Goal: Task Accomplishment & Management: Manage account settings

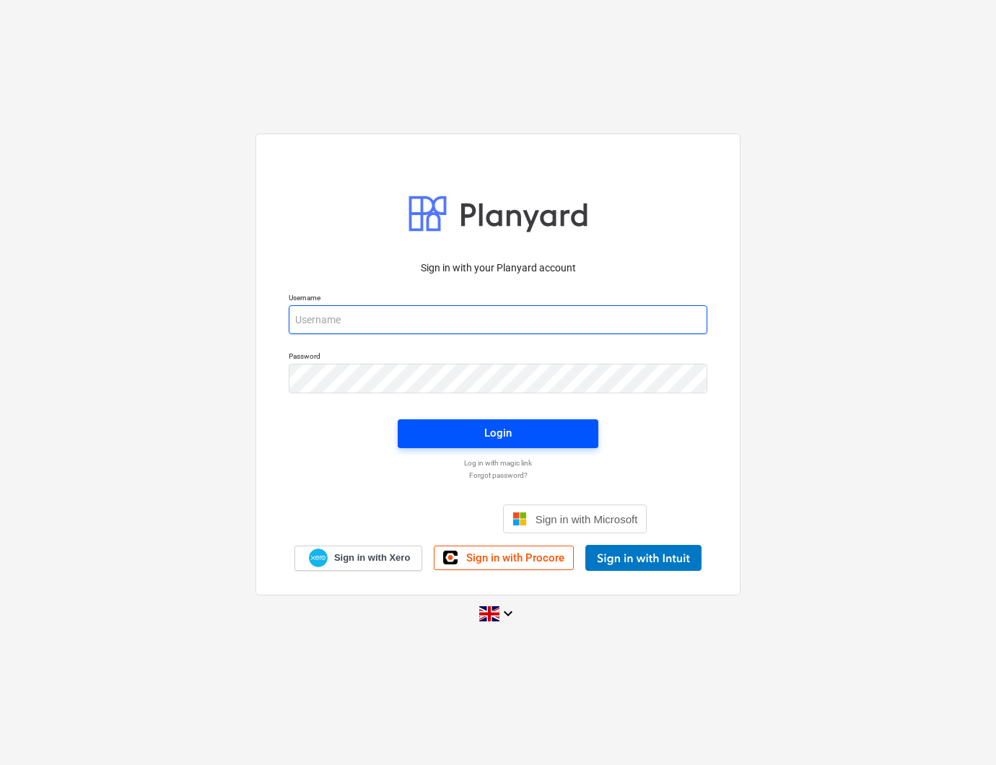
type input "[PERSON_NAME][EMAIL_ADDRESS][PERSON_NAME][DOMAIN_NAME]"
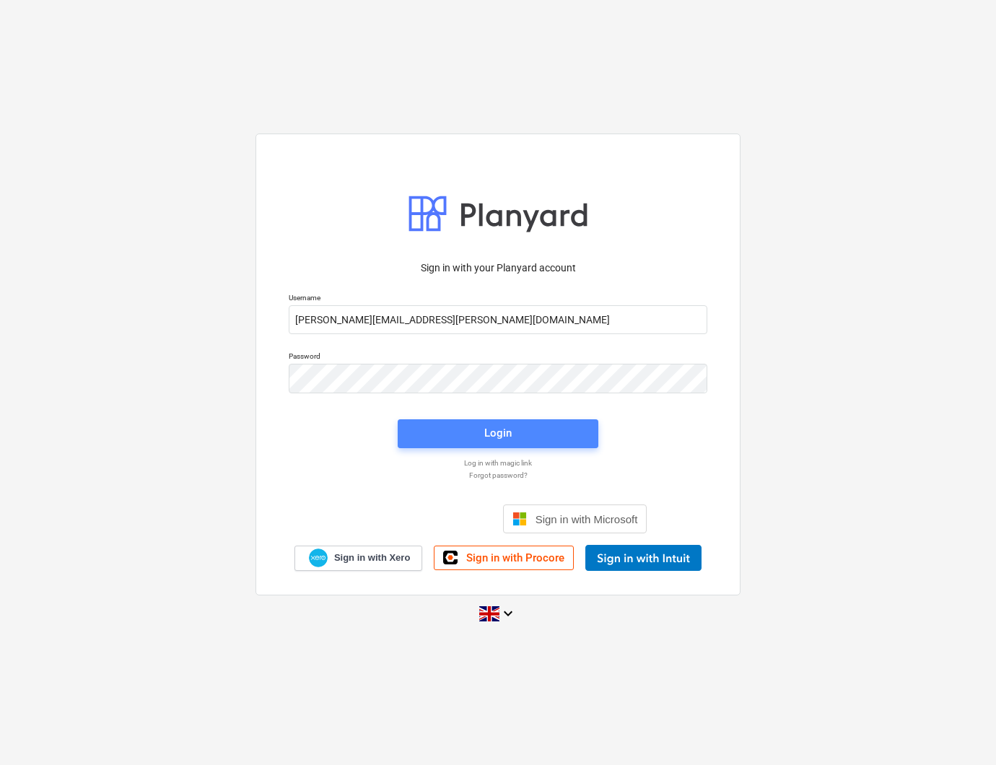
click at [518, 435] on span "Login" at bounding box center [498, 433] width 166 height 19
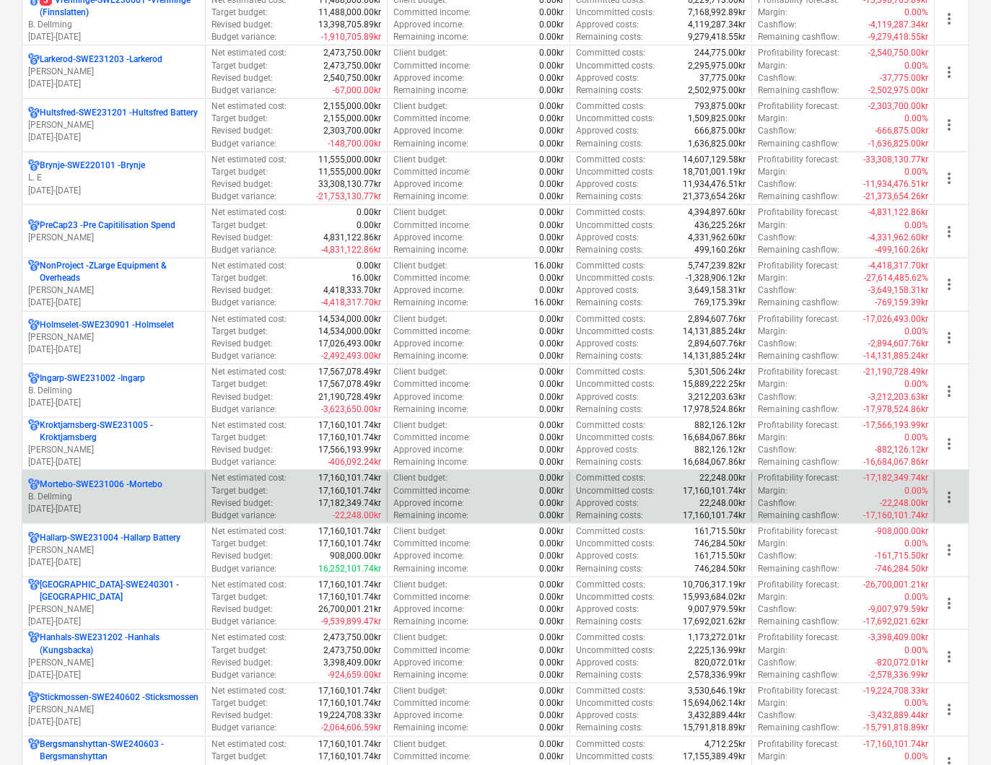
scroll to position [1122, 0]
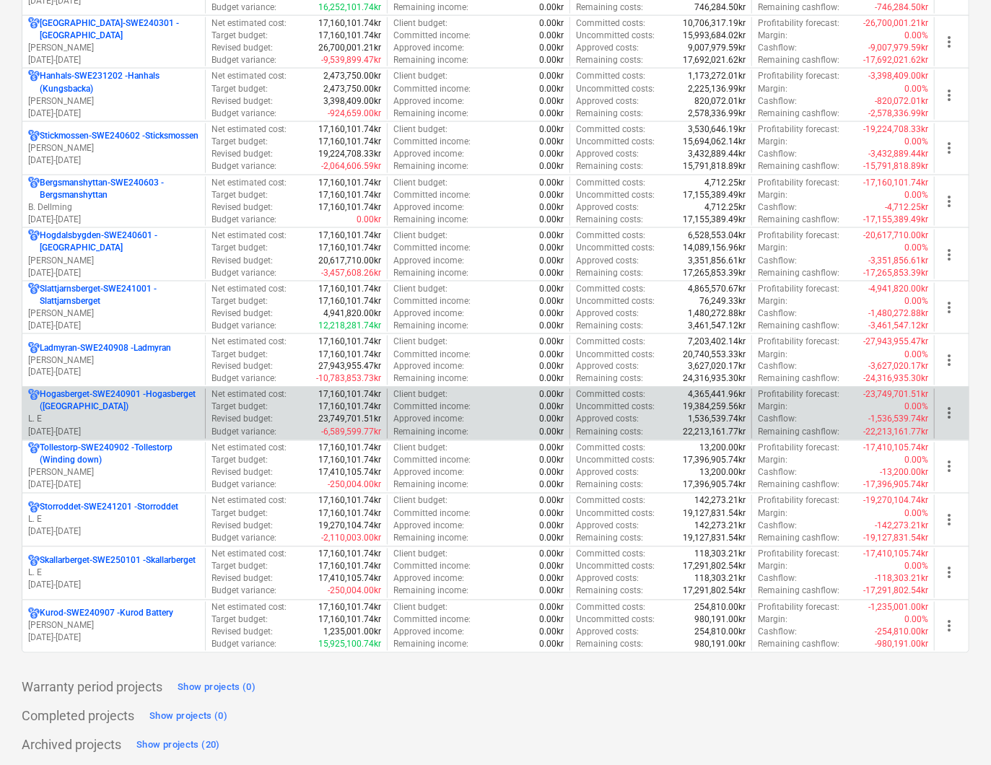
click at [105, 409] on p "[GEOGRAPHIC_DATA]-SWE240901 - [GEOGRAPHIC_DATA] ([GEOGRAPHIC_DATA])" at bounding box center [120, 401] width 160 height 25
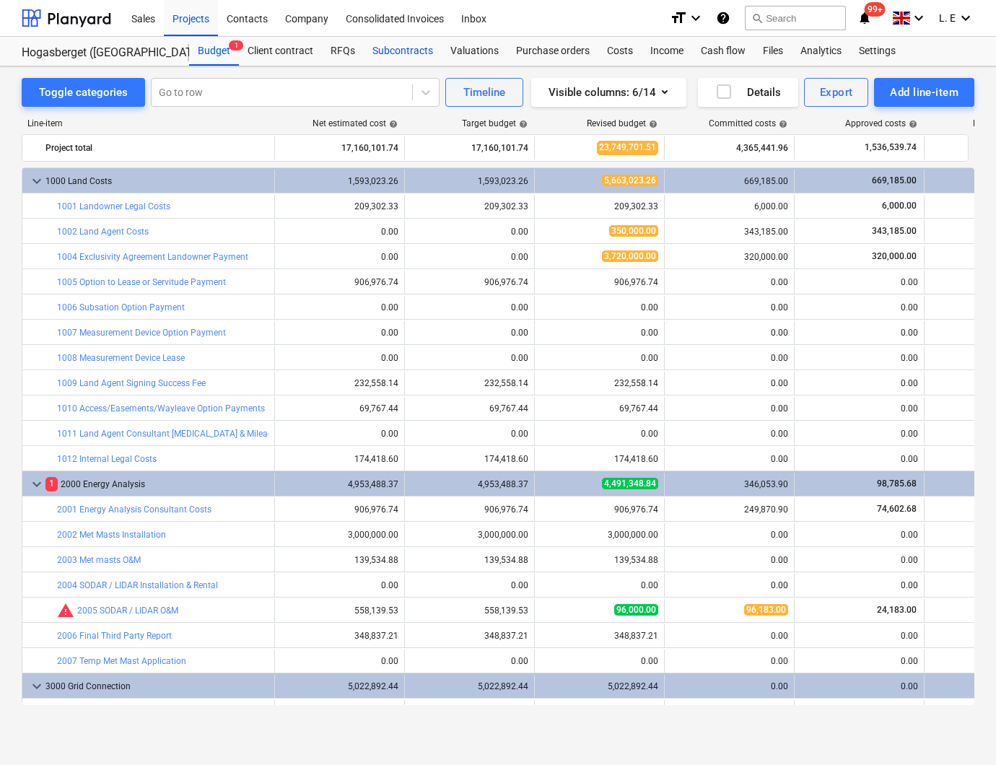
click at [403, 51] on div "Subcontracts" at bounding box center [403, 51] width 78 height 29
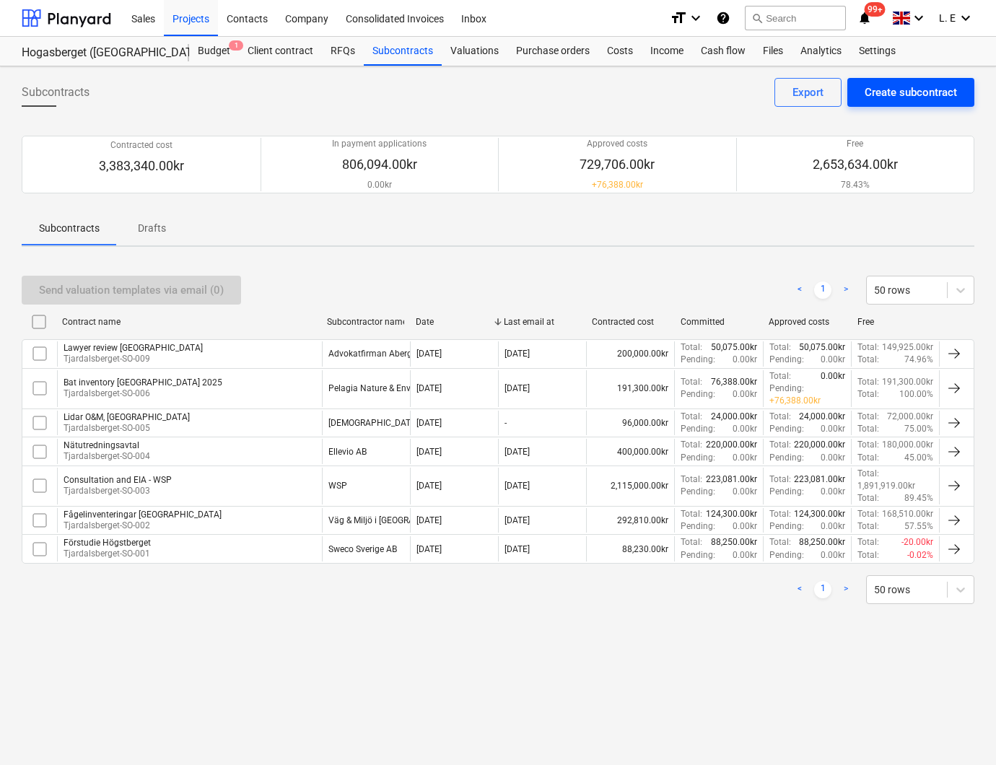
click at [897, 92] on div "Create subcontract" at bounding box center [911, 92] width 92 height 19
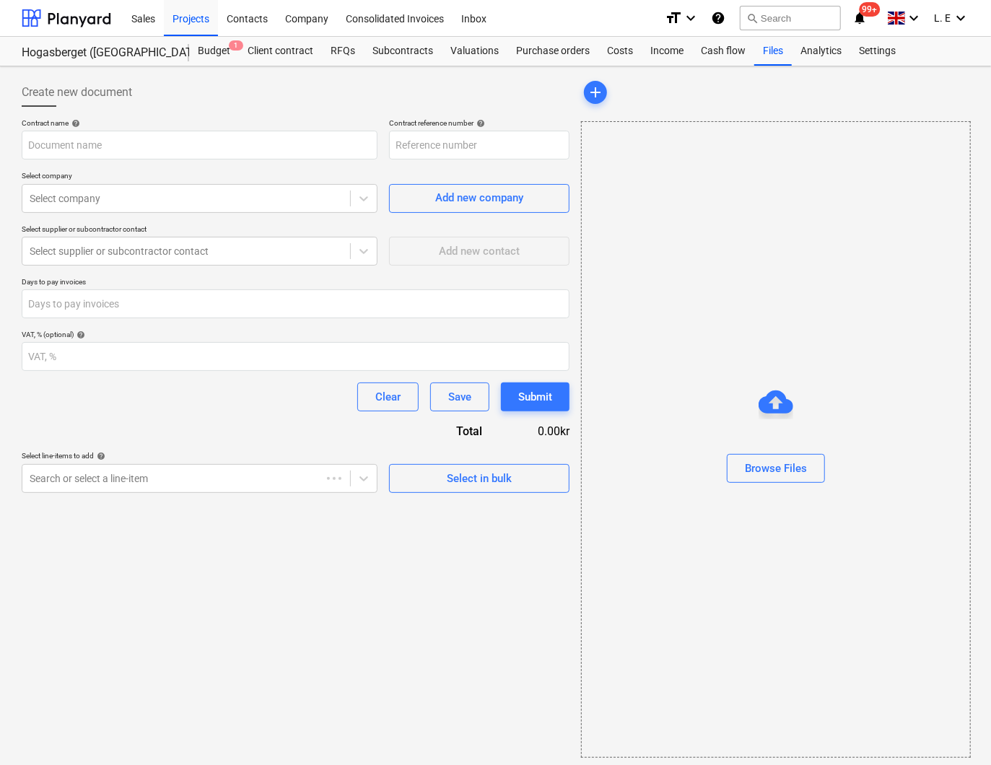
type input "Hogasberget-SWE240901-SO-010"
type input "Kostnader Carolina.pdf"
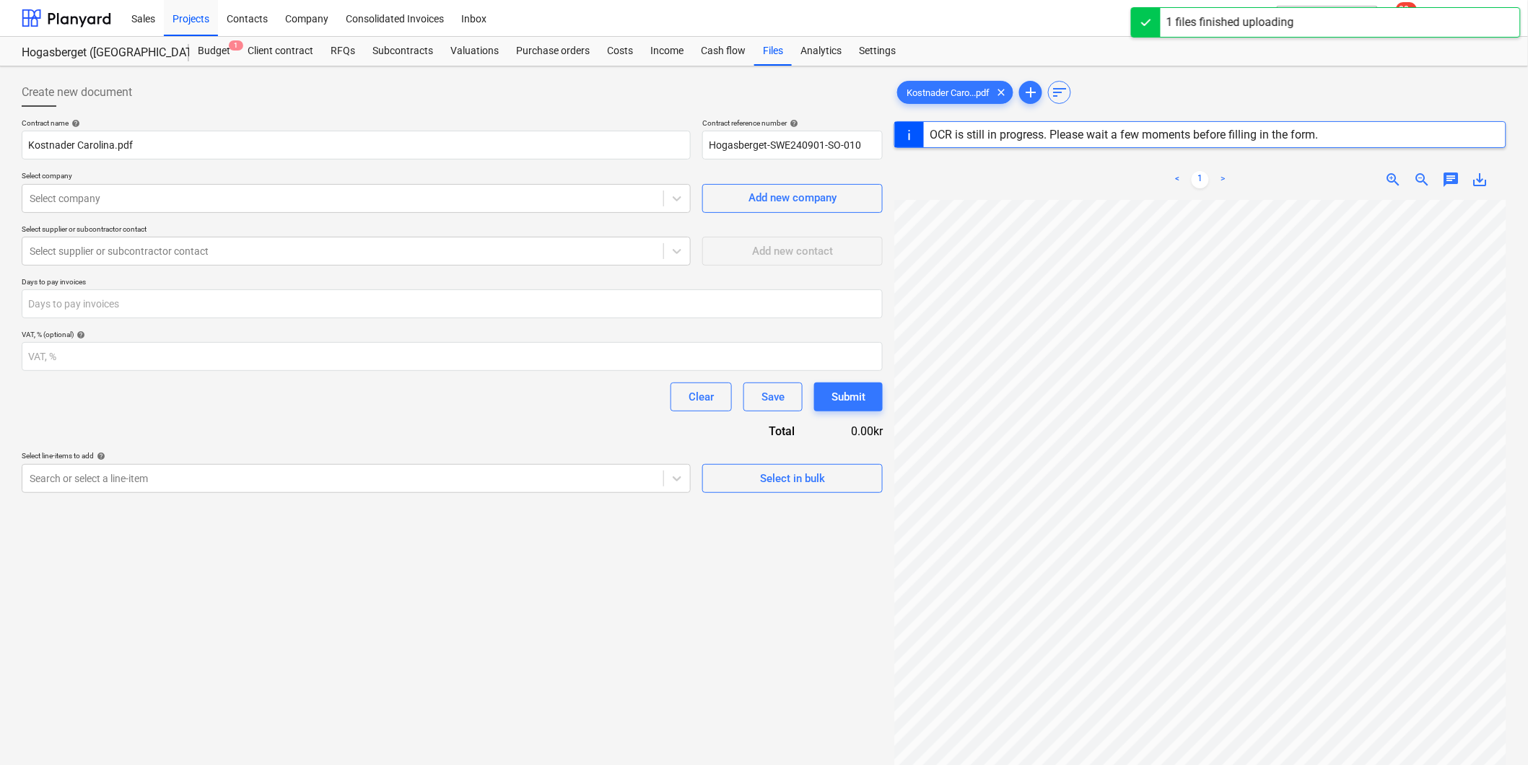
scroll to position [160, 0]
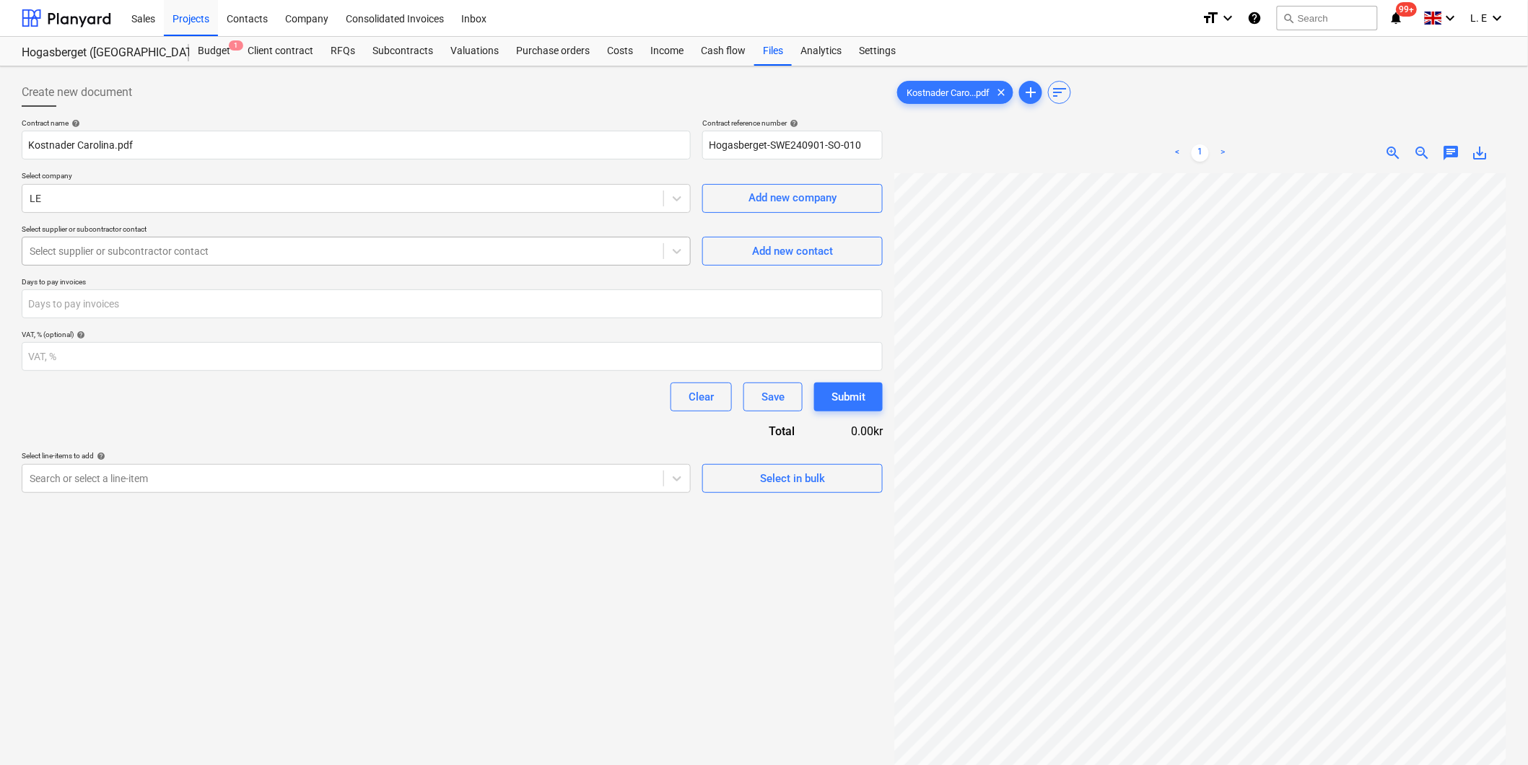
click at [348, 256] on div at bounding box center [343, 251] width 627 height 14
click at [679, 250] on icon at bounding box center [677, 251] width 14 height 14
click at [764, 192] on div "Add new company" at bounding box center [793, 197] width 88 height 19
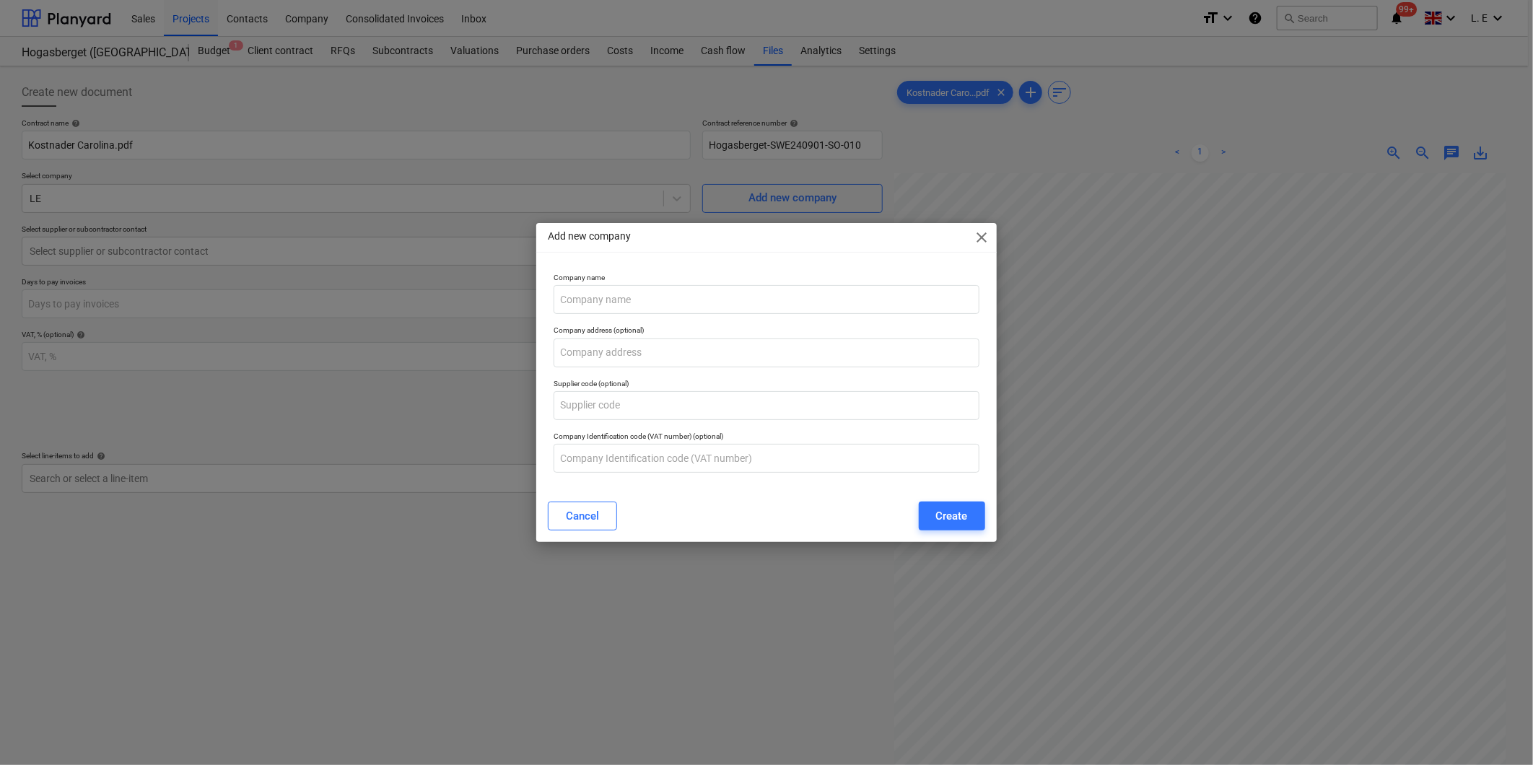
click at [984, 235] on span "close" at bounding box center [982, 237] width 17 height 17
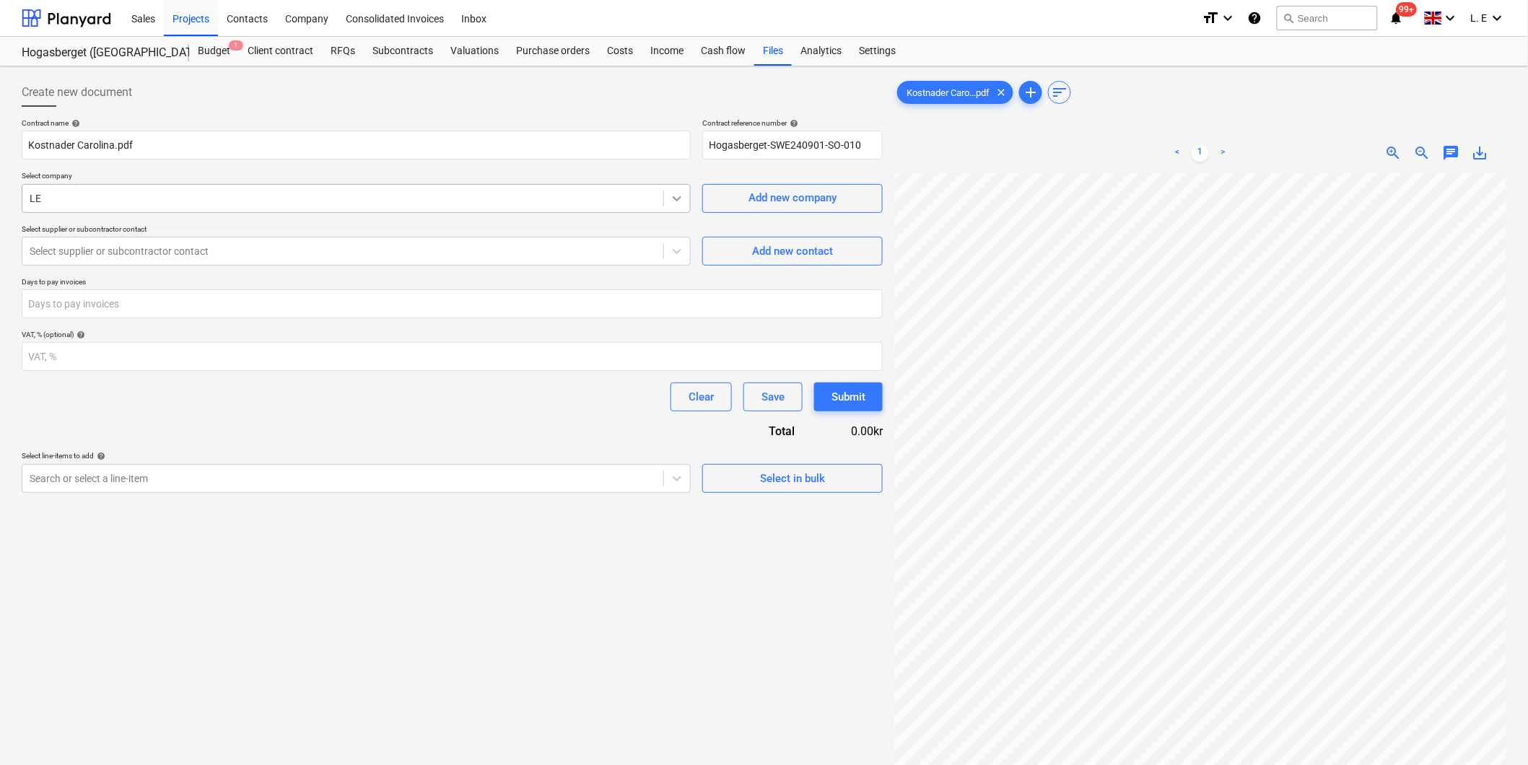
click at [679, 205] on icon at bounding box center [677, 198] width 14 height 14
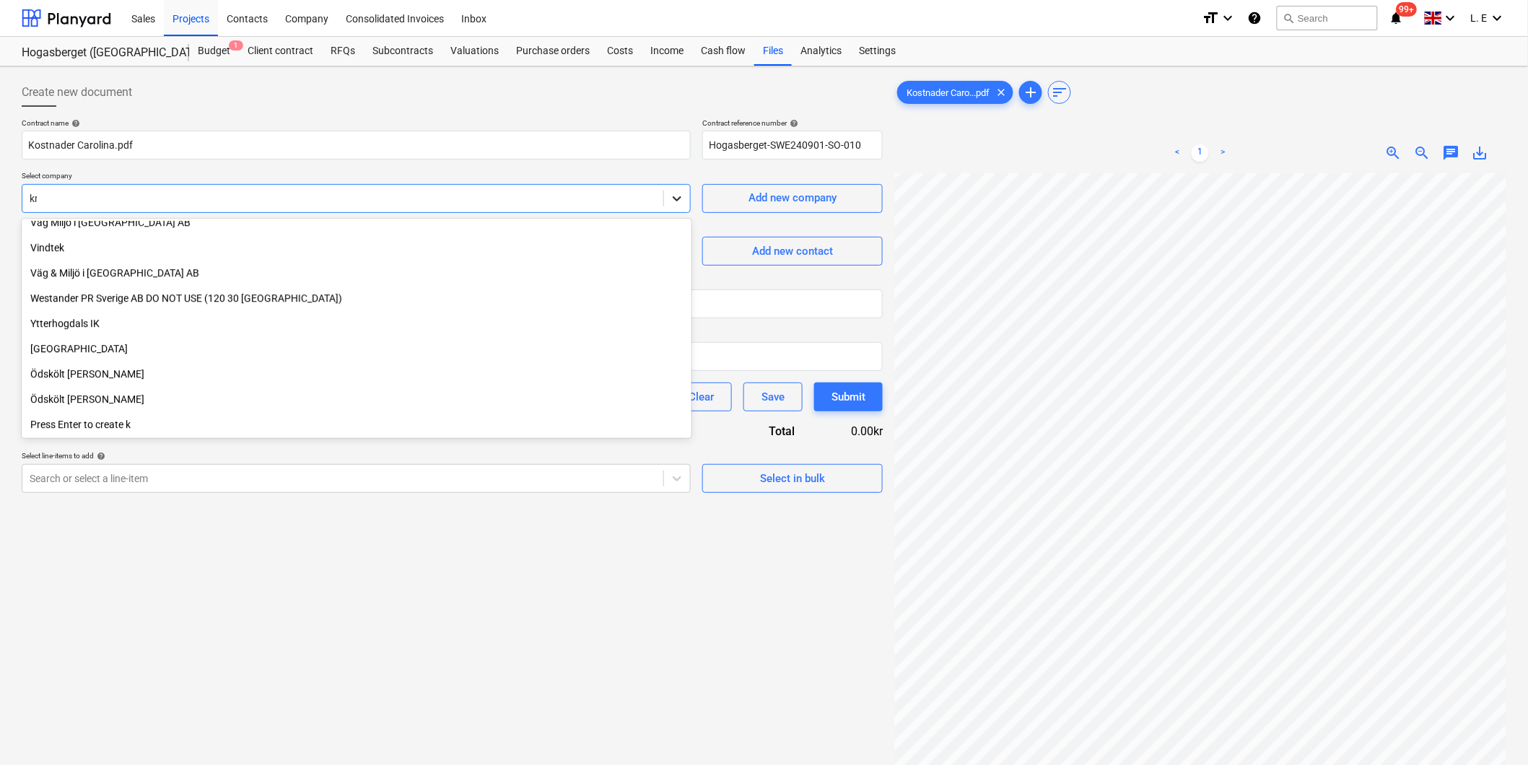
scroll to position [491, 0]
type input "kru"
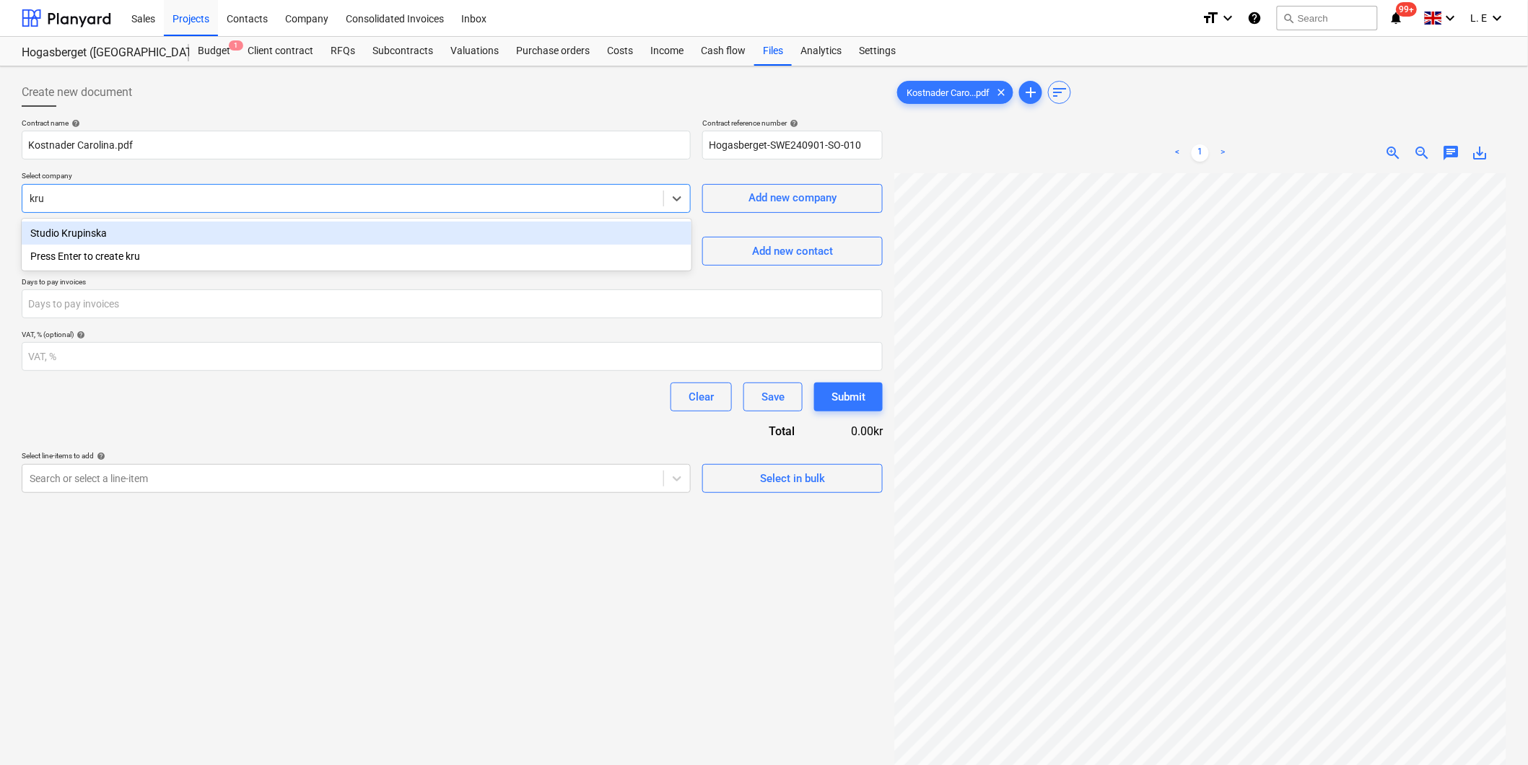
click at [226, 234] on div "Studio Krupinska" at bounding box center [357, 233] width 670 height 23
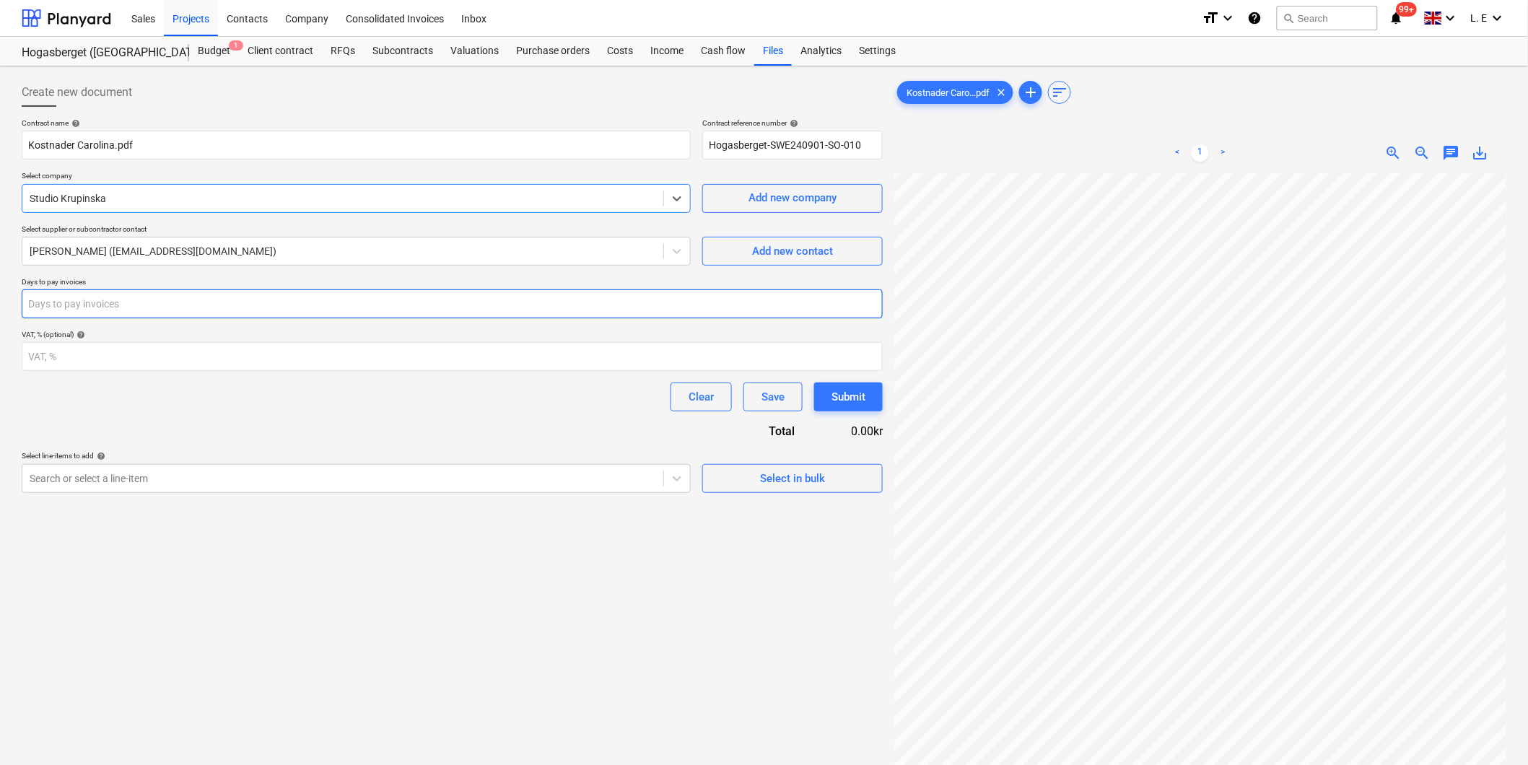
click at [331, 296] on input "number" at bounding box center [452, 303] width 861 height 29
type input "30"
click at [684, 482] on icon at bounding box center [677, 478] width 14 height 14
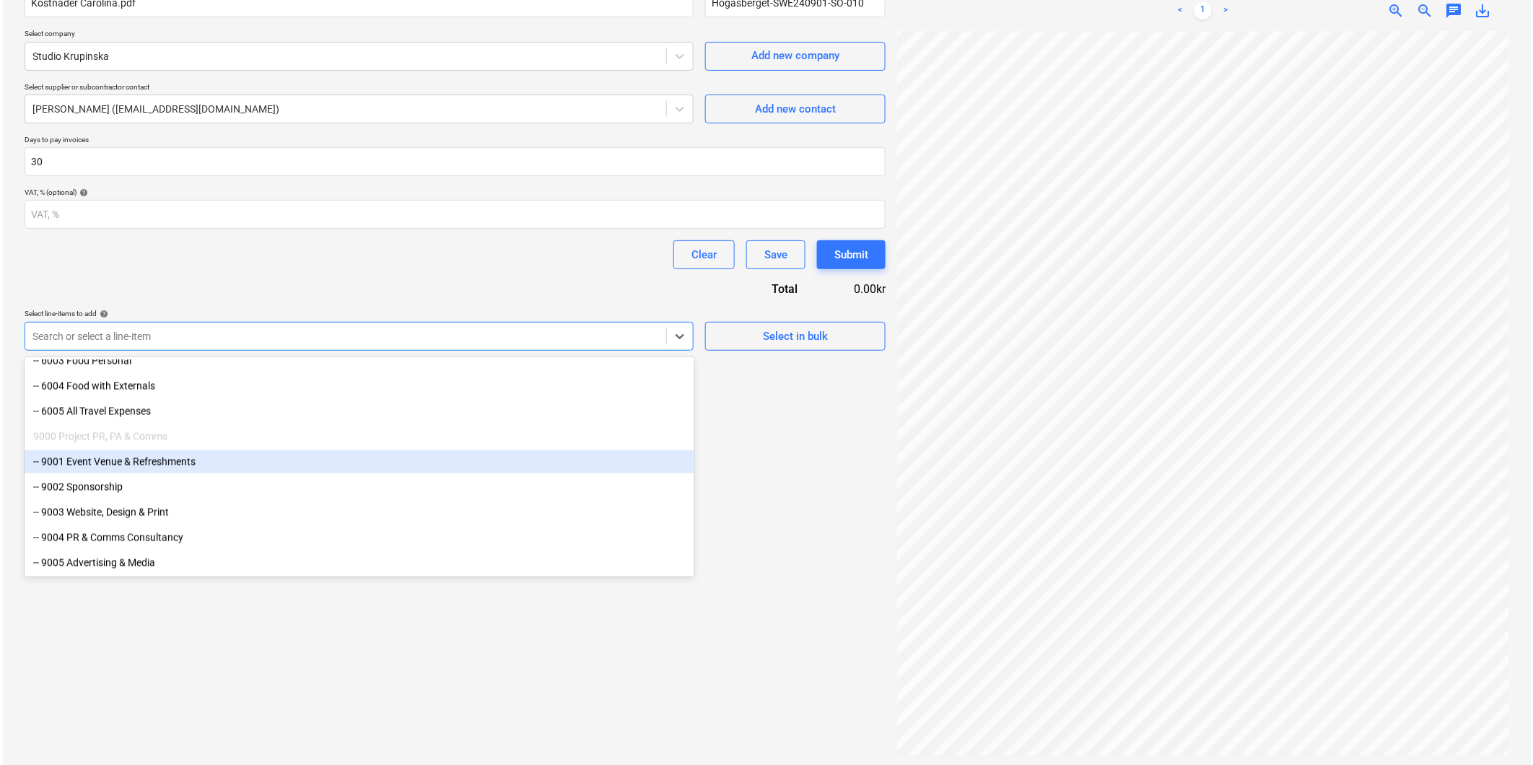
scroll to position [144, 0]
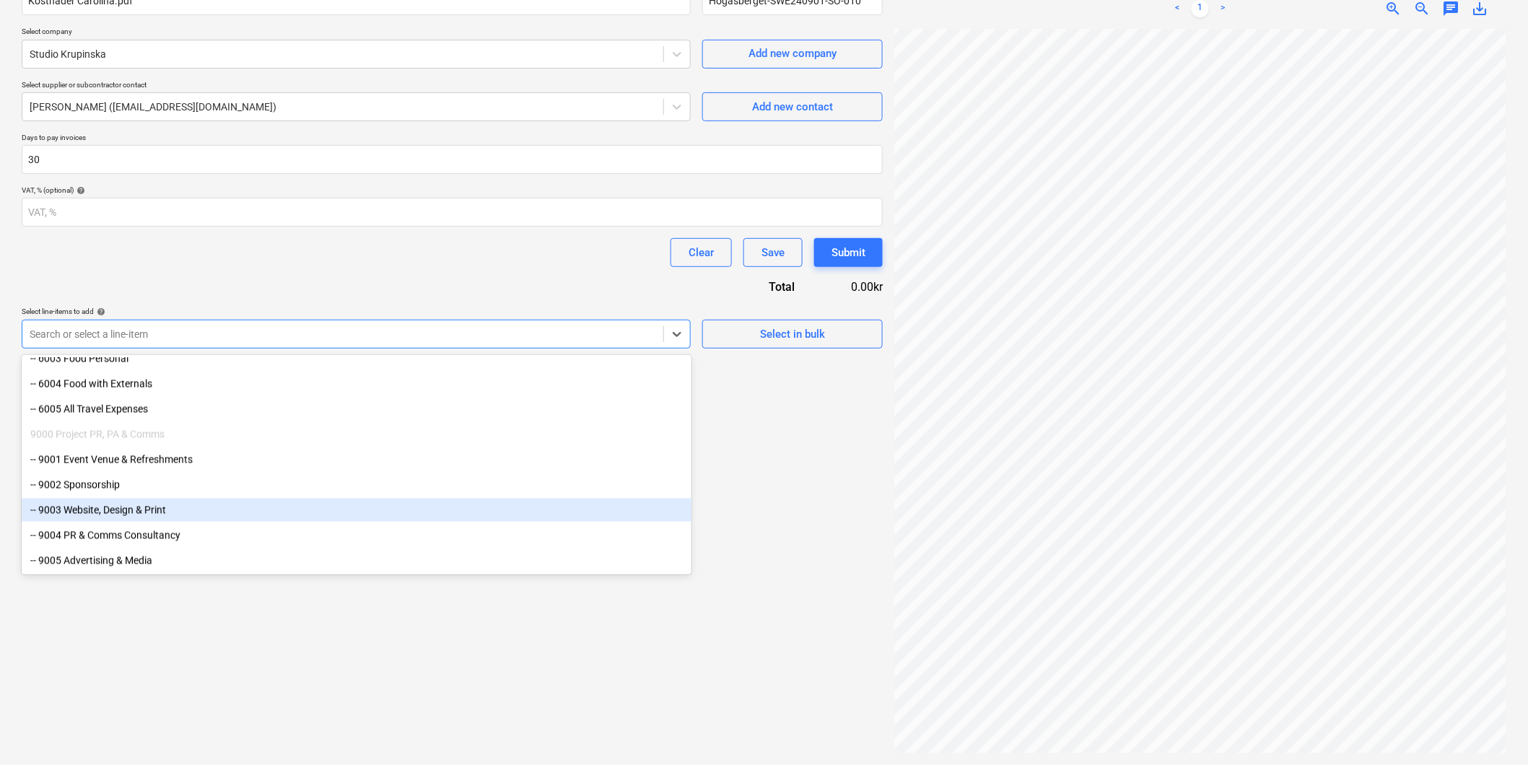
click at [323, 510] on div "-- 9003 Website, Design & Print" at bounding box center [357, 510] width 670 height 23
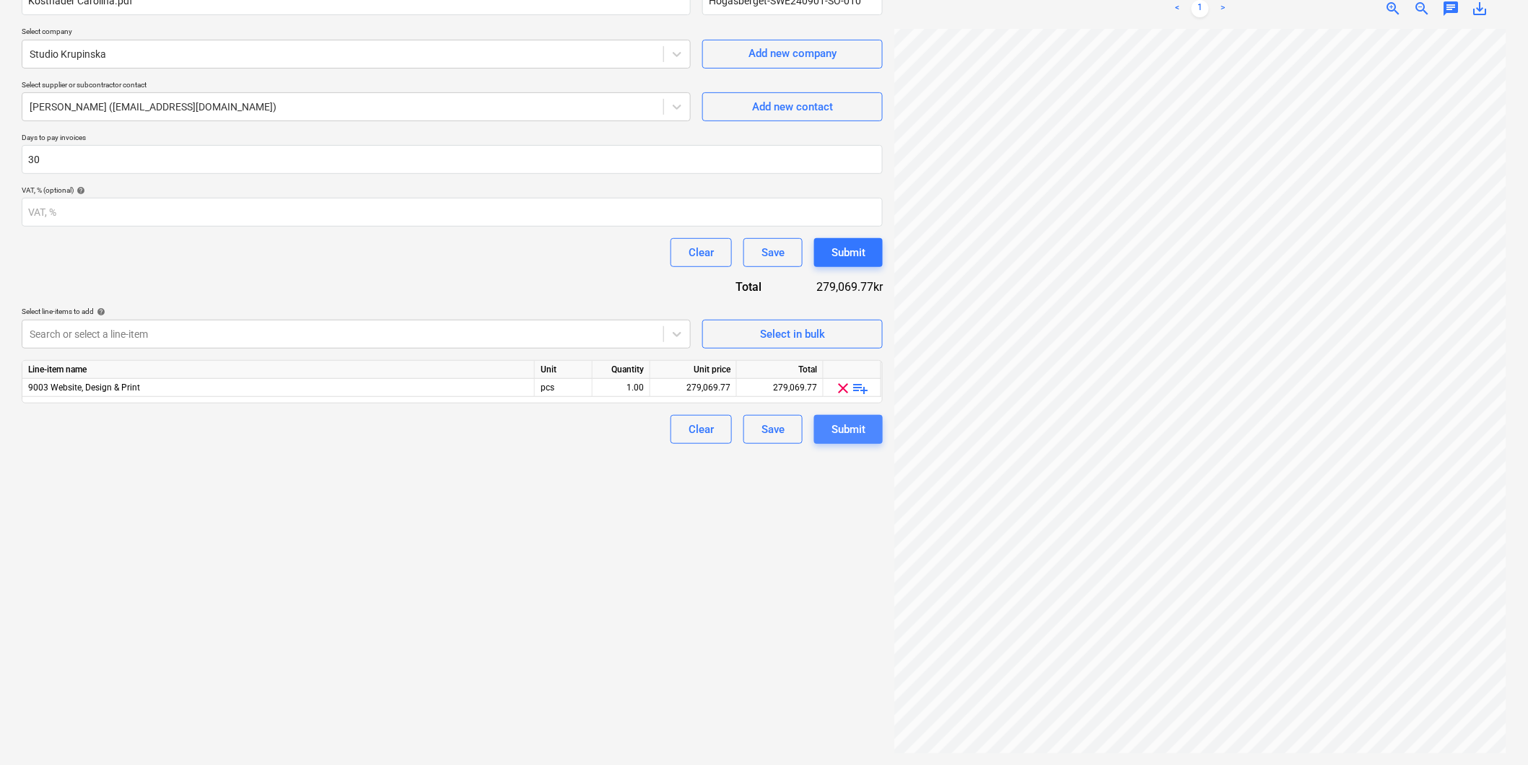
click at [855, 429] on div "Submit" at bounding box center [849, 429] width 34 height 19
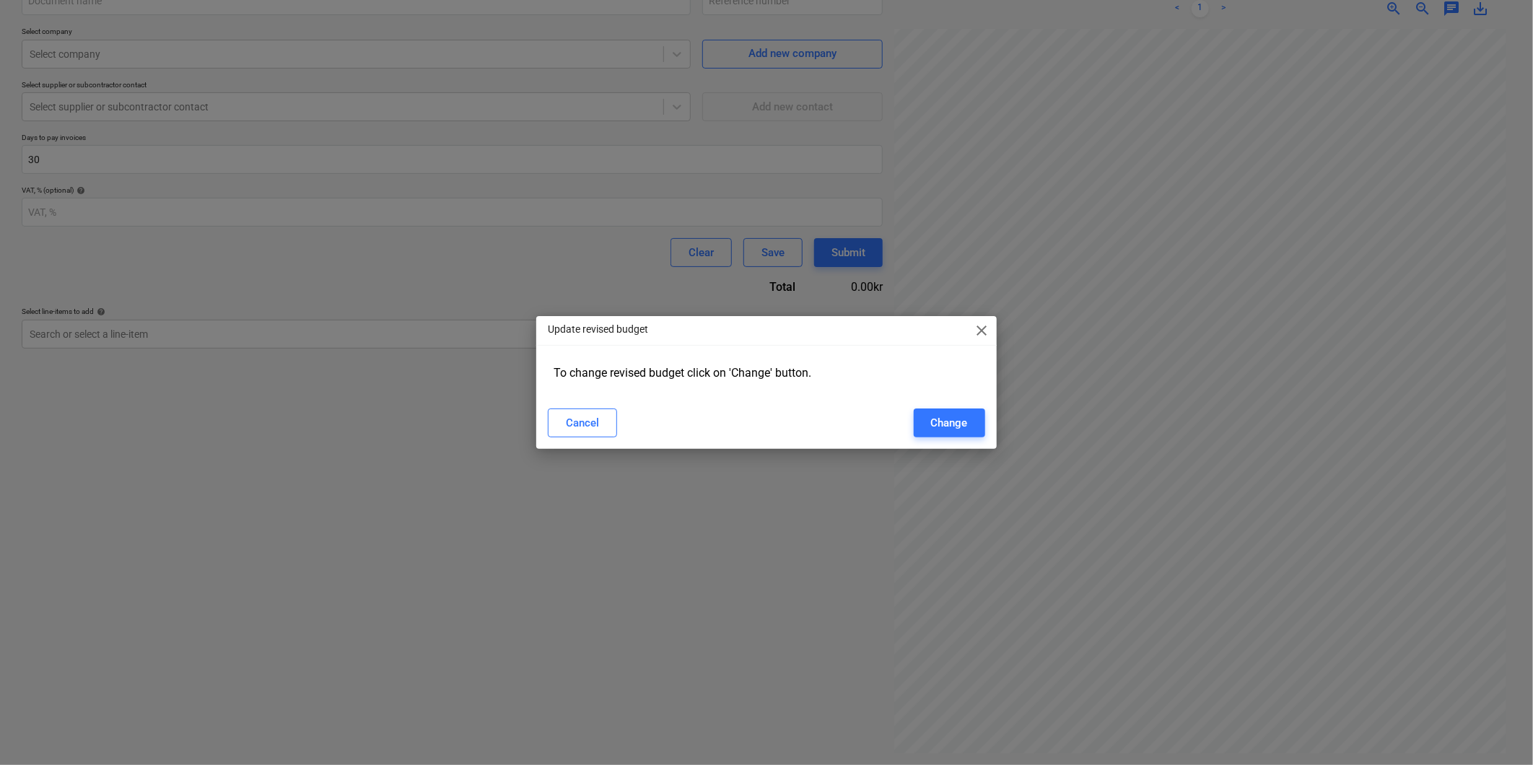
type input "Hogasberget-SWE240901-SO-010"
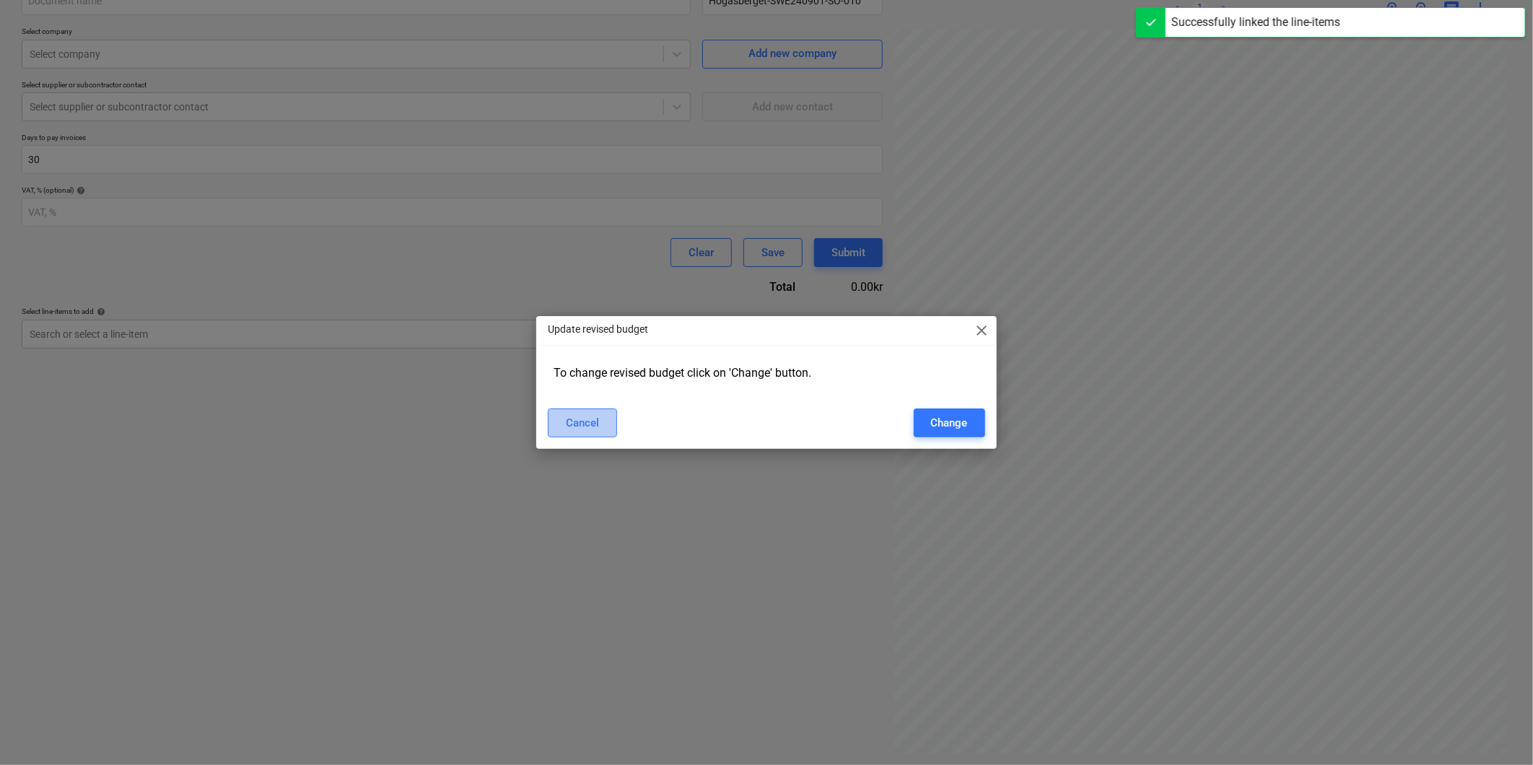
click at [597, 427] on div "Cancel" at bounding box center [582, 423] width 33 height 19
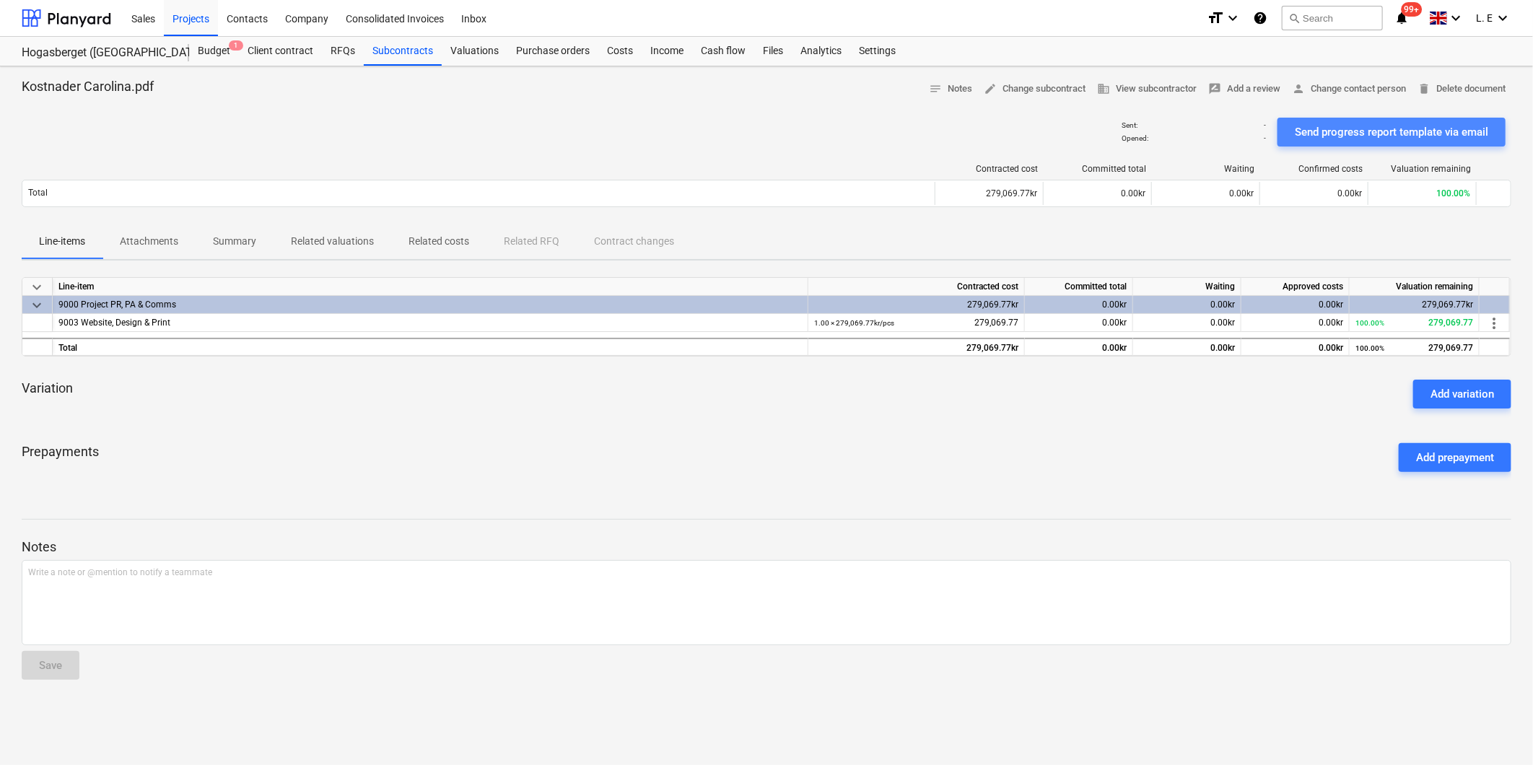
click at [995, 134] on div "Send progress report template via email" at bounding box center [1391, 132] width 193 height 19
drag, startPoint x: 206, startPoint y: 48, endPoint x: 206, endPoint y: 59, distance: 11.5
click at [206, 48] on div "Budget 1" at bounding box center [214, 51] width 50 height 29
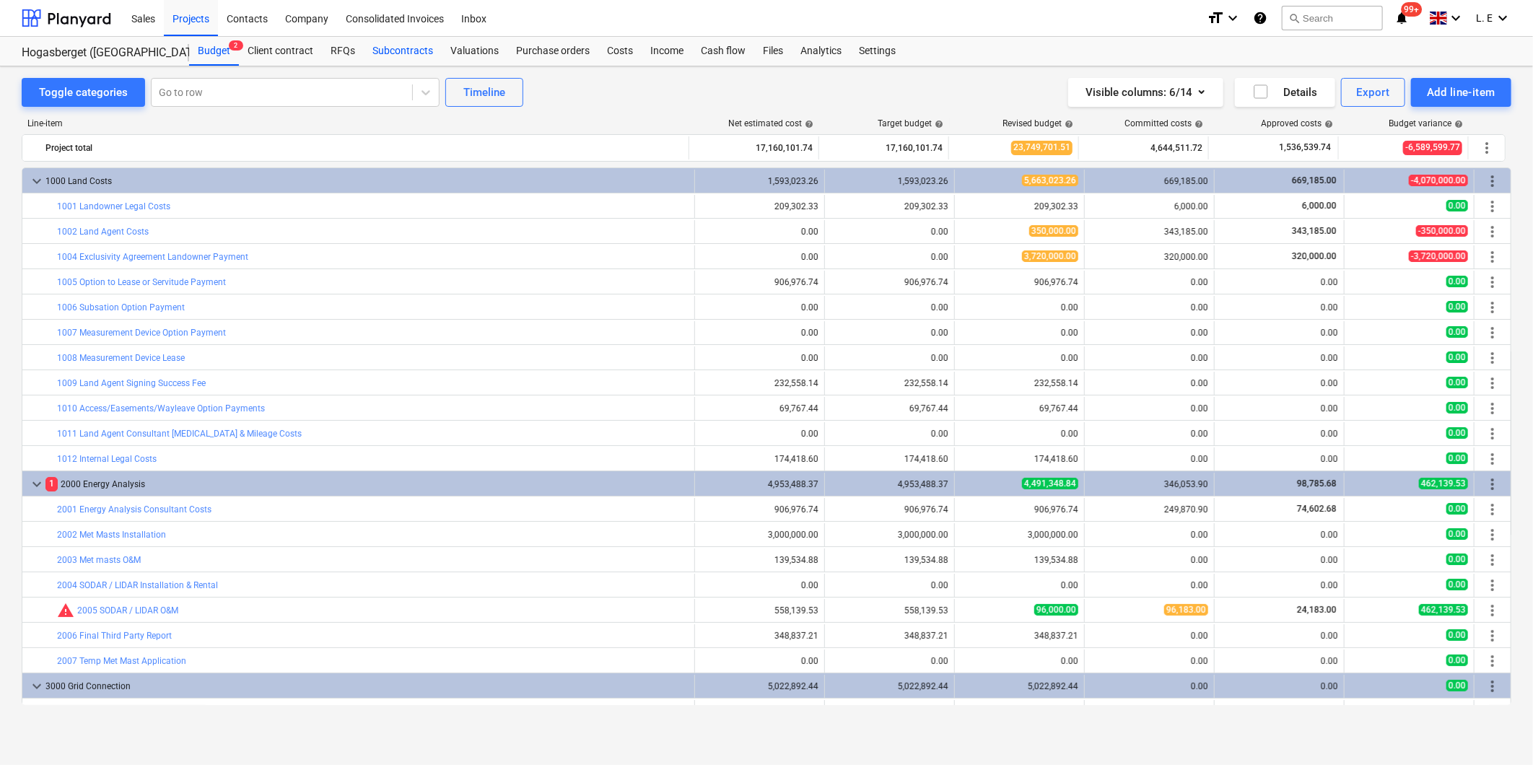
click at [401, 51] on div "Subcontracts" at bounding box center [403, 51] width 78 height 29
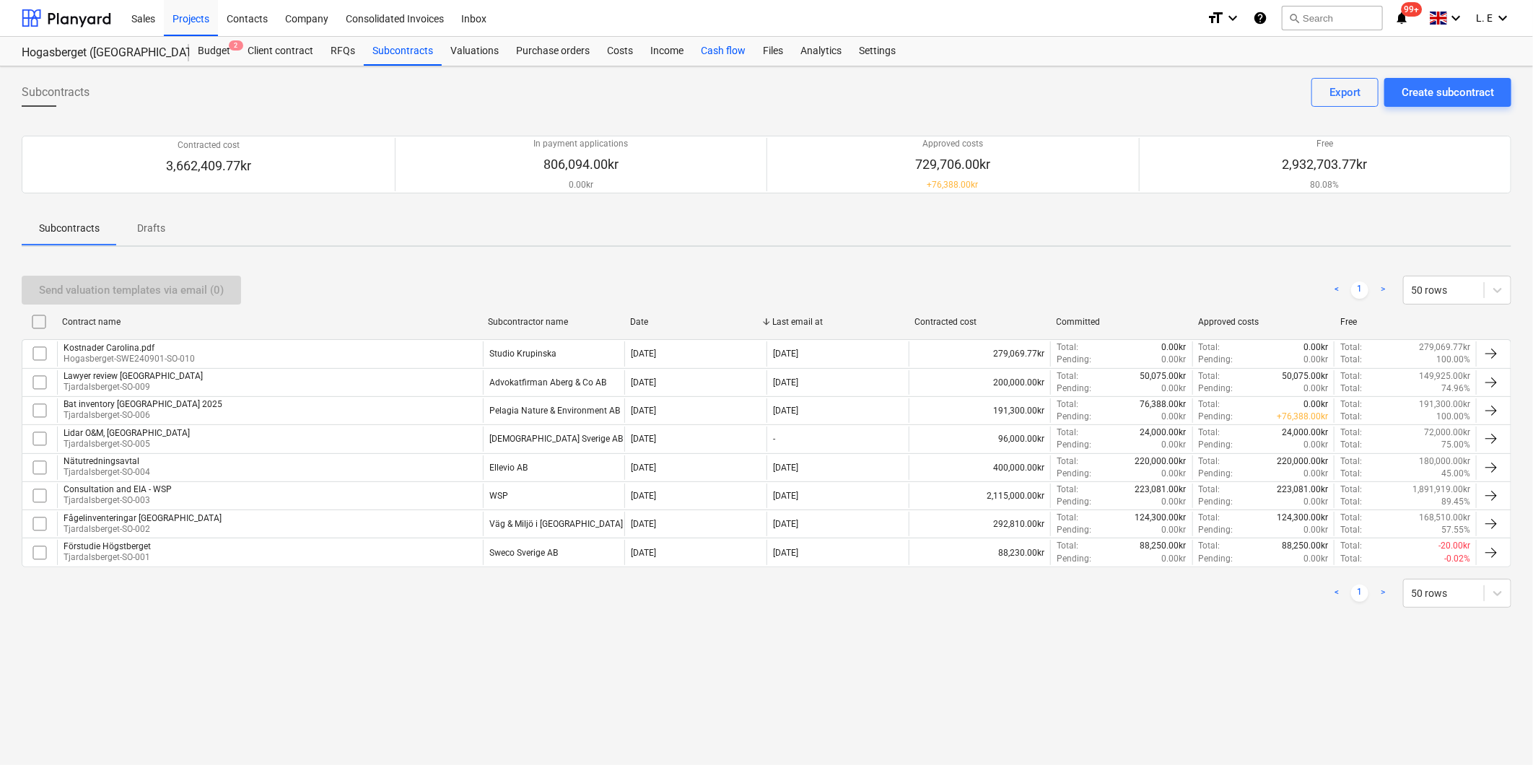
click at [717, 53] on div "Cash flow" at bounding box center [723, 51] width 62 height 29
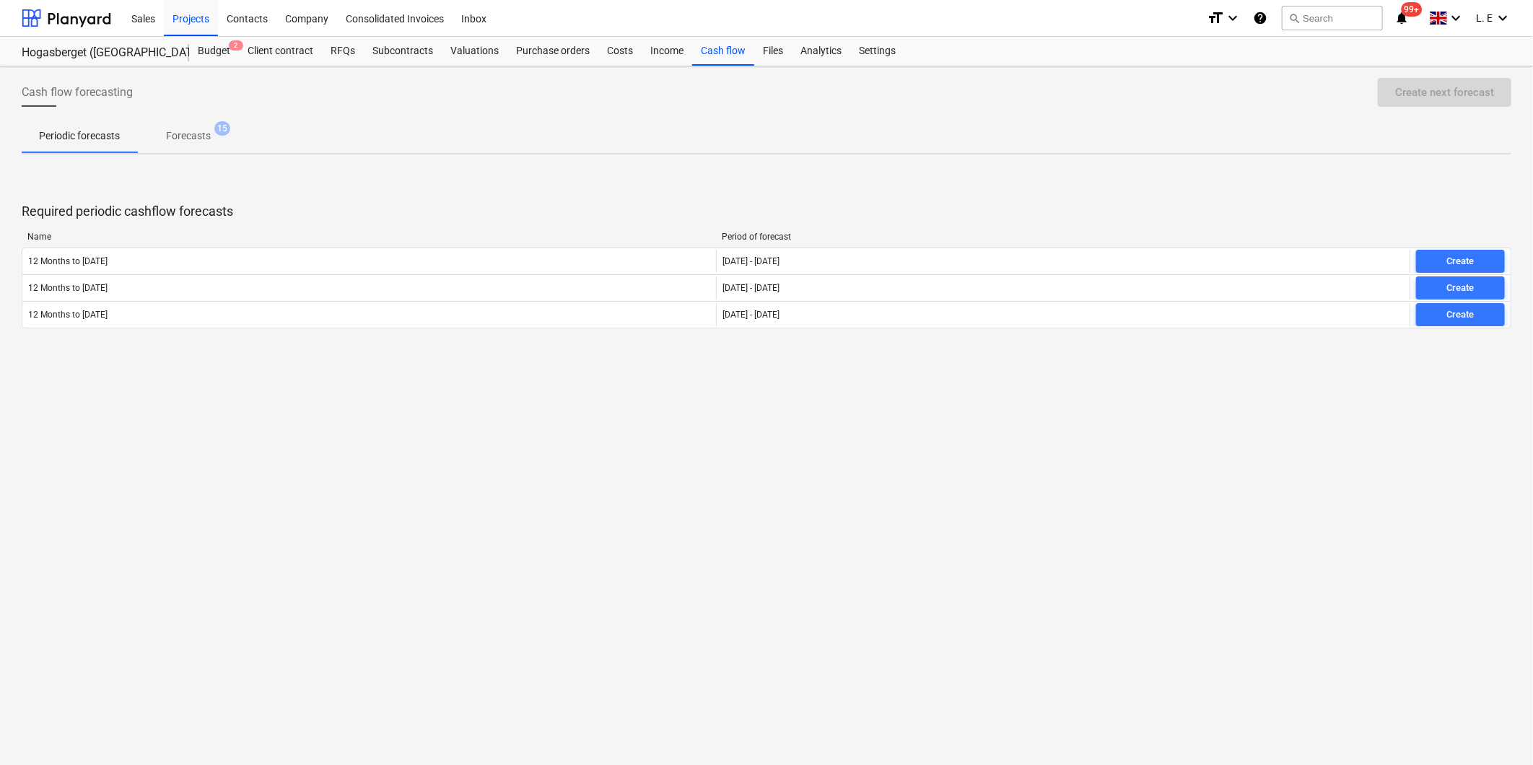
click at [995, 97] on div "Create next forecast" at bounding box center [1441, 92] width 139 height 29
click at [196, 126] on span "Forecasts 15" at bounding box center [188, 136] width 103 height 26
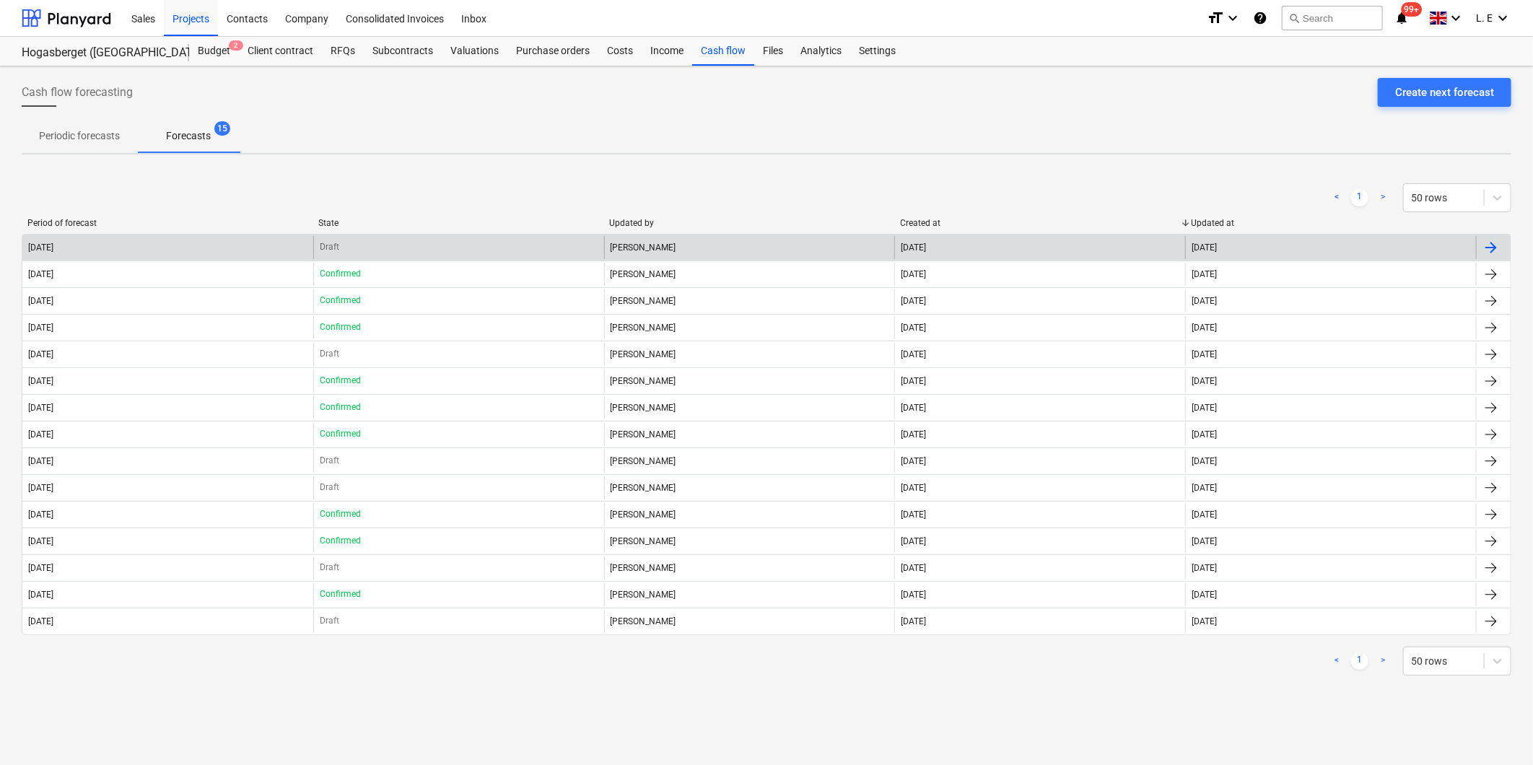
click at [995, 243] on div at bounding box center [1491, 247] width 17 height 17
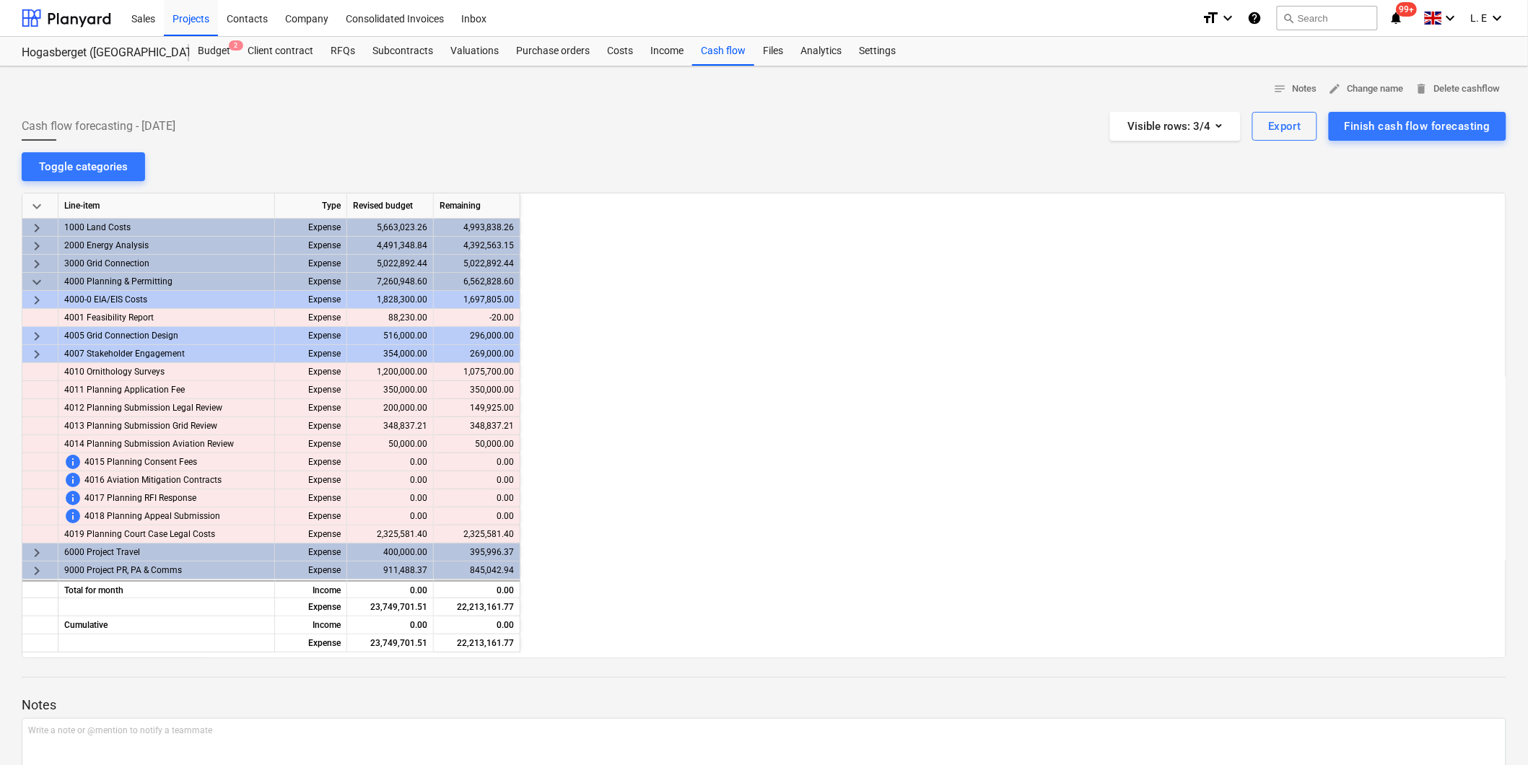
scroll to position [0, 1877]
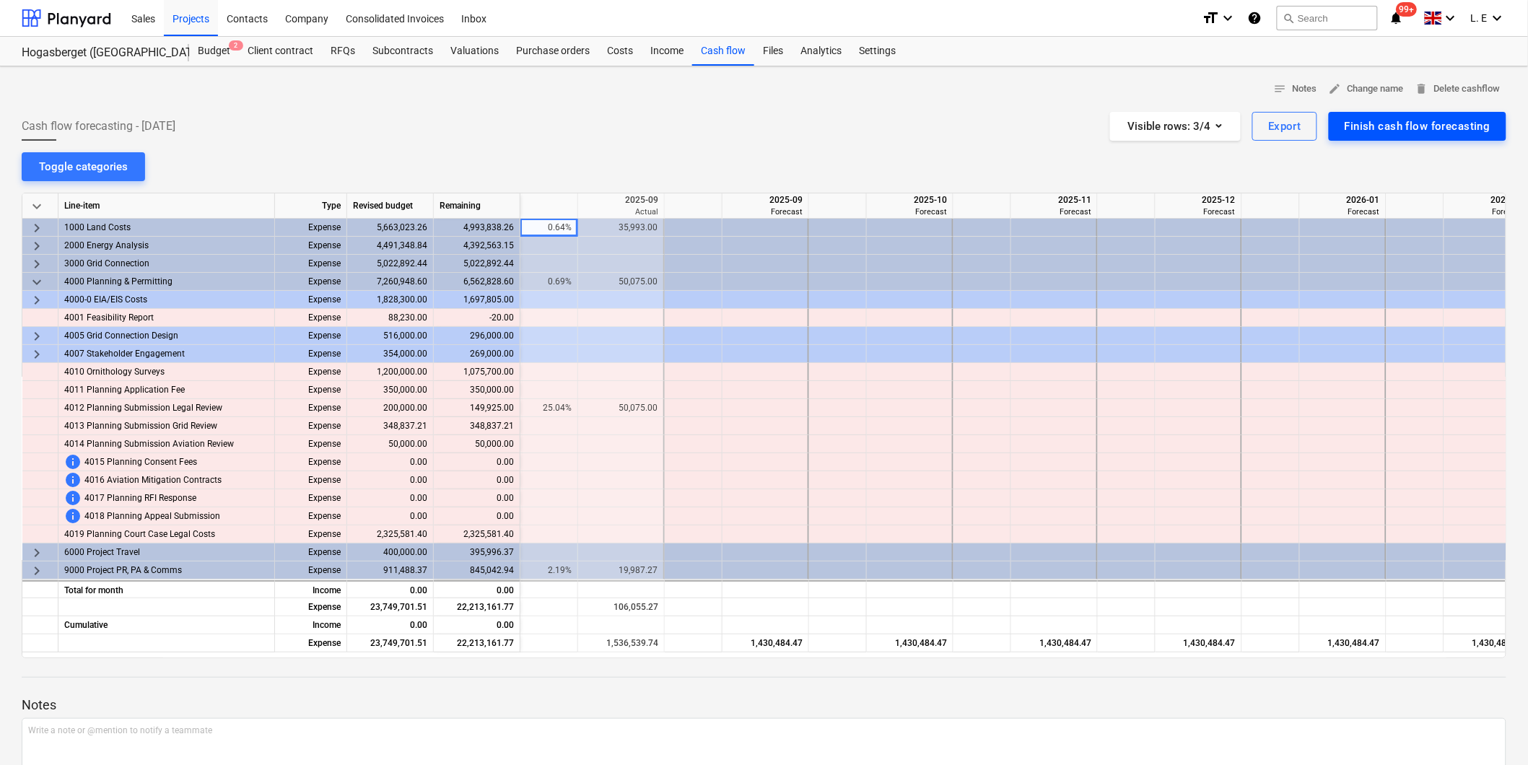
click at [995, 125] on div "Finish cash flow forecasting" at bounding box center [1418, 126] width 146 height 19
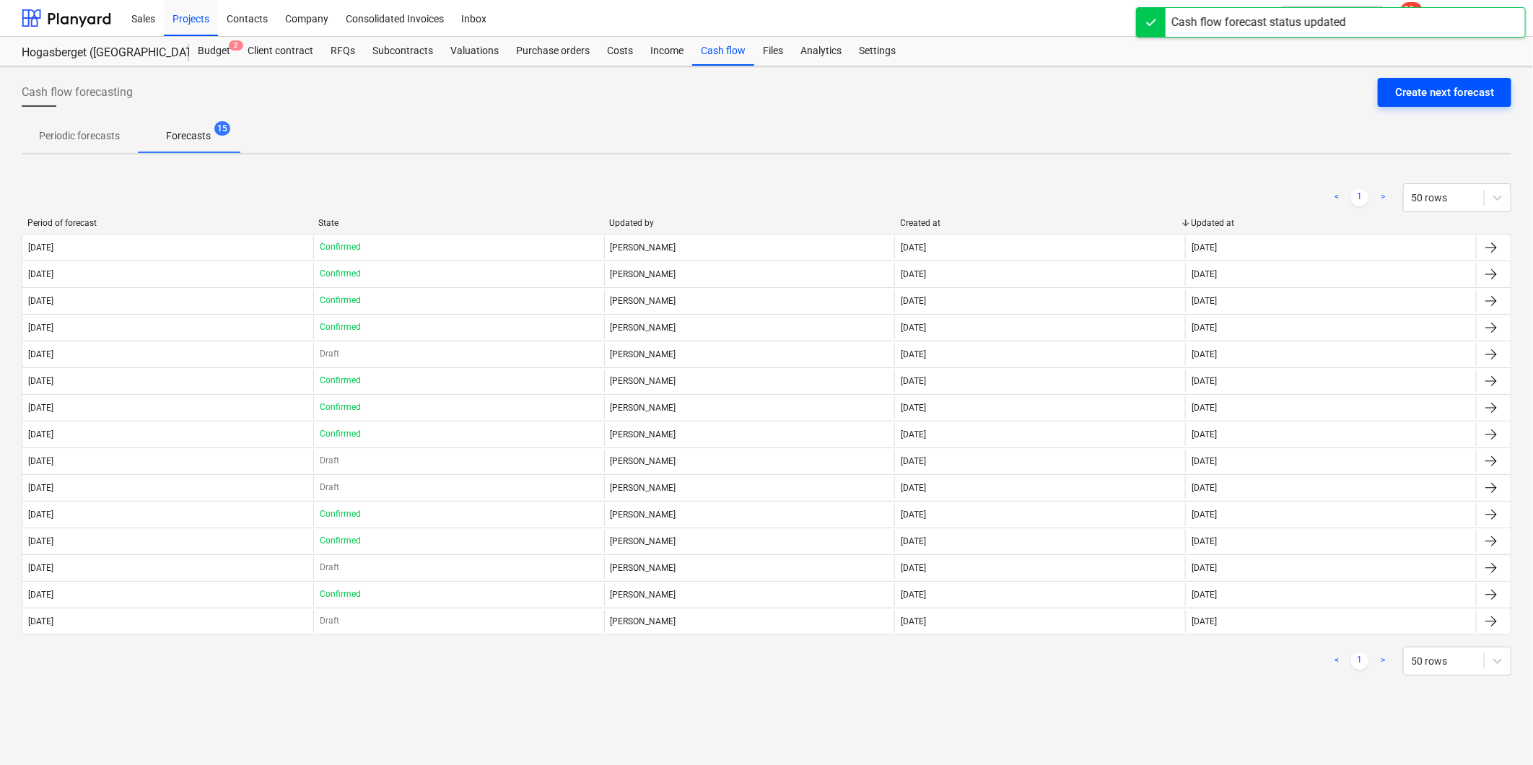
click at [995, 88] on div "Create next forecast" at bounding box center [1444, 92] width 99 height 19
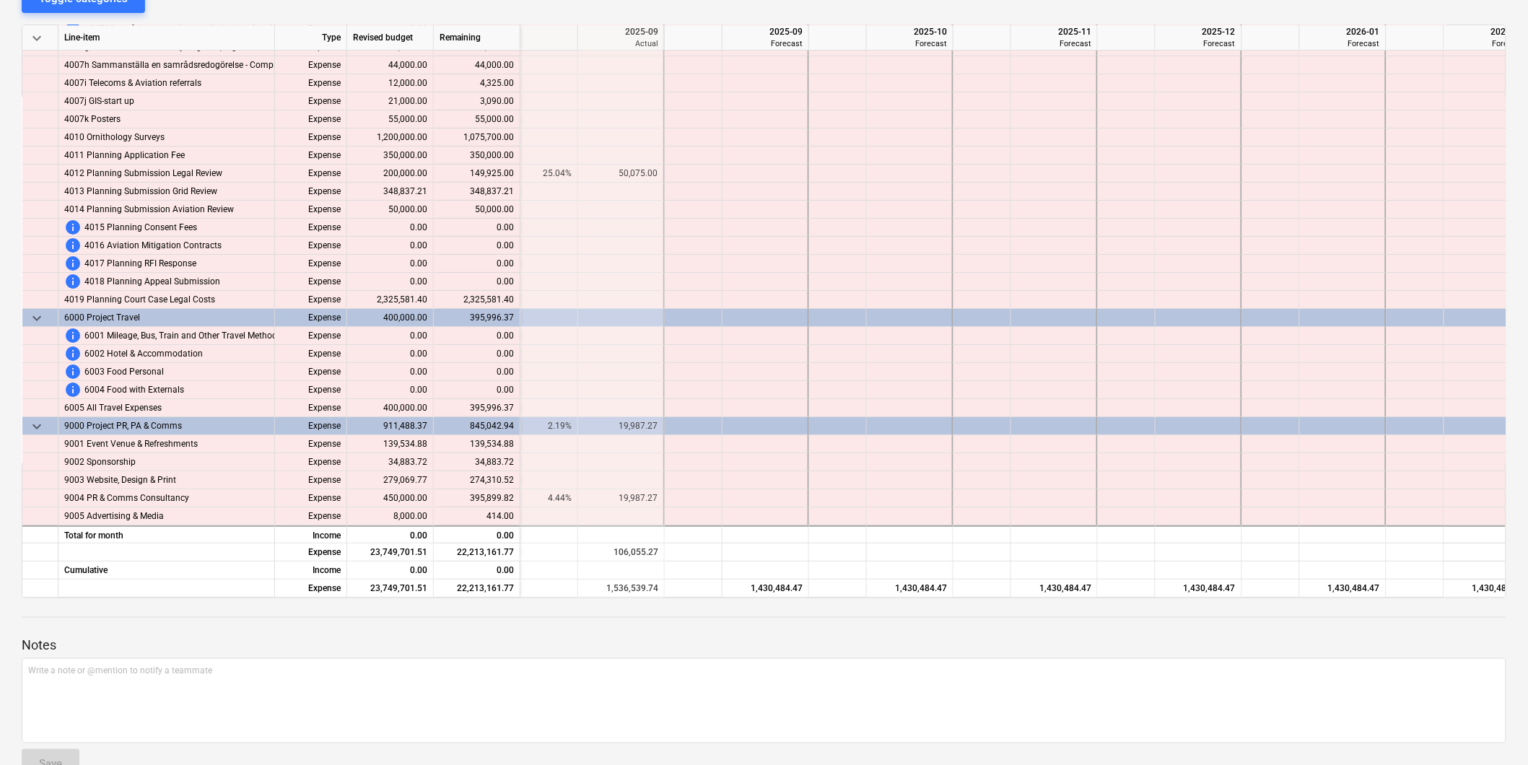
scroll to position [204, 0]
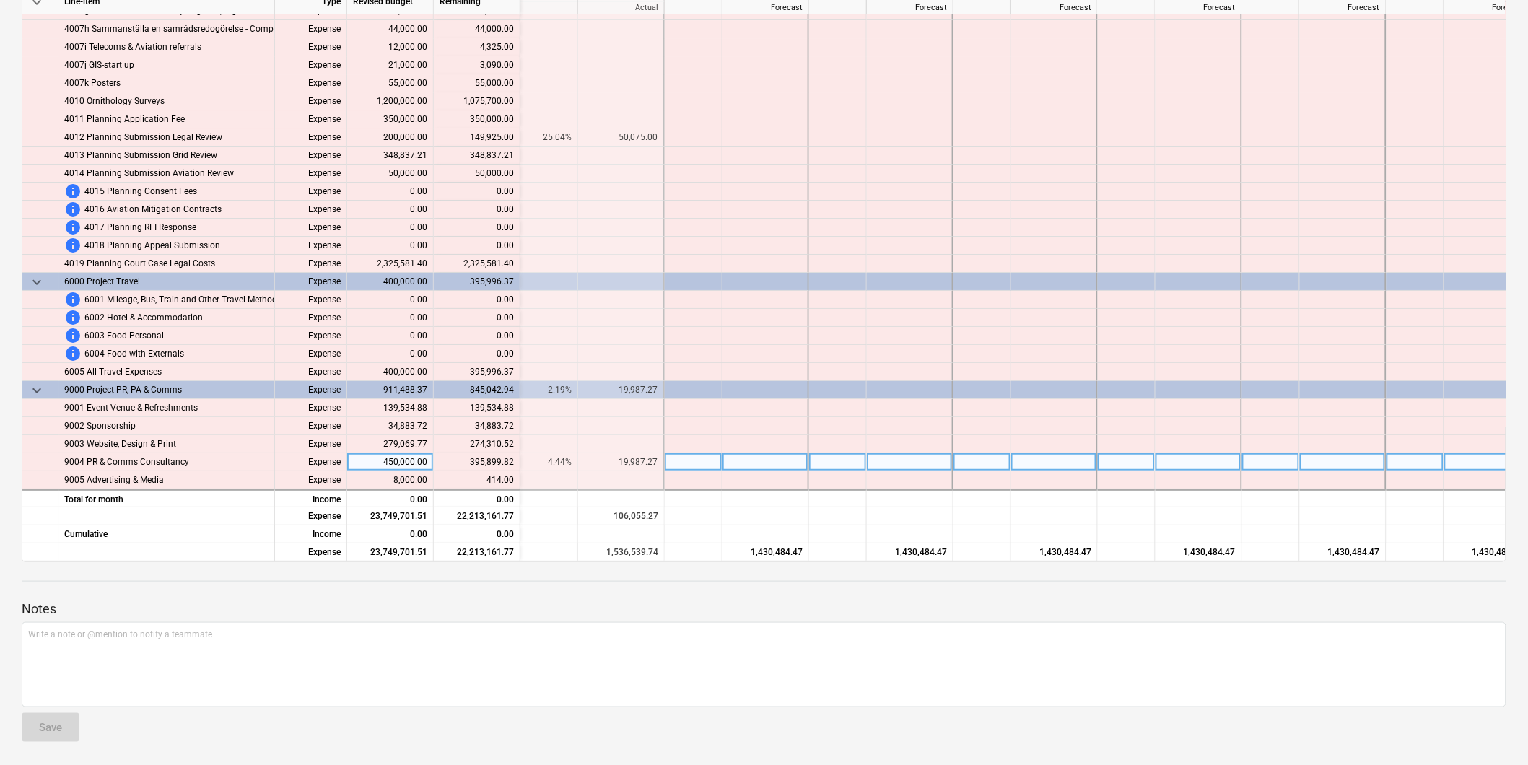
click at [688, 456] on div at bounding box center [694, 462] width 58 height 18
type input "30000"
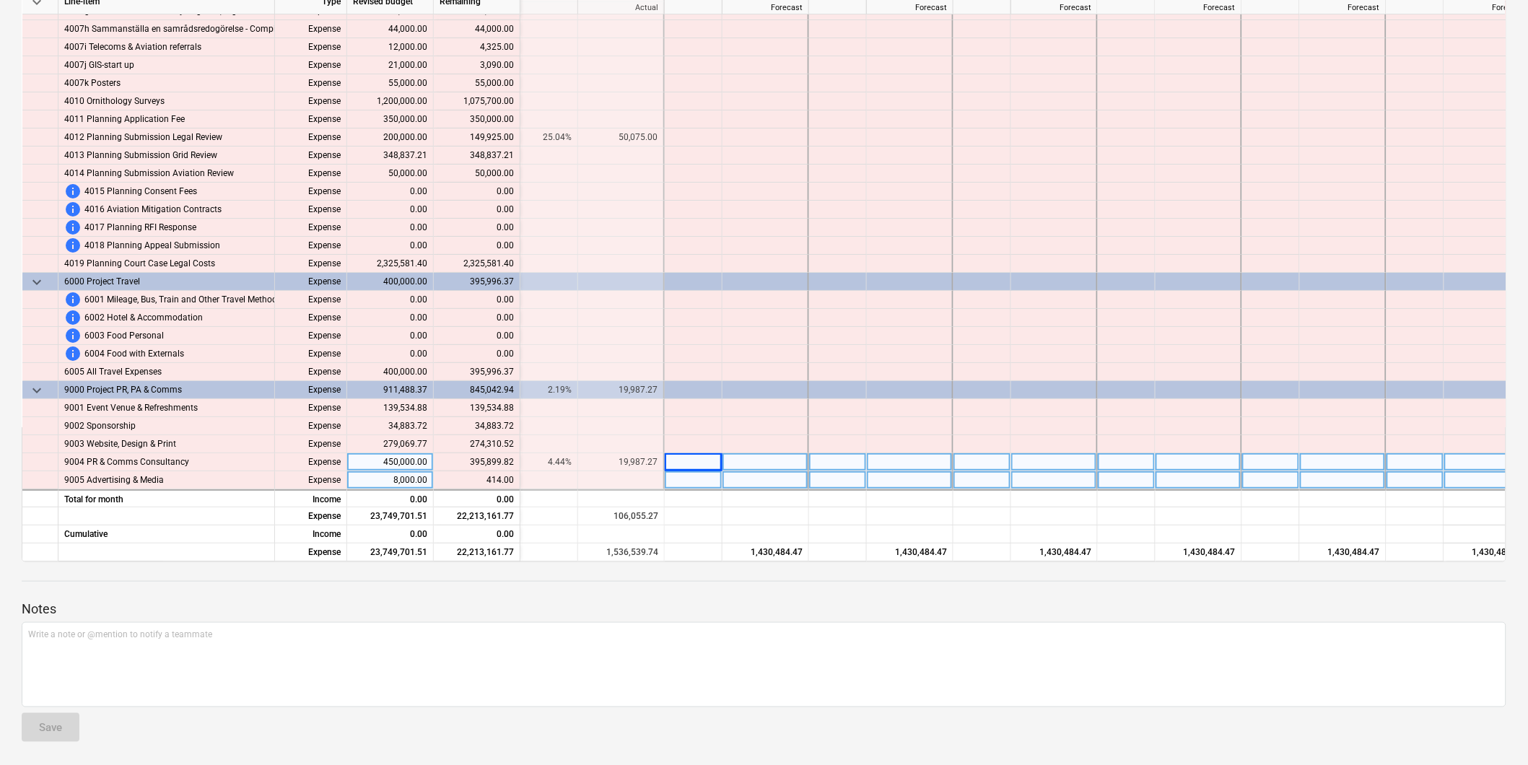
click at [698, 471] on div at bounding box center [694, 480] width 58 height 18
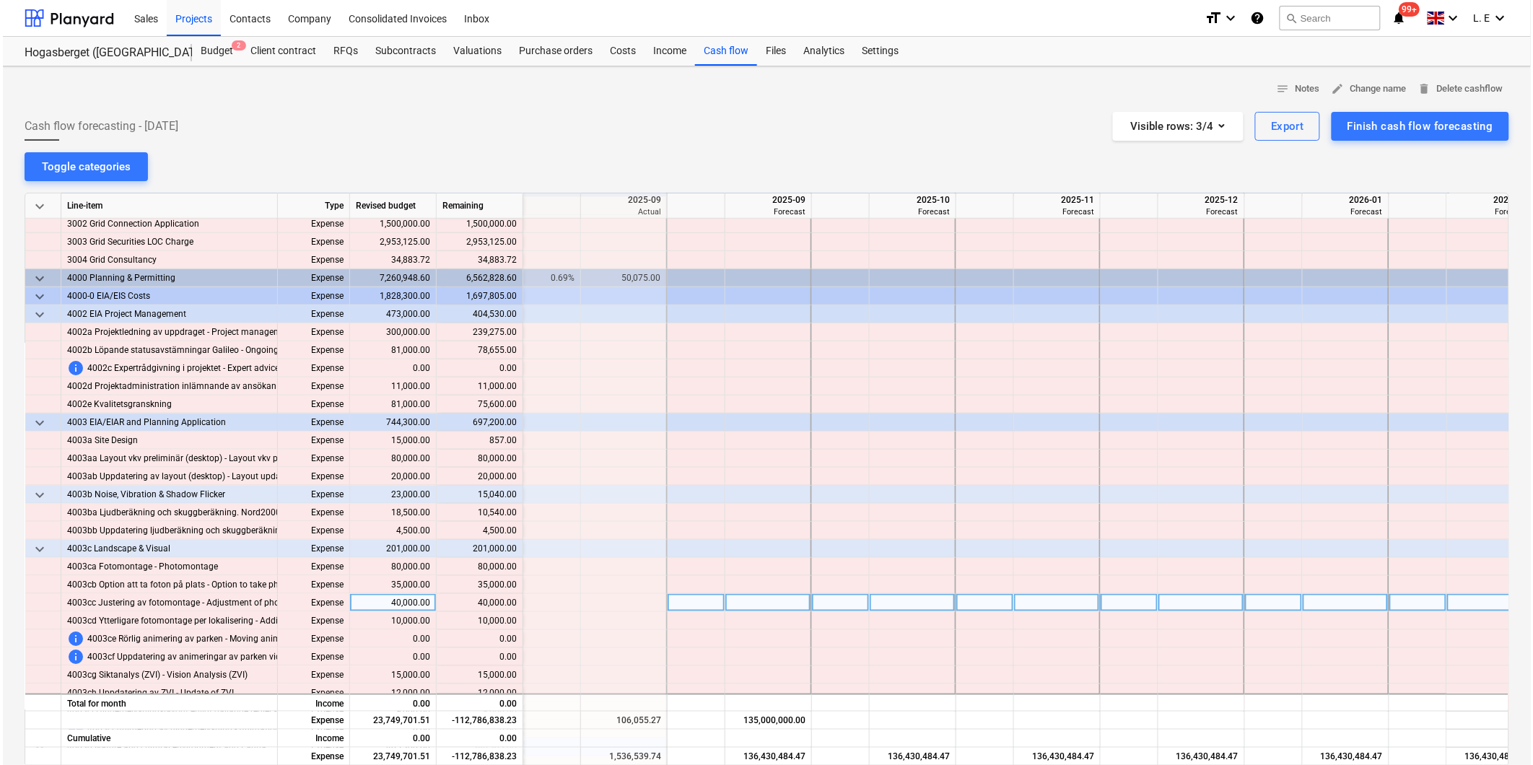
scroll to position [481, 1877]
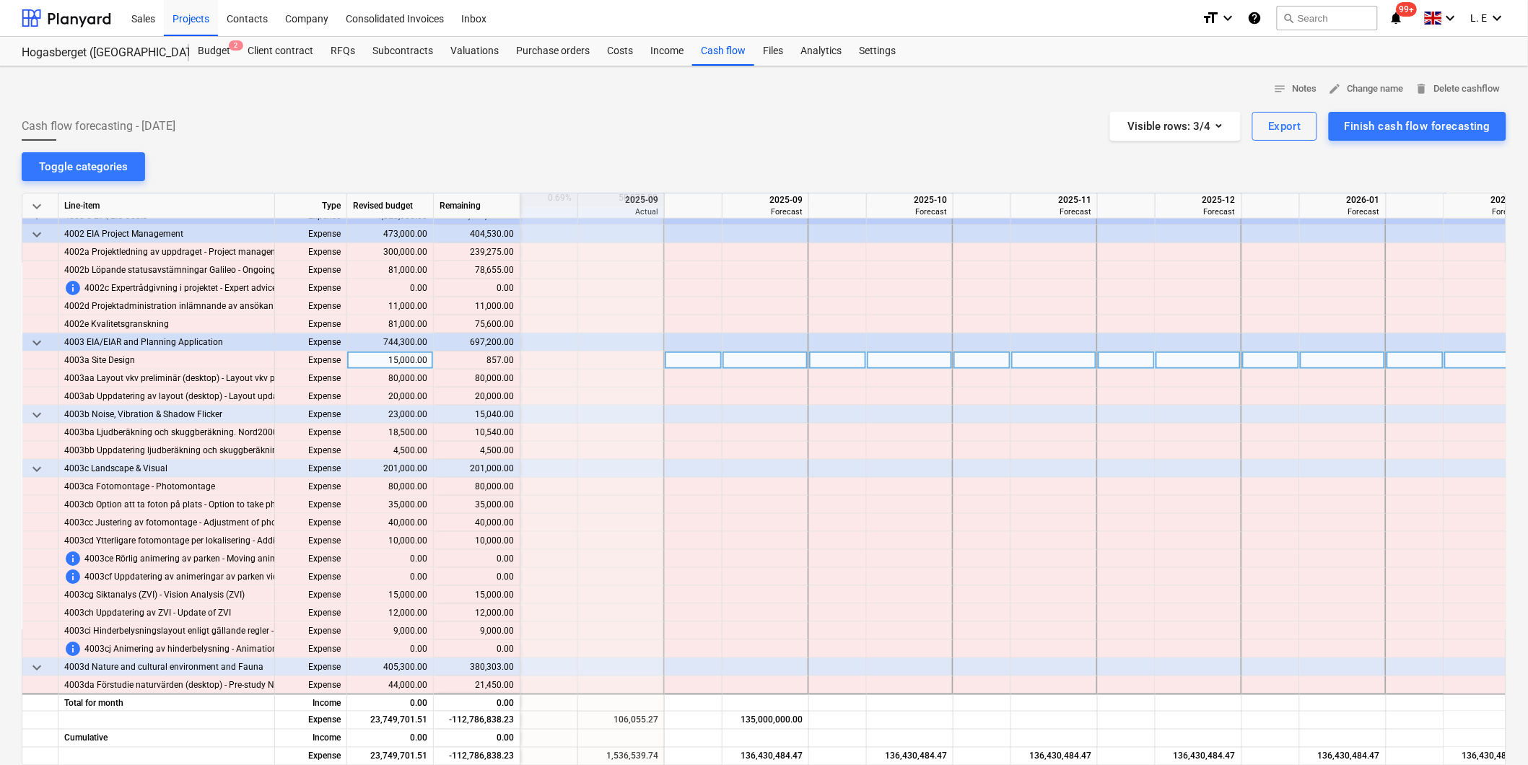
click at [676, 356] on div at bounding box center [694, 361] width 58 height 18
type input "3000"
click at [790, 115] on div "Cash flow forecasting - [DATE] Visible rows : 3/4 Export Finish cash flow forec…" at bounding box center [764, 126] width 1485 height 29
click at [995, 127] on div "Finish cash flow forecasting" at bounding box center [1418, 126] width 146 height 19
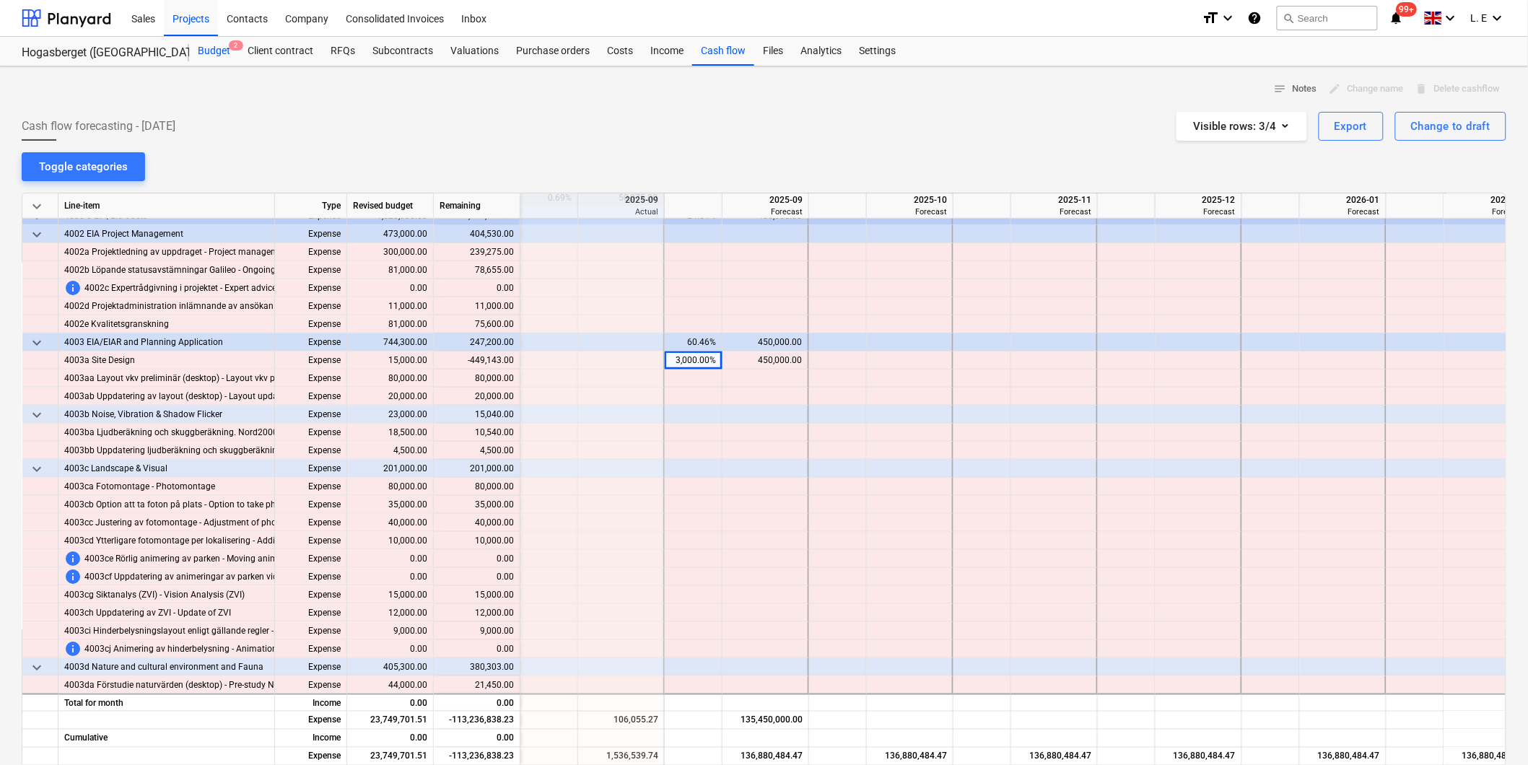
click at [220, 48] on div "Budget 2" at bounding box center [214, 51] width 50 height 29
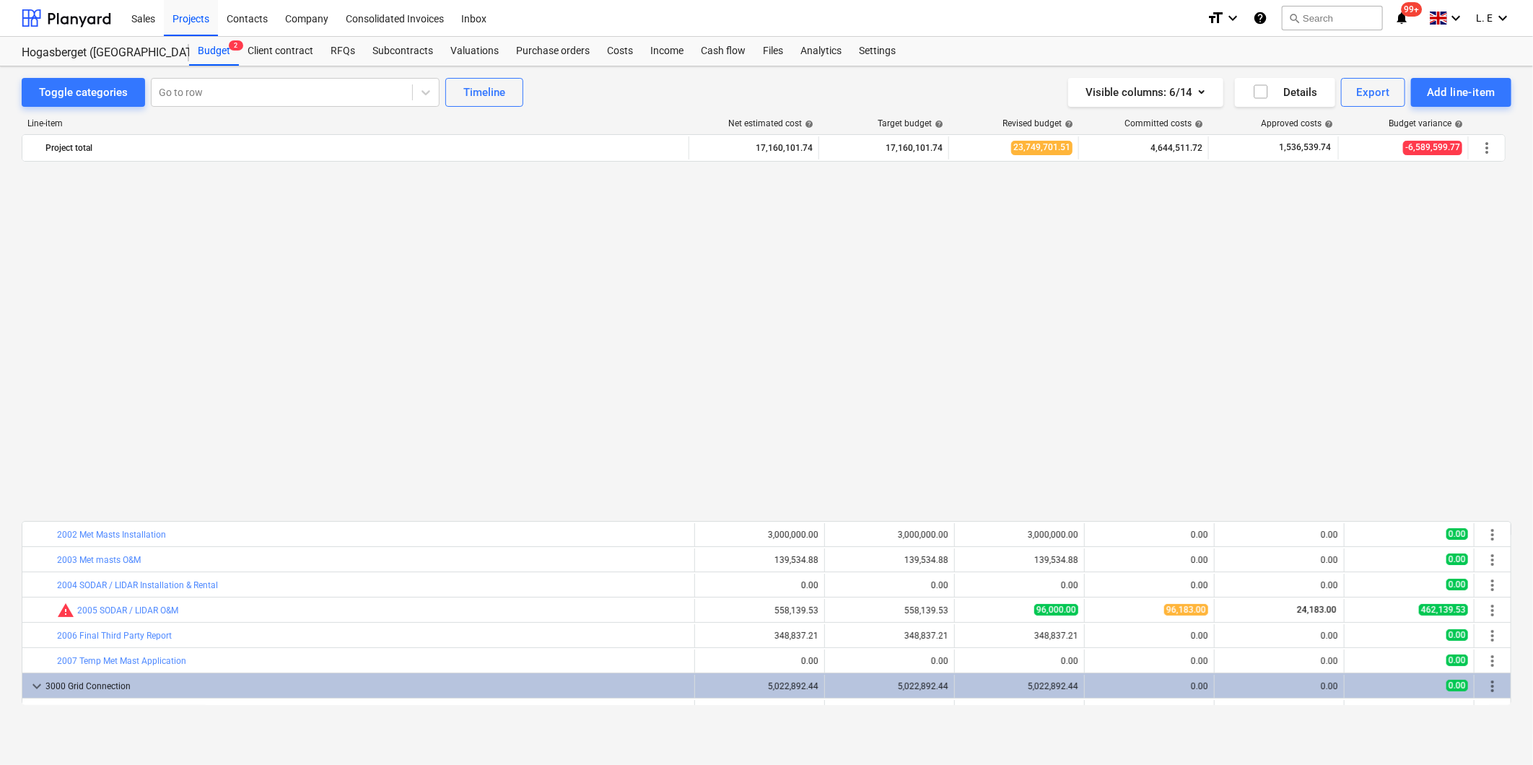
scroll to position [401, 0]
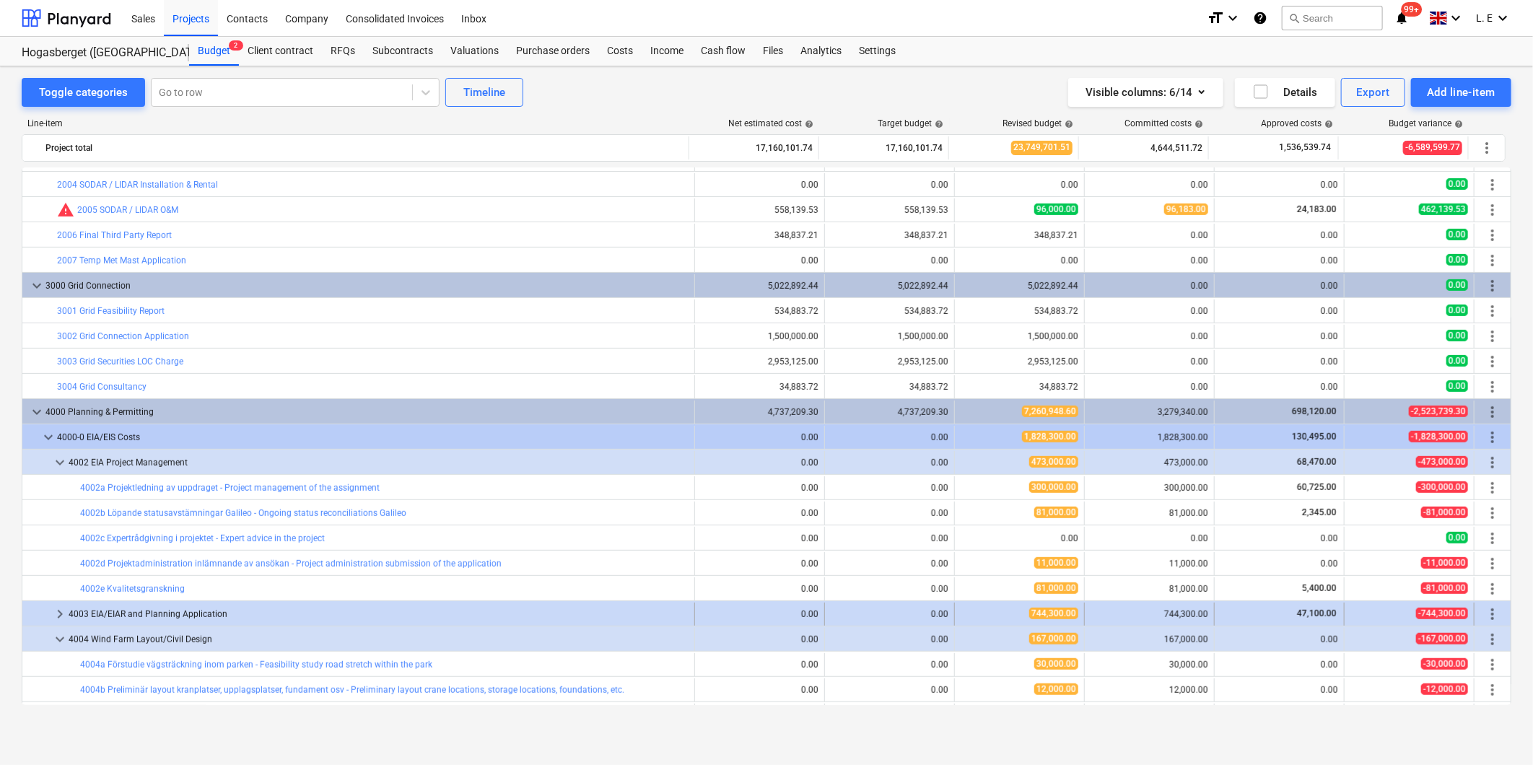
click at [56, 609] on span "keyboard_arrow_right" at bounding box center [59, 614] width 17 height 17
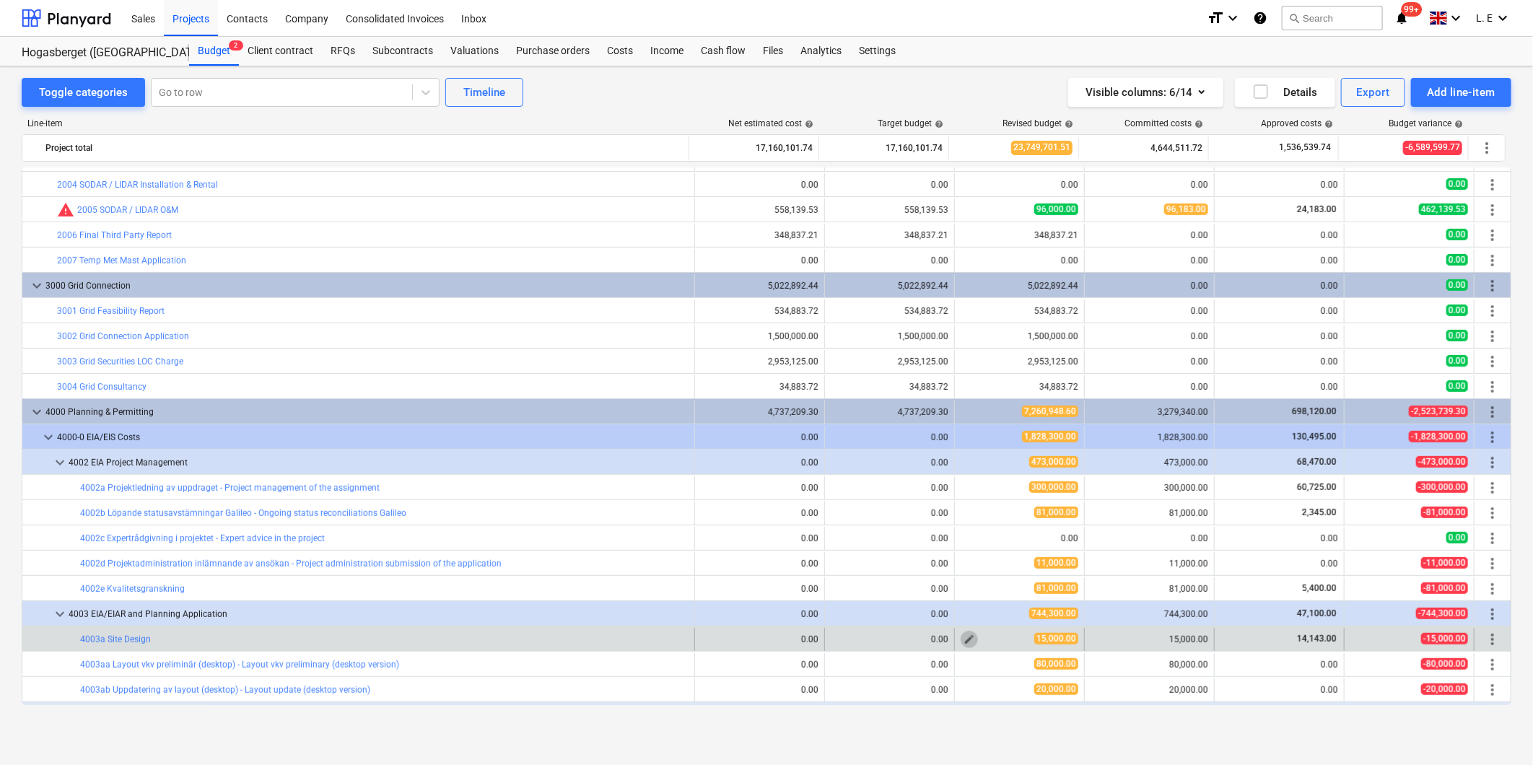
click at [964, 638] on span "edit" at bounding box center [970, 640] width 12 height 12
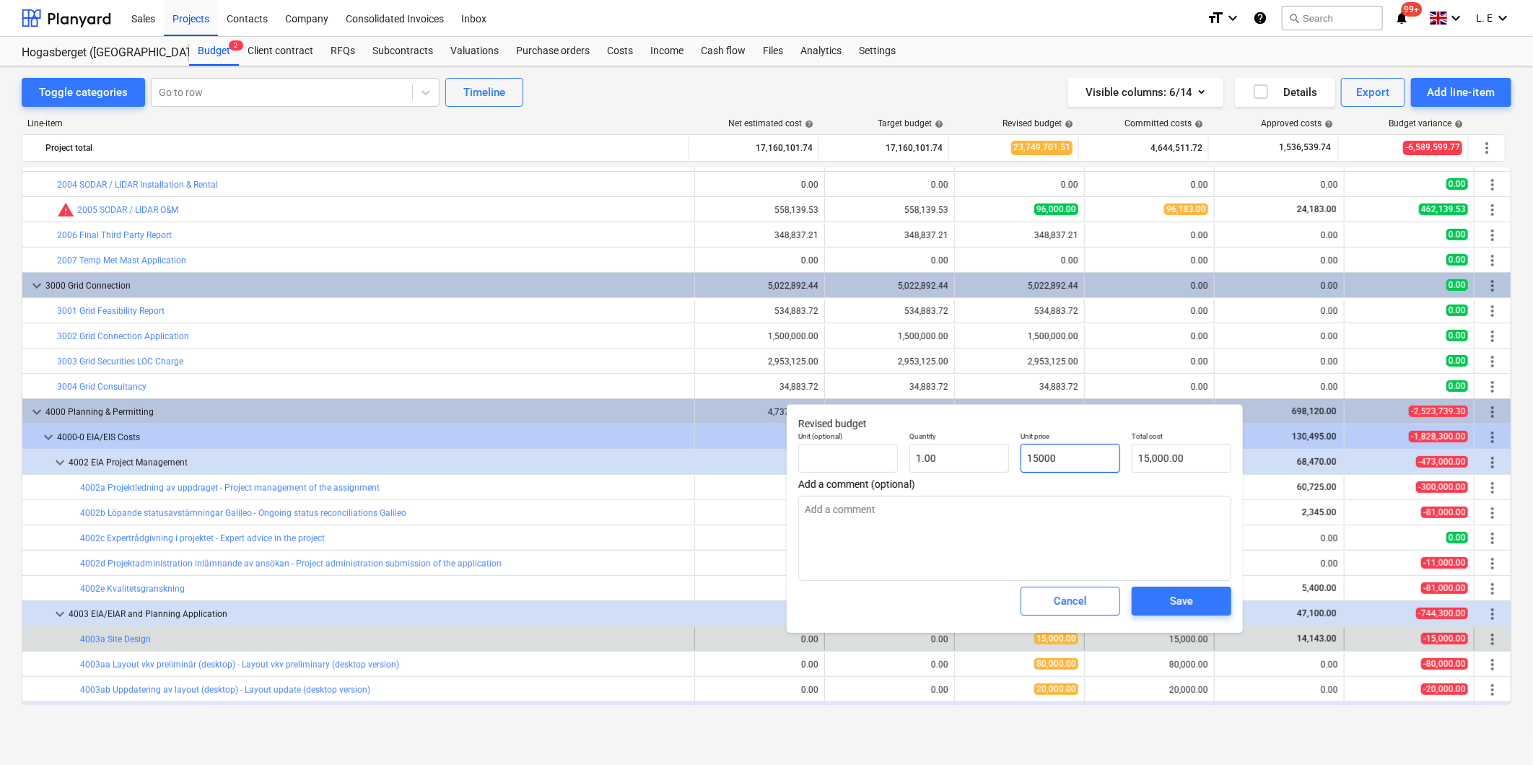
click at [995, 458] on input "15000" at bounding box center [1071, 458] width 100 height 29
drag, startPoint x: 1094, startPoint y: 458, endPoint x: 1018, endPoint y: 466, distance: 76.1
click at [995, 466] on div "Unit price 15000" at bounding box center [1070, 452] width 111 height 53
type input "3"
type textarea "x"
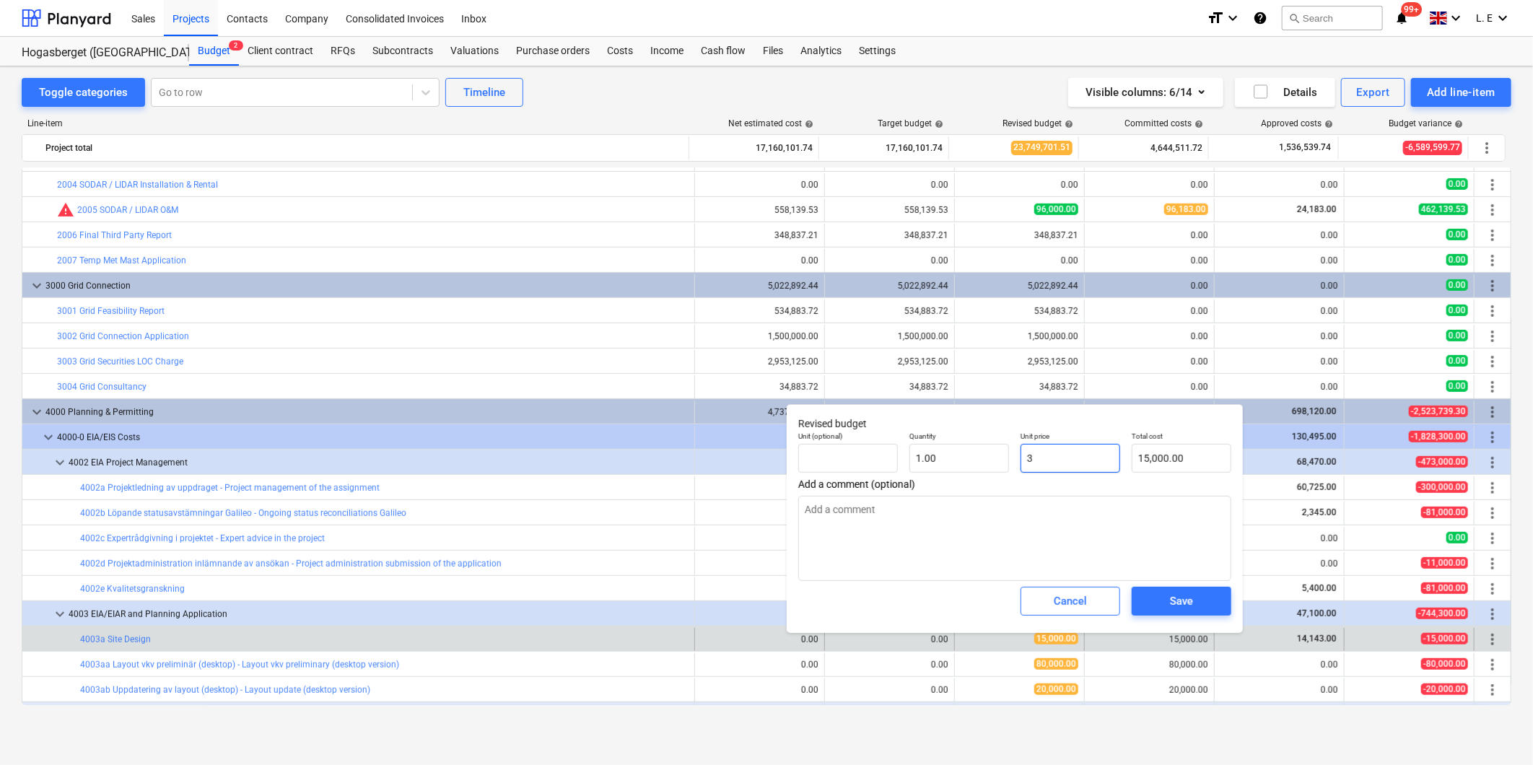
type input "3.00"
type input "30"
type textarea "x"
type input "30.00"
type input "30"
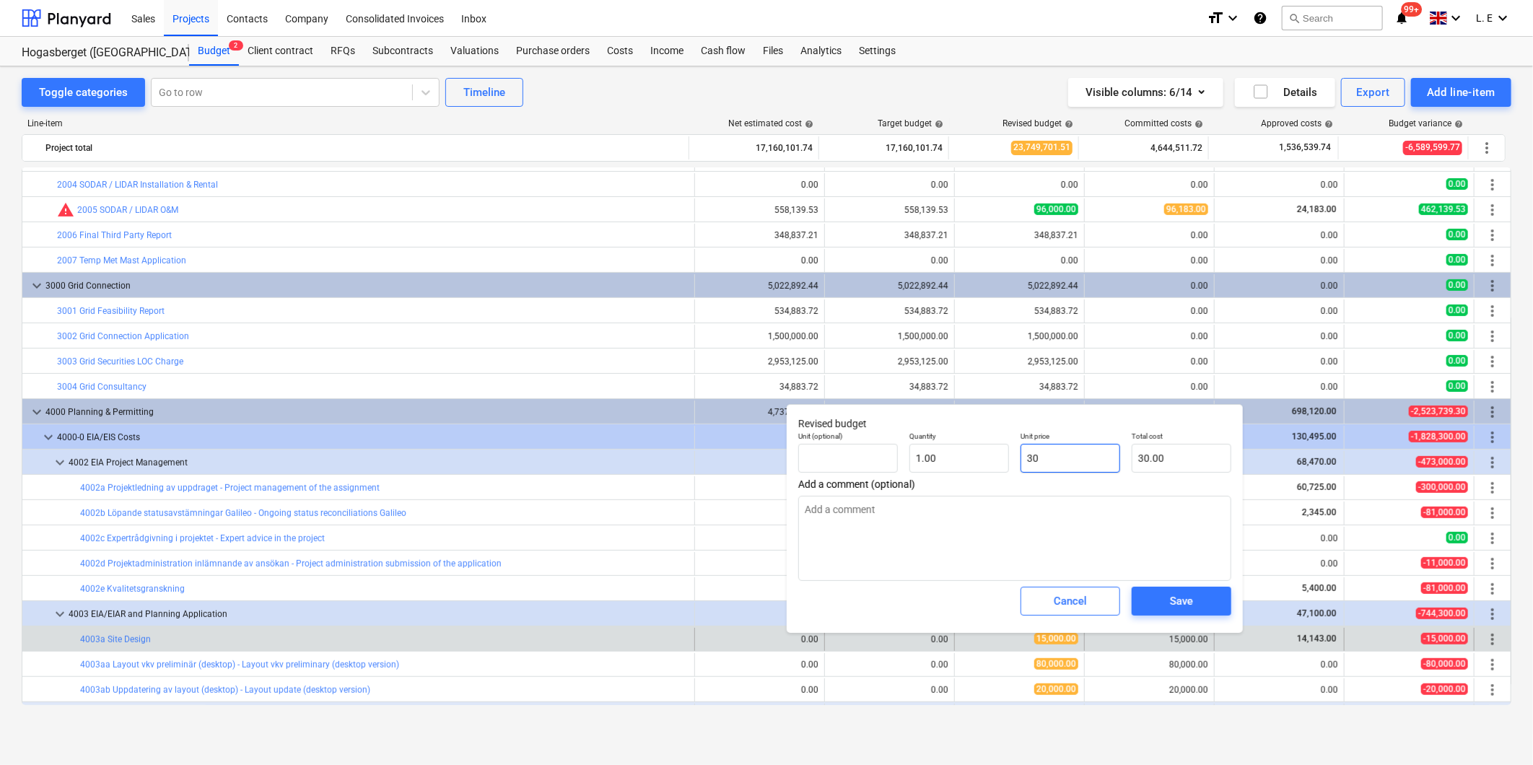
type textarea "x"
type input "30 0"
type textarea "x"
type input "0.00"
type input "30 00"
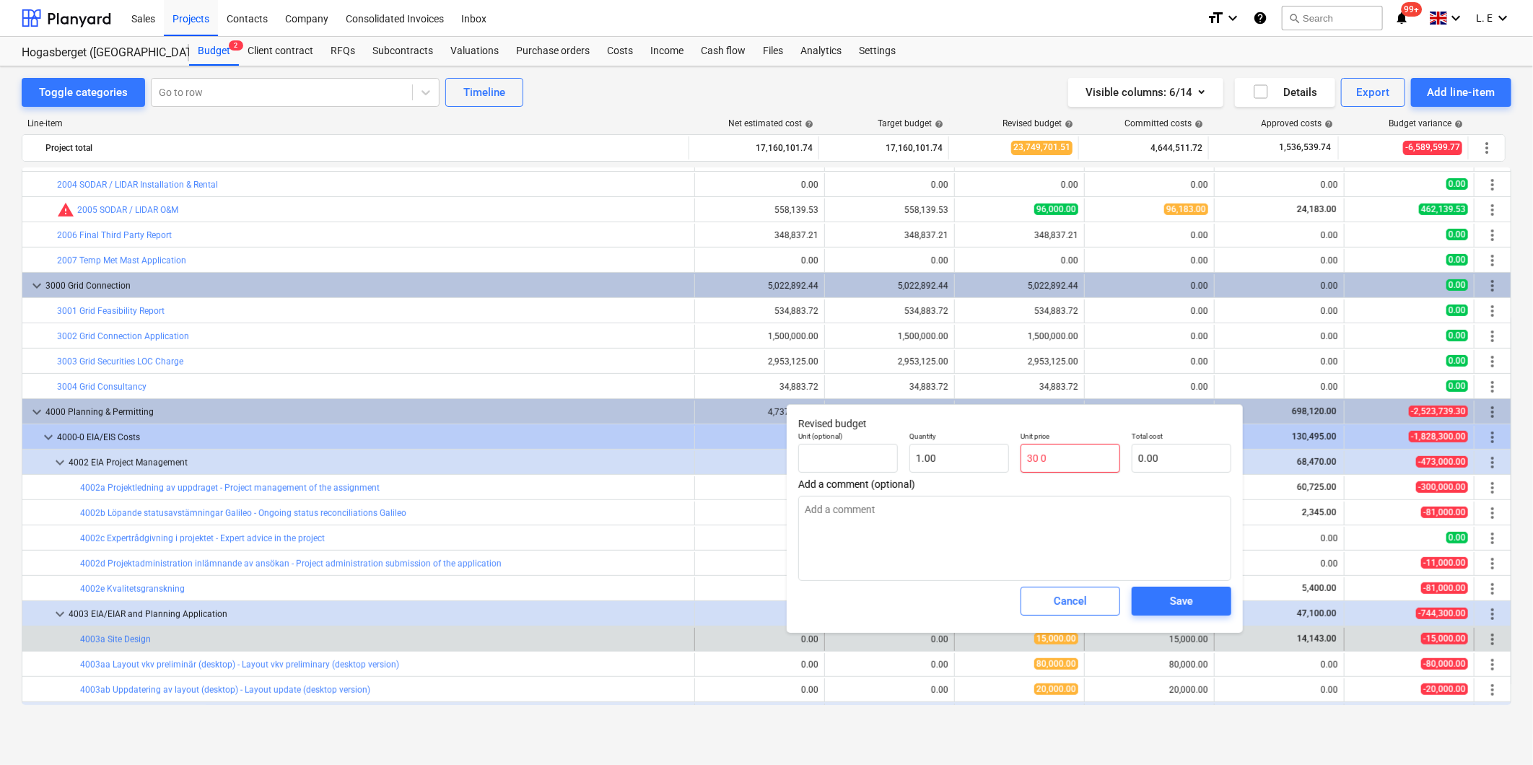
type textarea "x"
type input "30 000"
type textarea "x"
type input "30 00"
type textarea "x"
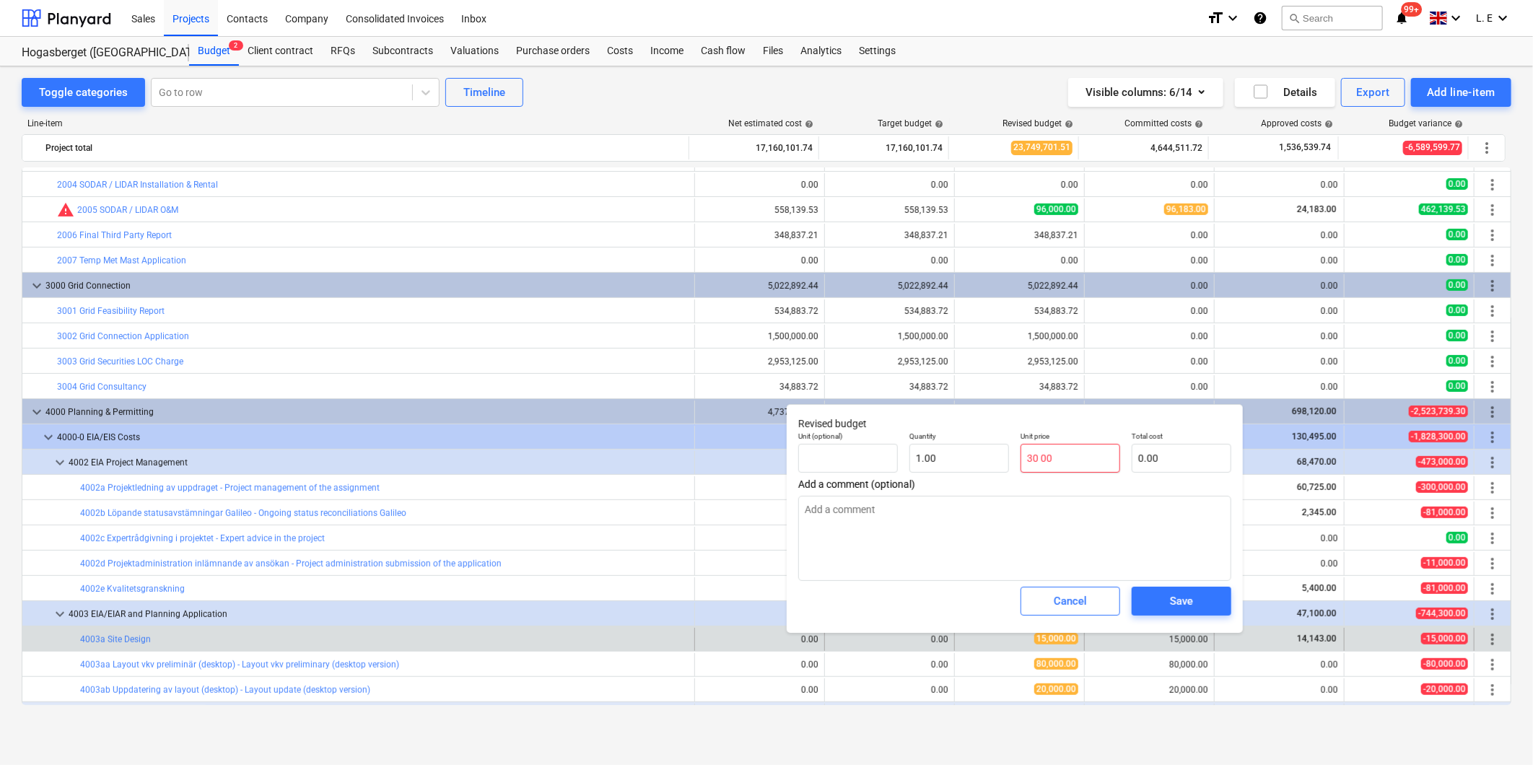
type input "30 0"
type textarea "x"
type input "30"
type textarea "x"
type input "30.00"
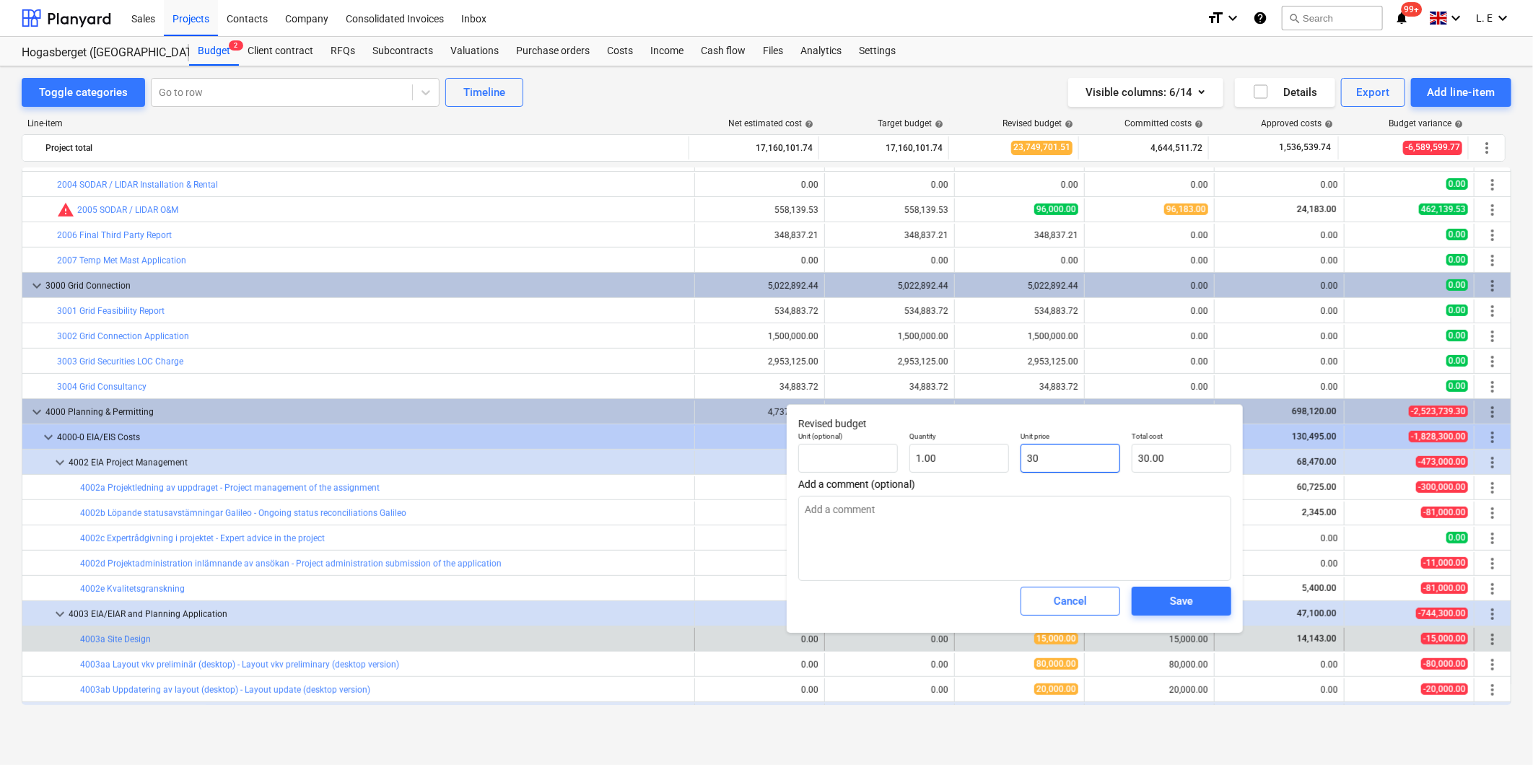
type input "30"
type textarea "x"
type input "300"
type textarea "x"
type input "300.00"
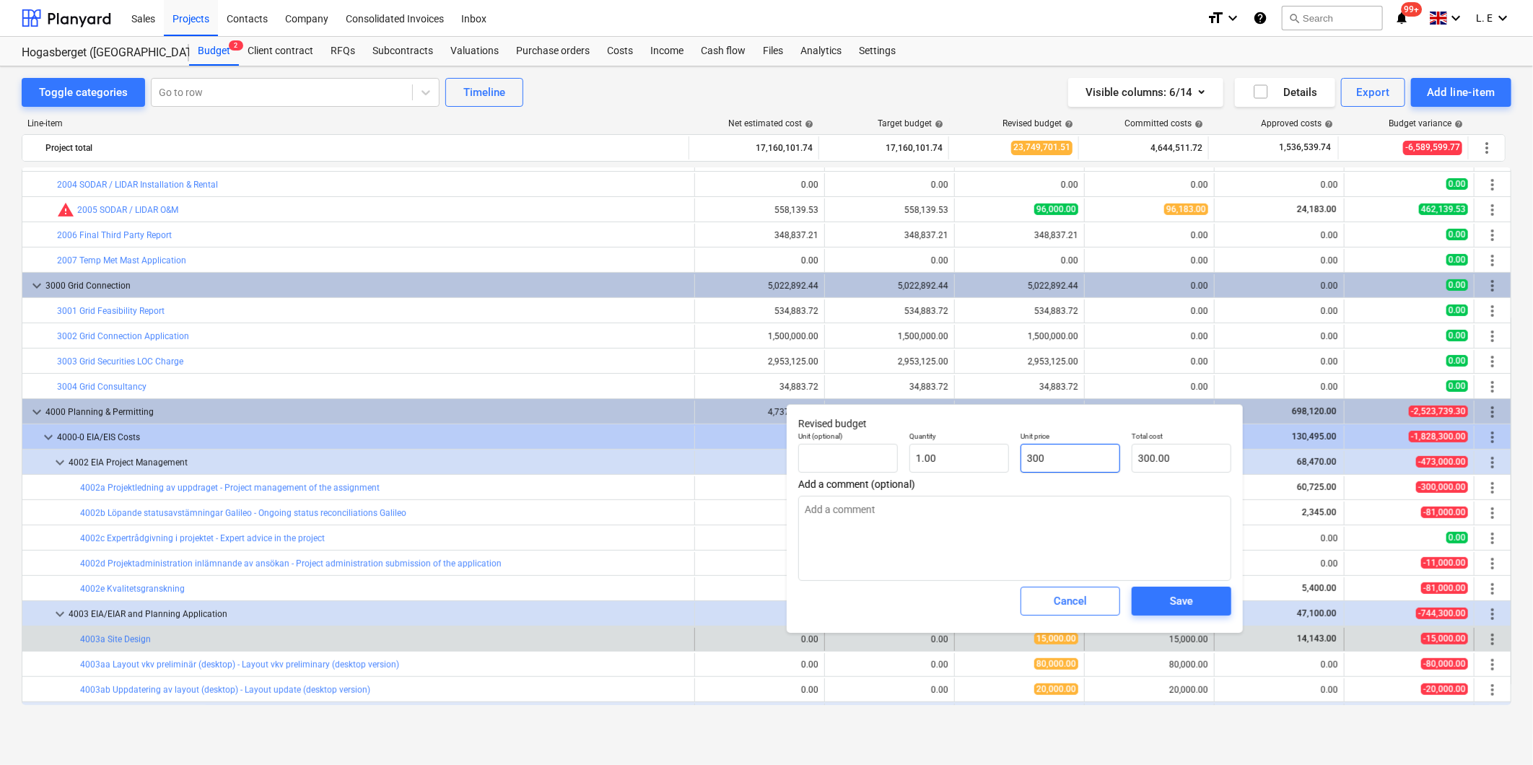
type input "3000"
type textarea "x"
type input "3,000.00"
type input "30000"
type textarea "x"
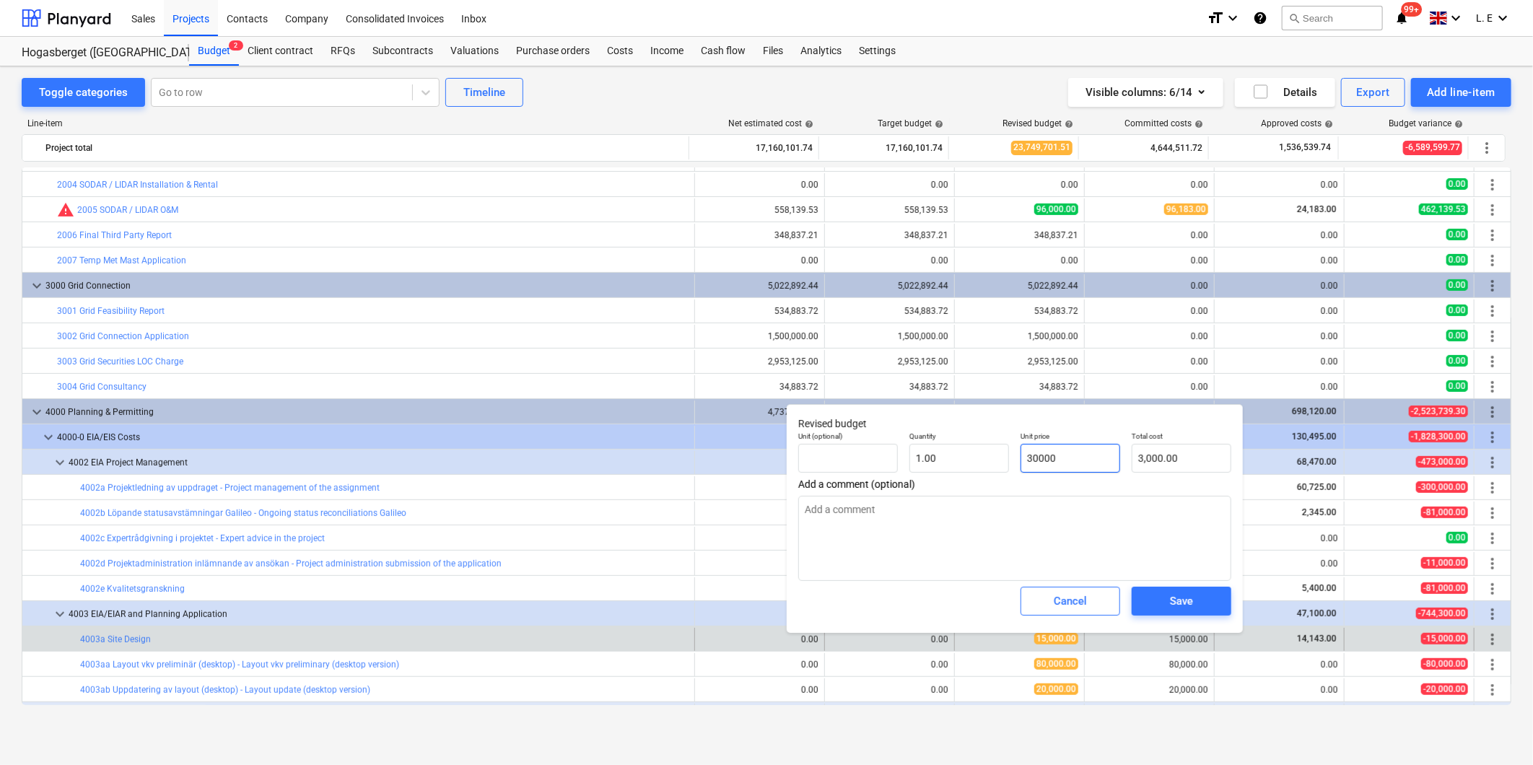
type input "30,000.00"
type textarea "x"
click at [995, 533] on textarea at bounding box center [1014, 538] width 433 height 85
type textarea "L"
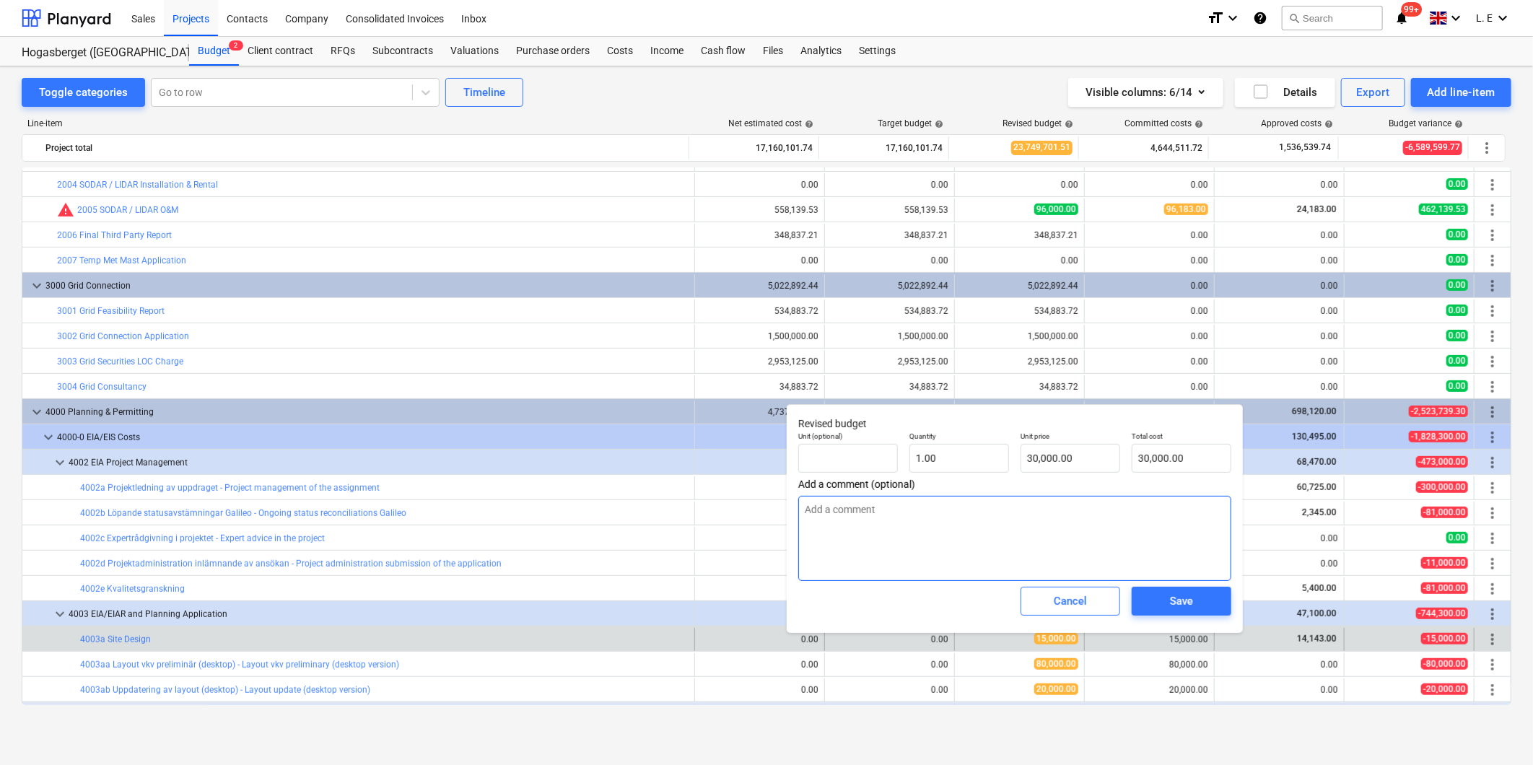
type textarea "x"
type textarea "LE"
type textarea "x"
type textarea "LE"
type textarea "x"
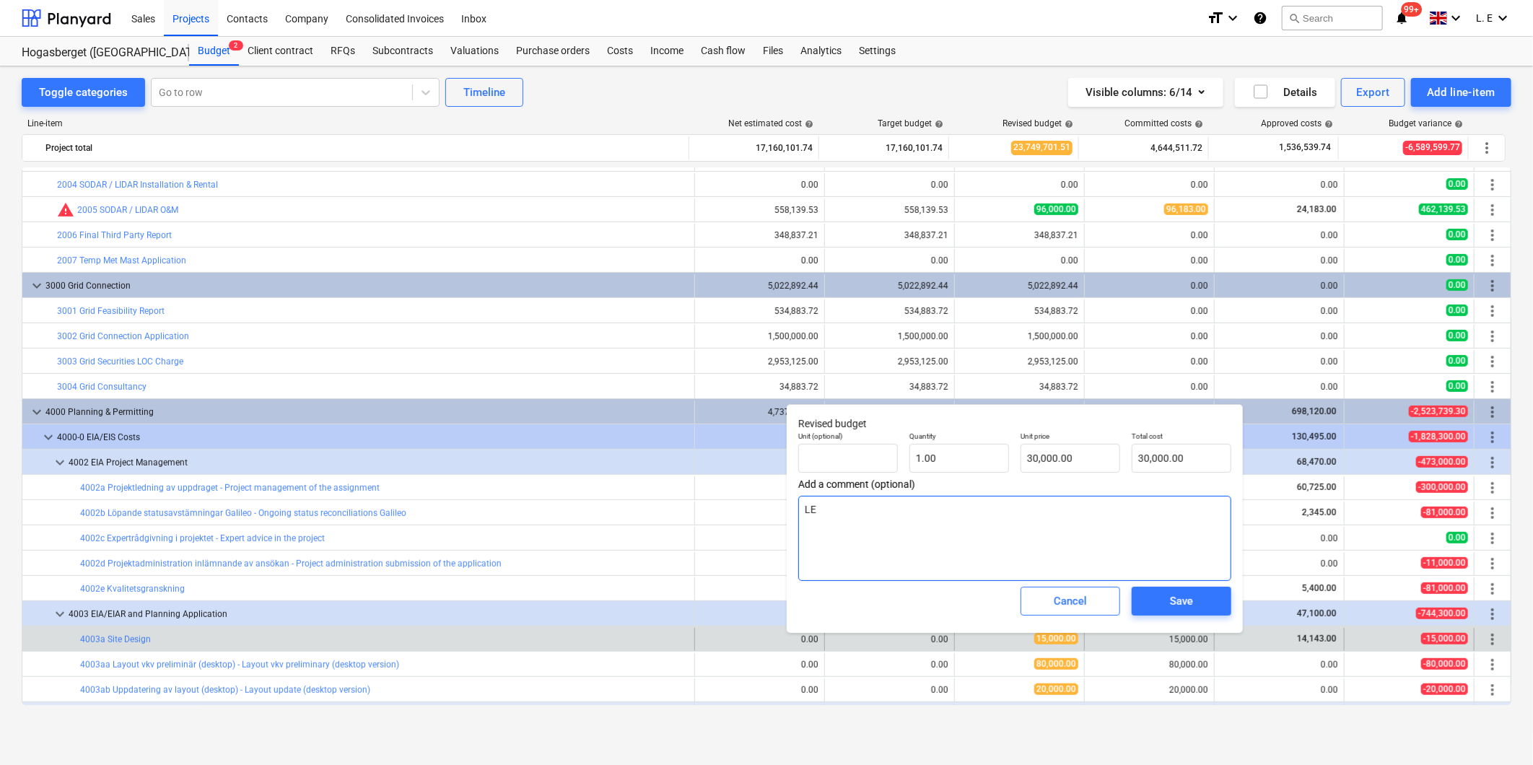
type textarea "LE 2"
type textarea "x"
type textarea "LE 25"
type textarea "x"
type textarea "LE 250"
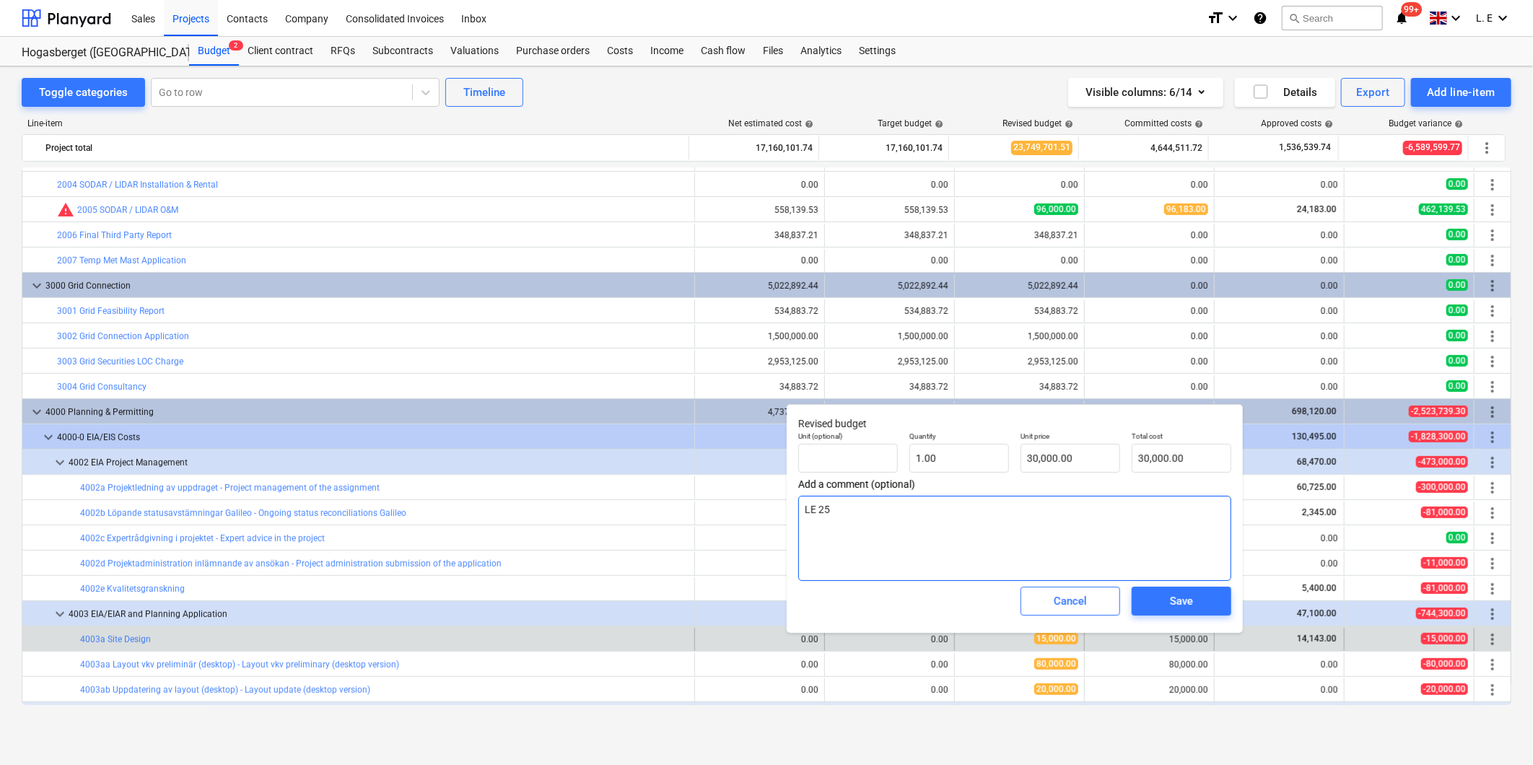
type textarea "x"
type textarea "LE 2509"
type textarea "x"
type textarea "LE 25091"
type textarea "x"
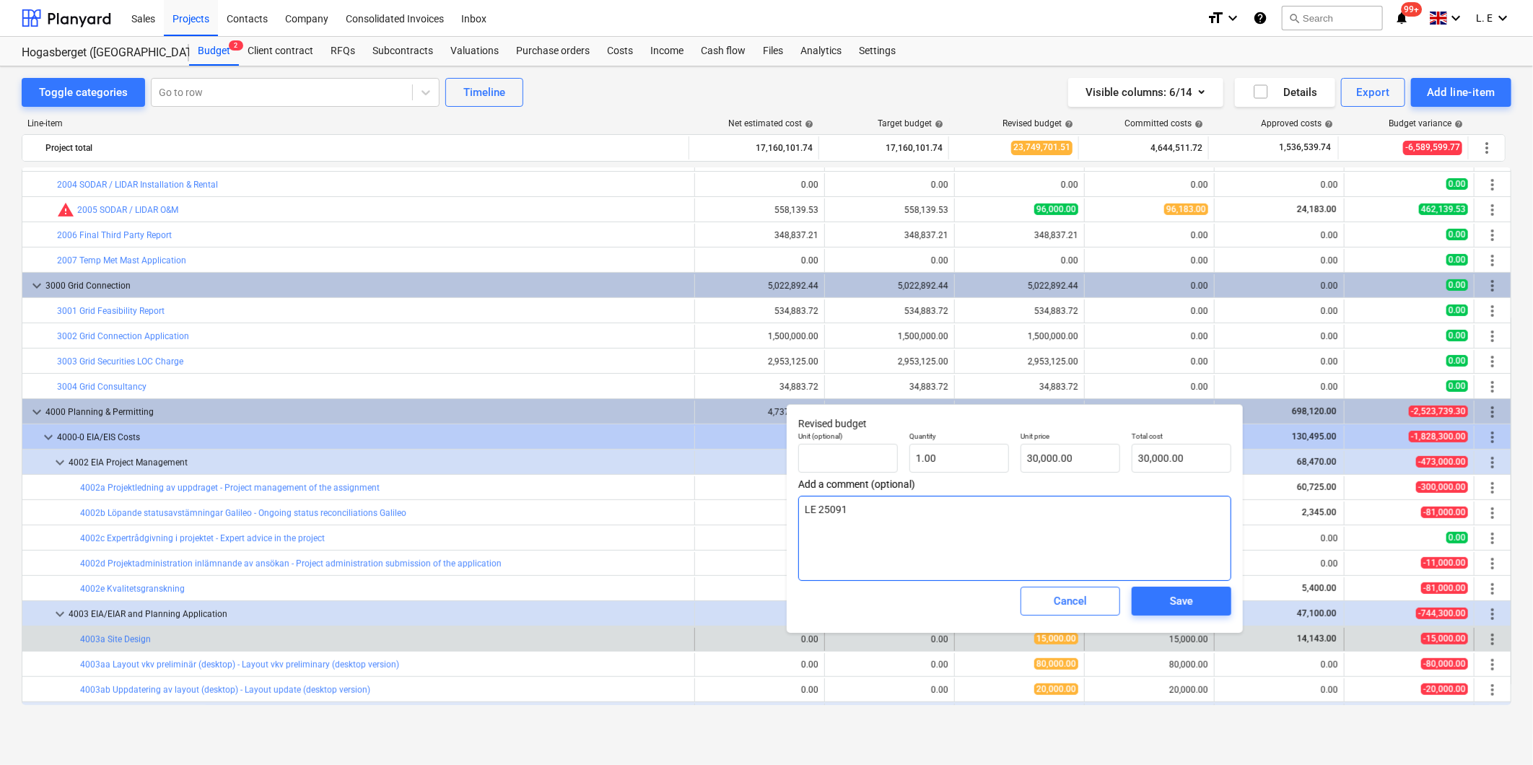
type textarea "LE 250918"
type textarea "x"
type textarea "LE 250918:"
type textarea "x"
type textarea "LE 250918:"
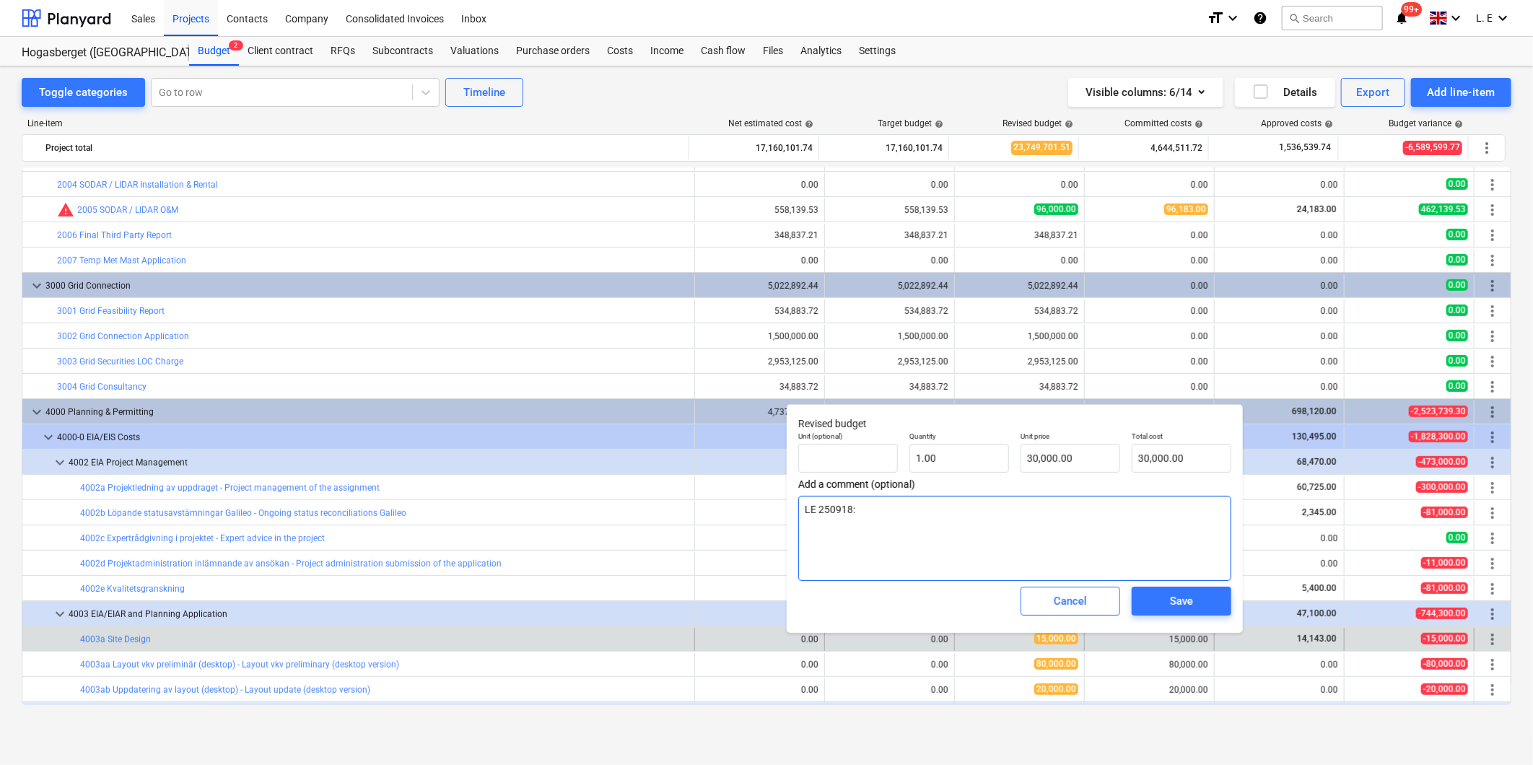
type textarea "x"
type textarea "LE 250918: u"
type textarea "x"
type textarea "LE 250918: up"
type textarea "x"
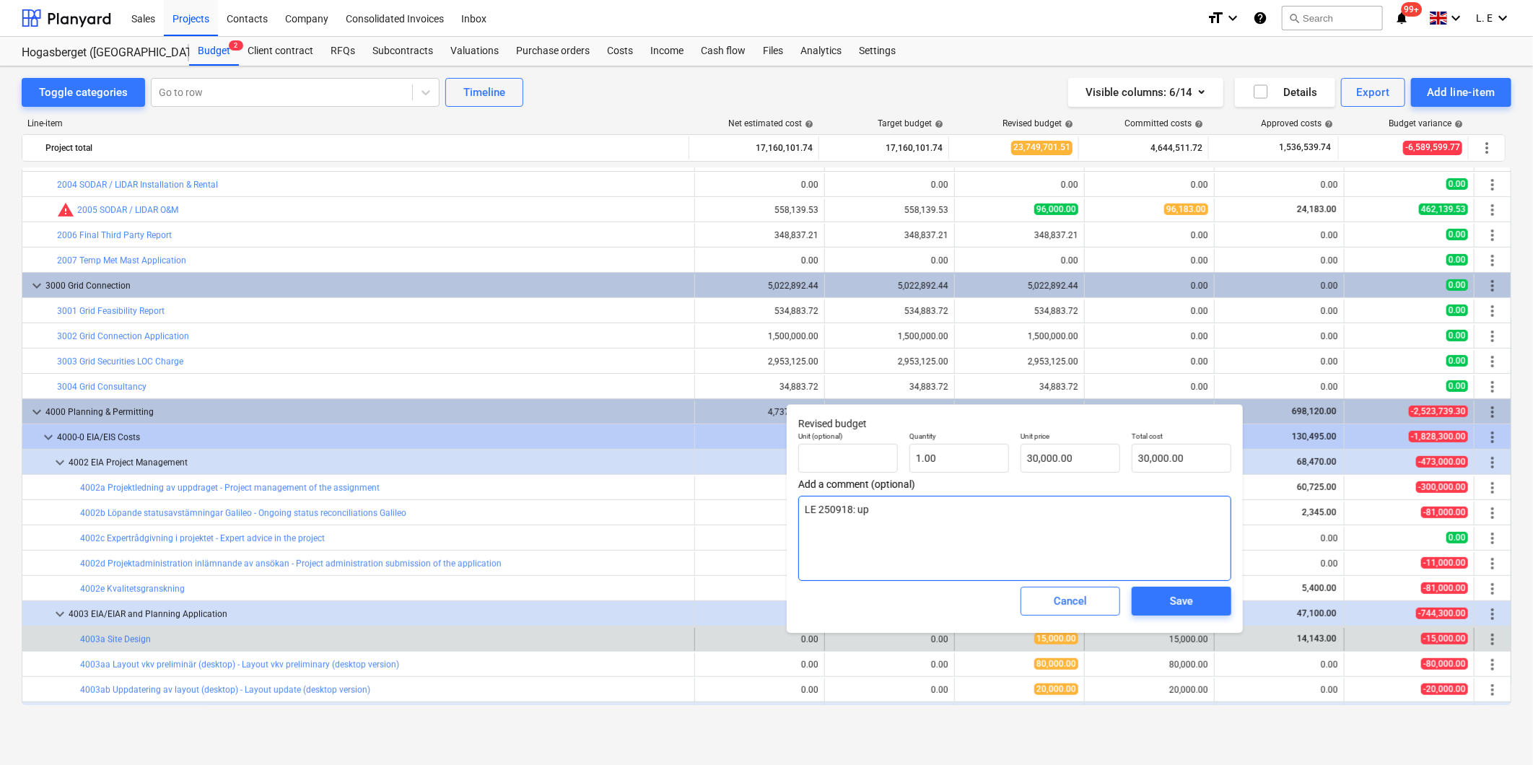
type textarea "LE 250918: upp"
type textarea "x"
type textarea "LE 250918: uppd"
type textarea "x"
type textarea "LE 250918: uppda"
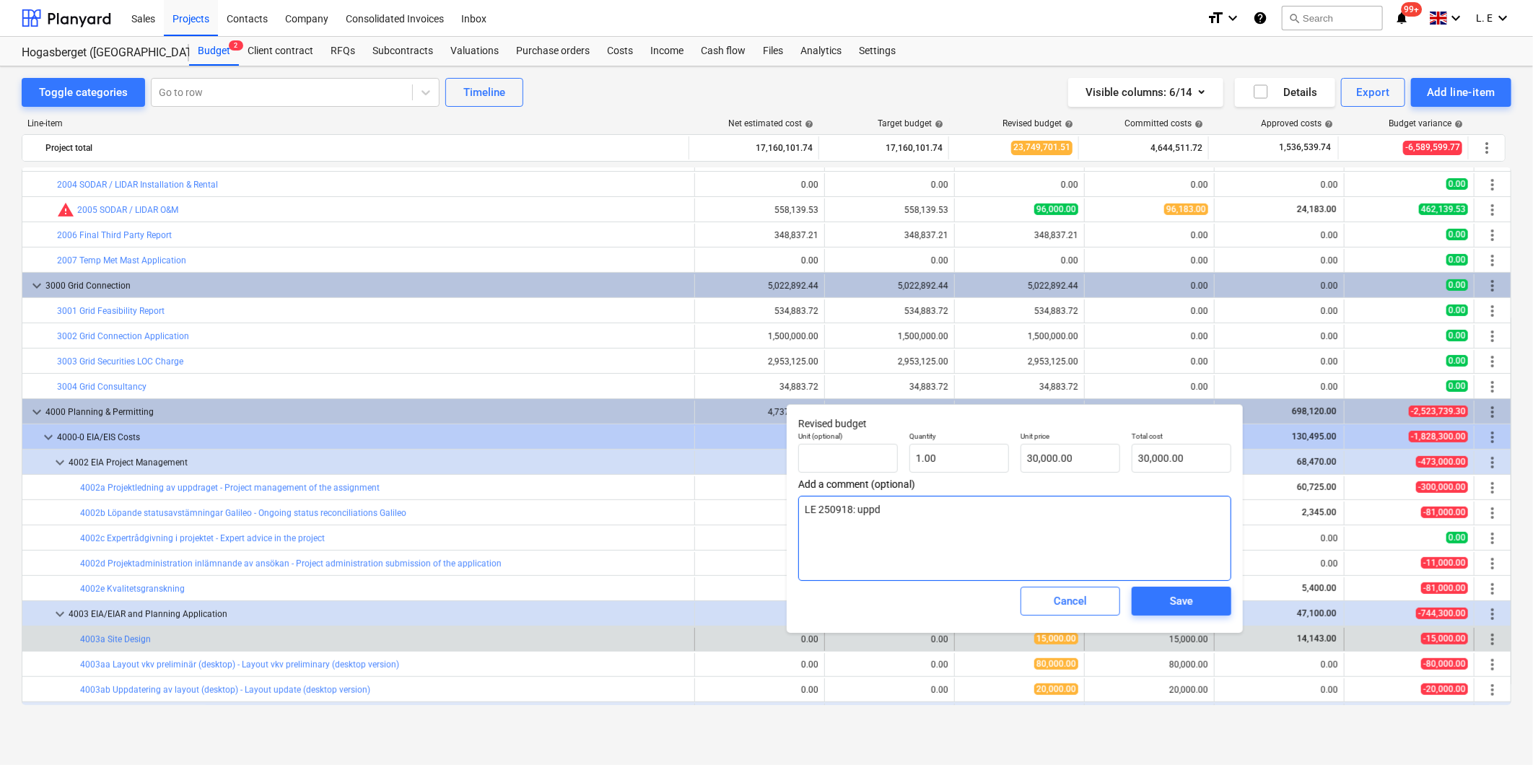
type textarea "x"
type textarea "LE 250918: uppdat"
type textarea "x"
type textarea "LE 250918: uppdate"
type textarea "x"
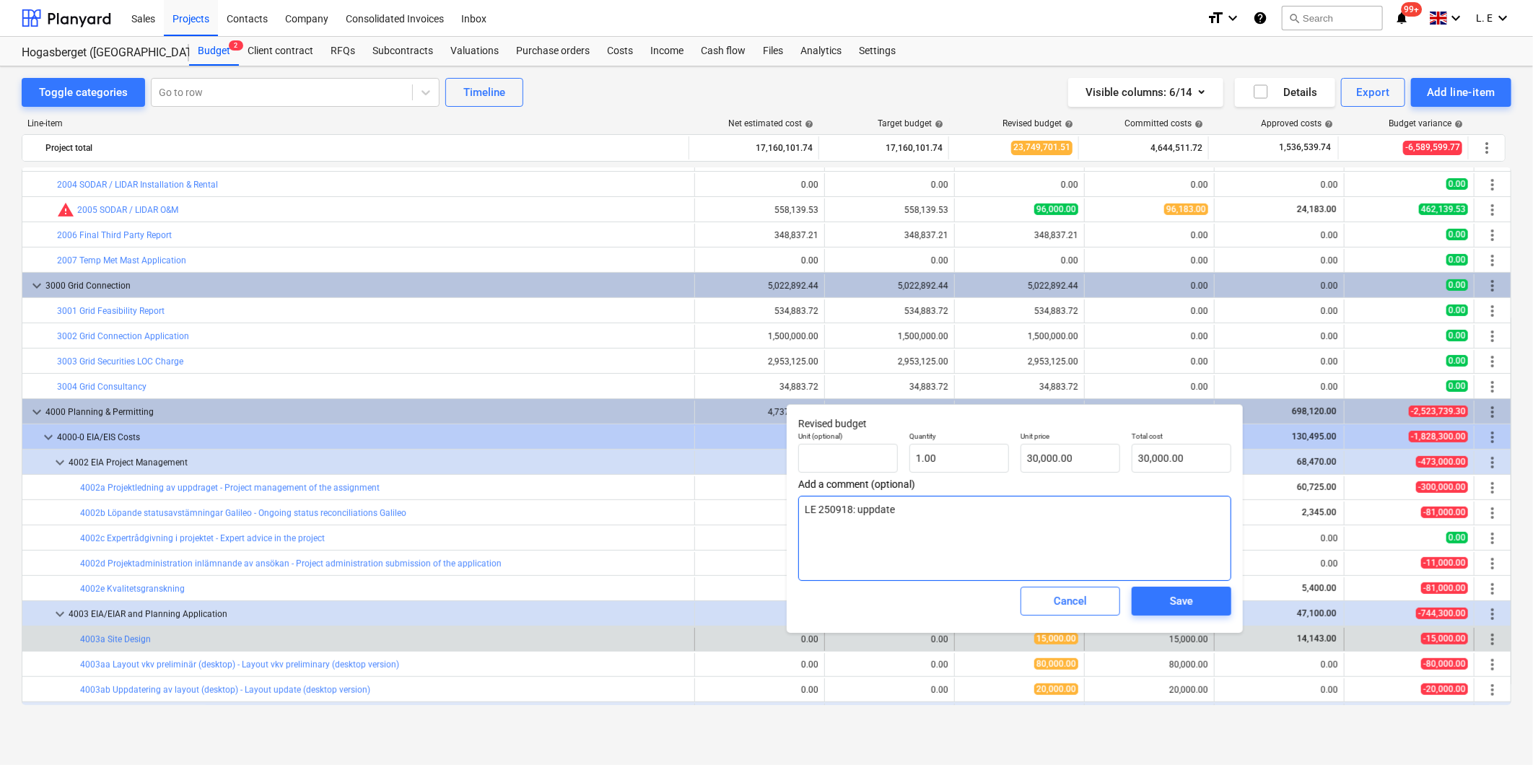
type textarea "LE 250918: uppdated"
type textarea "x"
type textarea "LE 250918: uppdated"
type textarea "x"
type textarea "LE 250918: uppdated w"
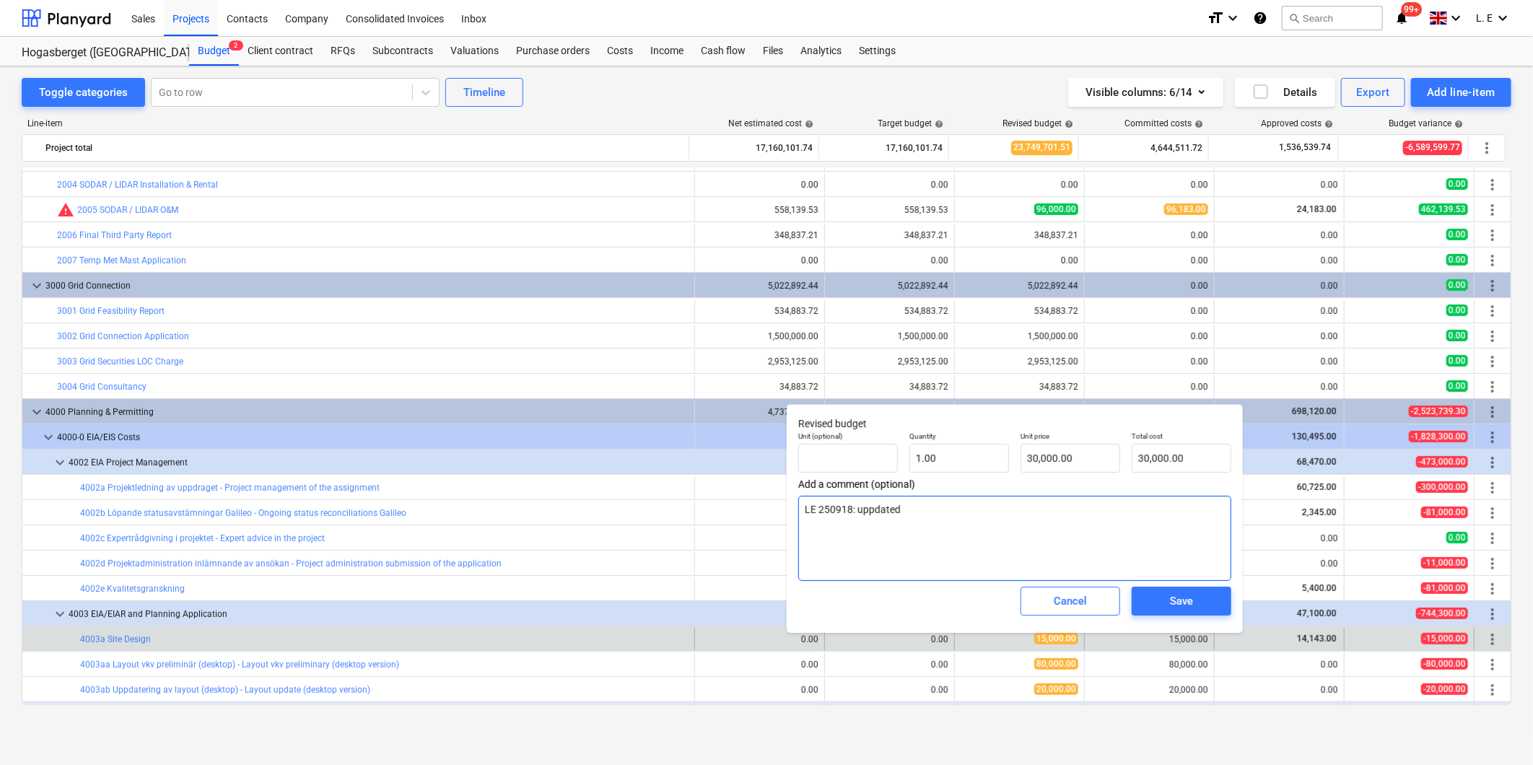
type textarea "x"
type textarea "LE 250918: uppdated wi"
type textarea "x"
type textarea "LE 250918: uppdated wit"
type textarea "x"
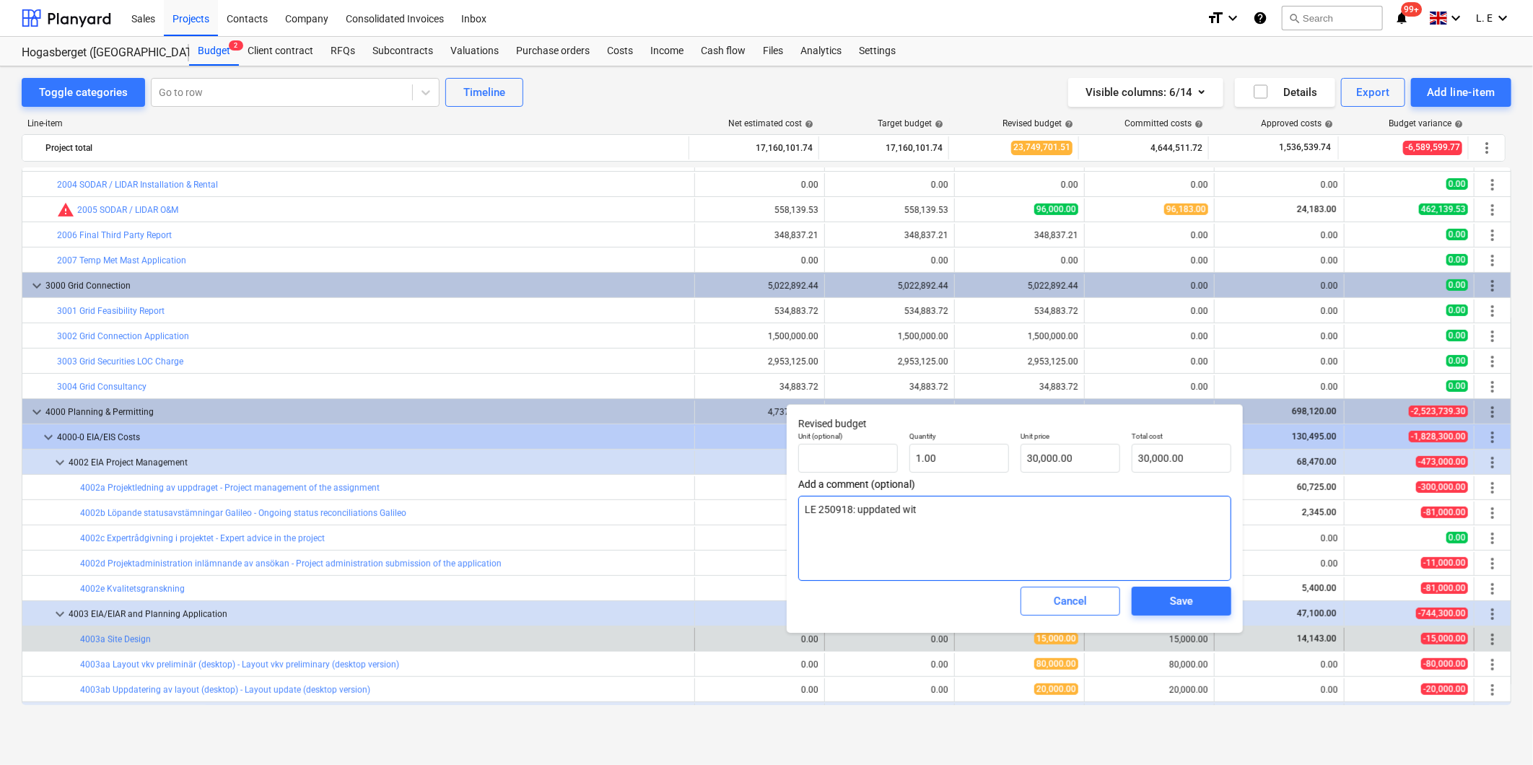
type textarea "LE 250918: uppdated with"
type textarea "x"
type textarea "LE 250918: uppdated with"
type textarea "x"
type textarea "LE 250918: uppdated with 1"
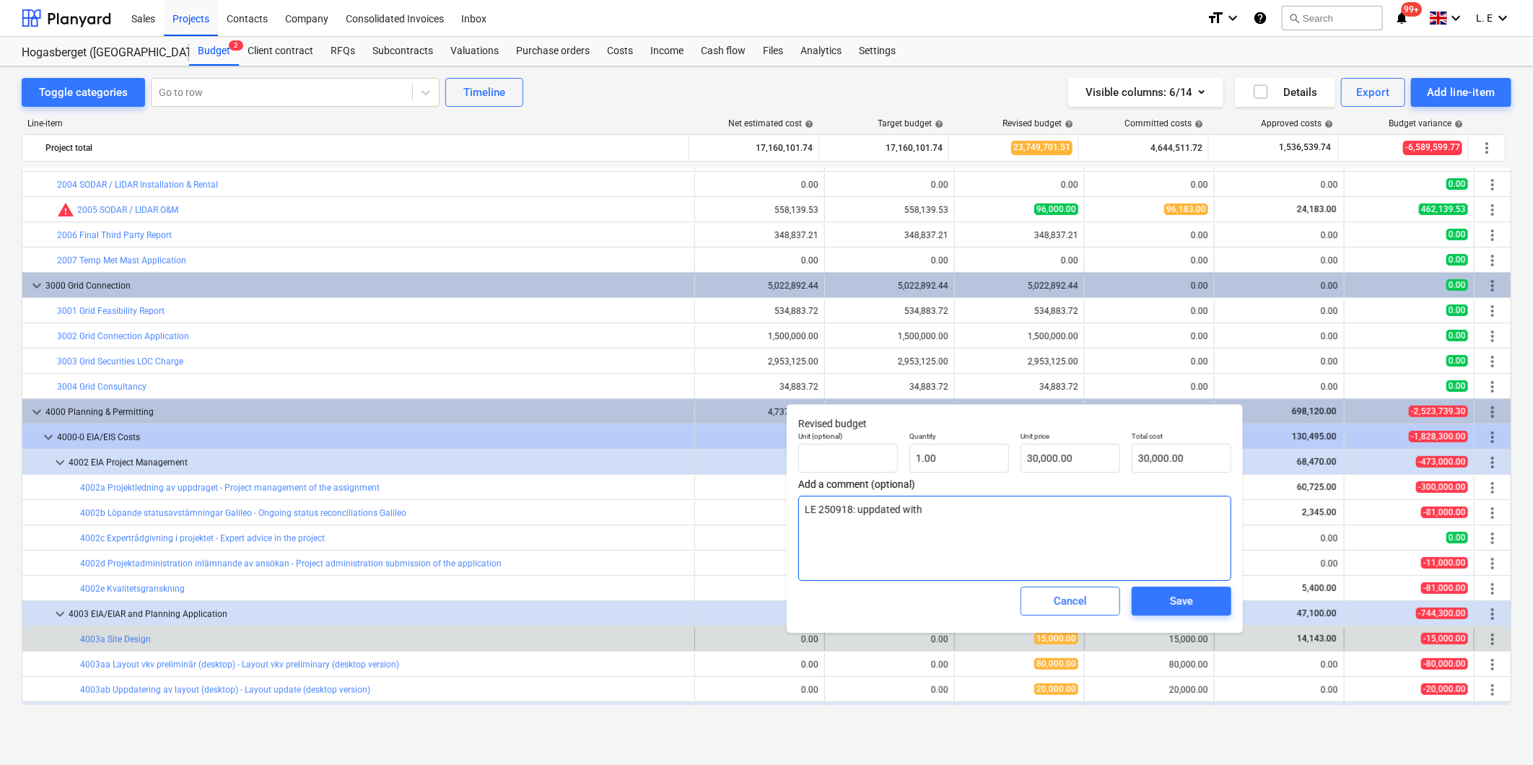
type textarea "x"
type textarea "LE 250918: uppdated with 15"
type textarea "x"
type textarea "LE 250918: uppdated with 15"
type textarea "x"
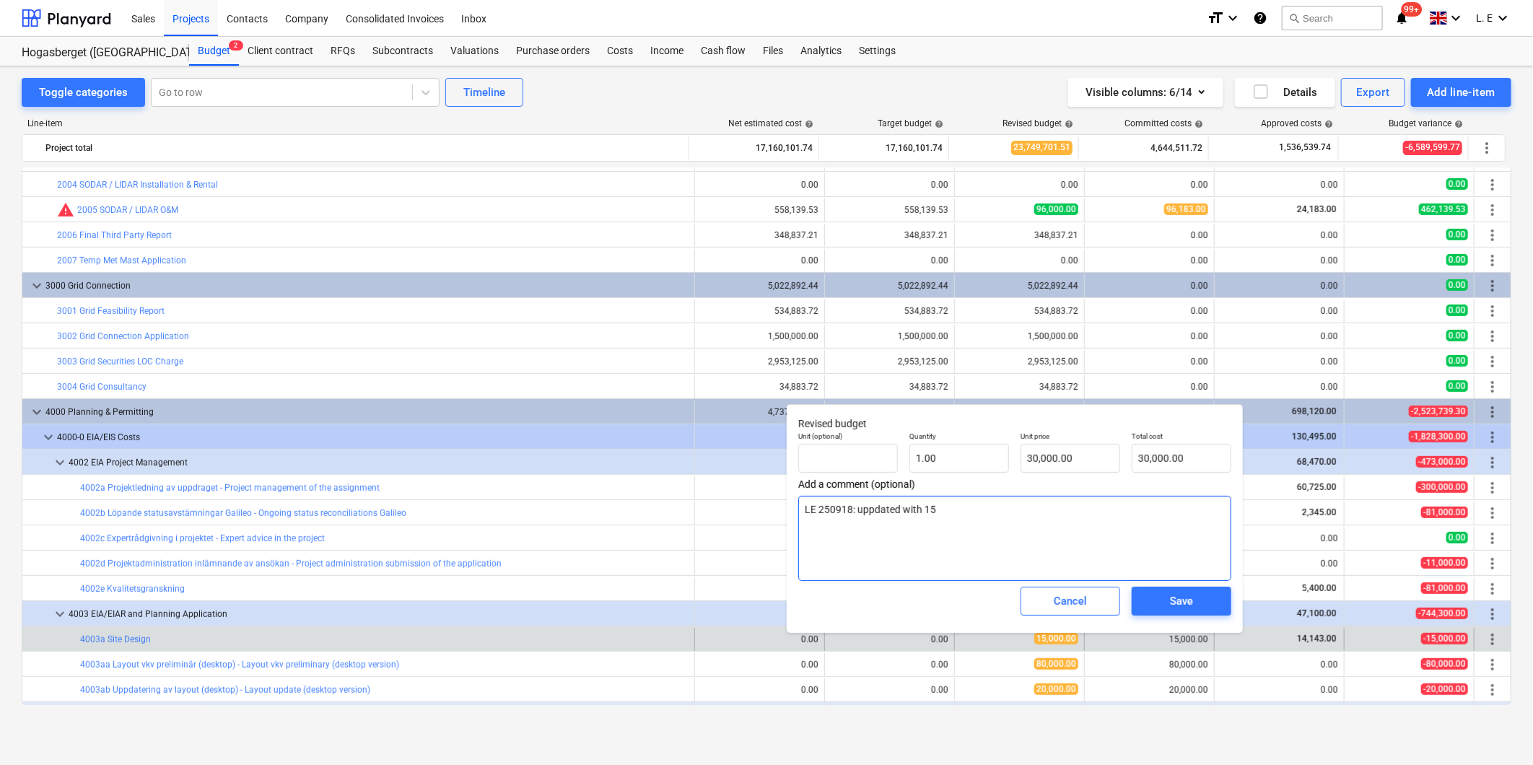
type textarea "LE 250918: uppdated with 15 0"
type textarea "x"
type textarea "LE 250918: uppdated with 15 00"
type textarea "x"
type textarea "LE 250918: uppdated with 15 000"
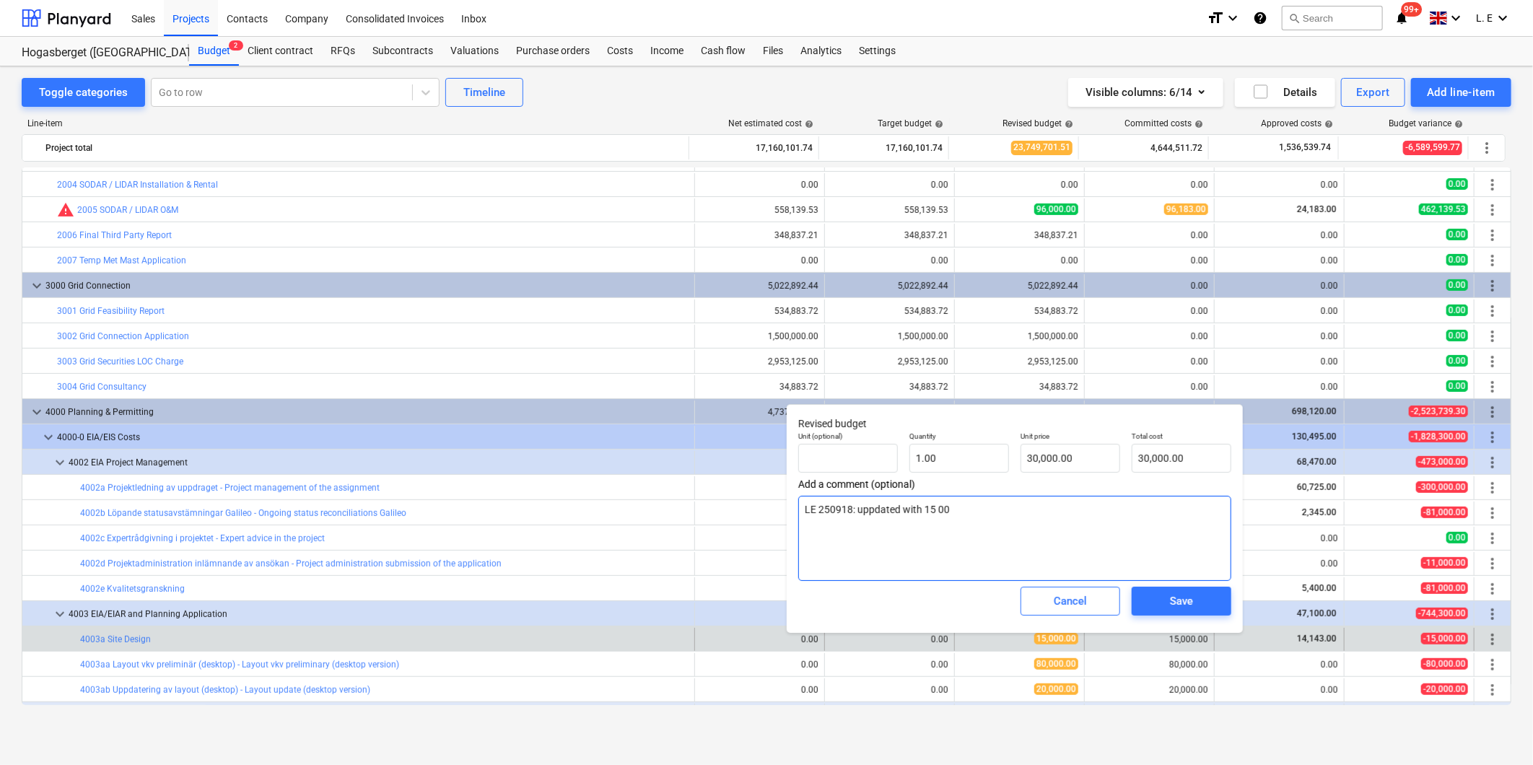
type textarea "x"
type textarea "LE 250918: uppdated with 15 000"
type textarea "x"
type textarea "LE 250918: uppdated with 15 000 s"
type textarea "x"
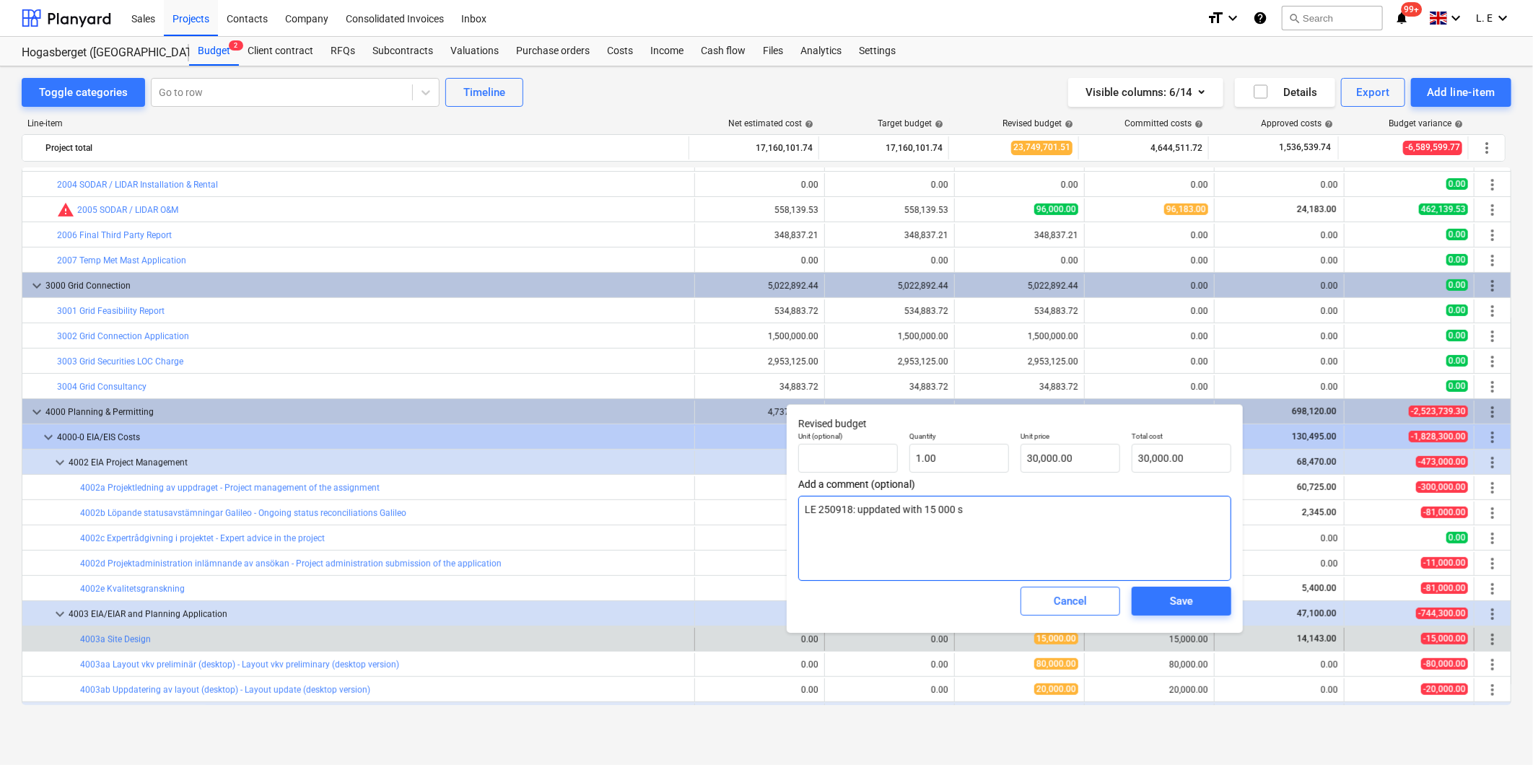
type textarea "LE 250918: uppdated with 15 000 se"
type textarea "x"
type textarea "LE 250918: uppdated with 15 000 sek"
type textarea "x"
type textarea "LE 250918: uppdated with 15 000 se"
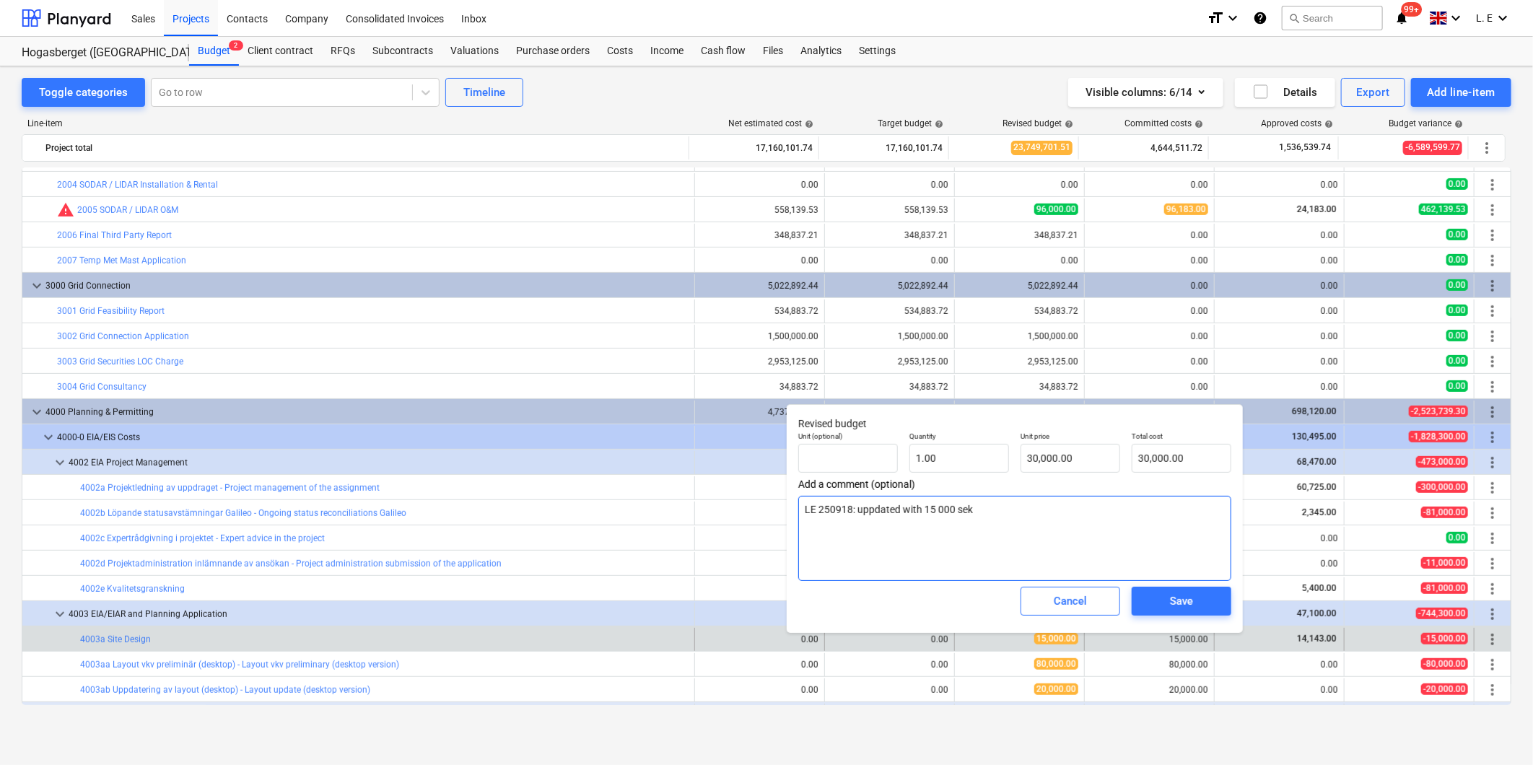
type textarea "x"
type textarea "LE 250918: uppdated with 15 000 s"
type textarea "x"
type textarea "LE 250918: uppdated with 15 000"
type textarea "x"
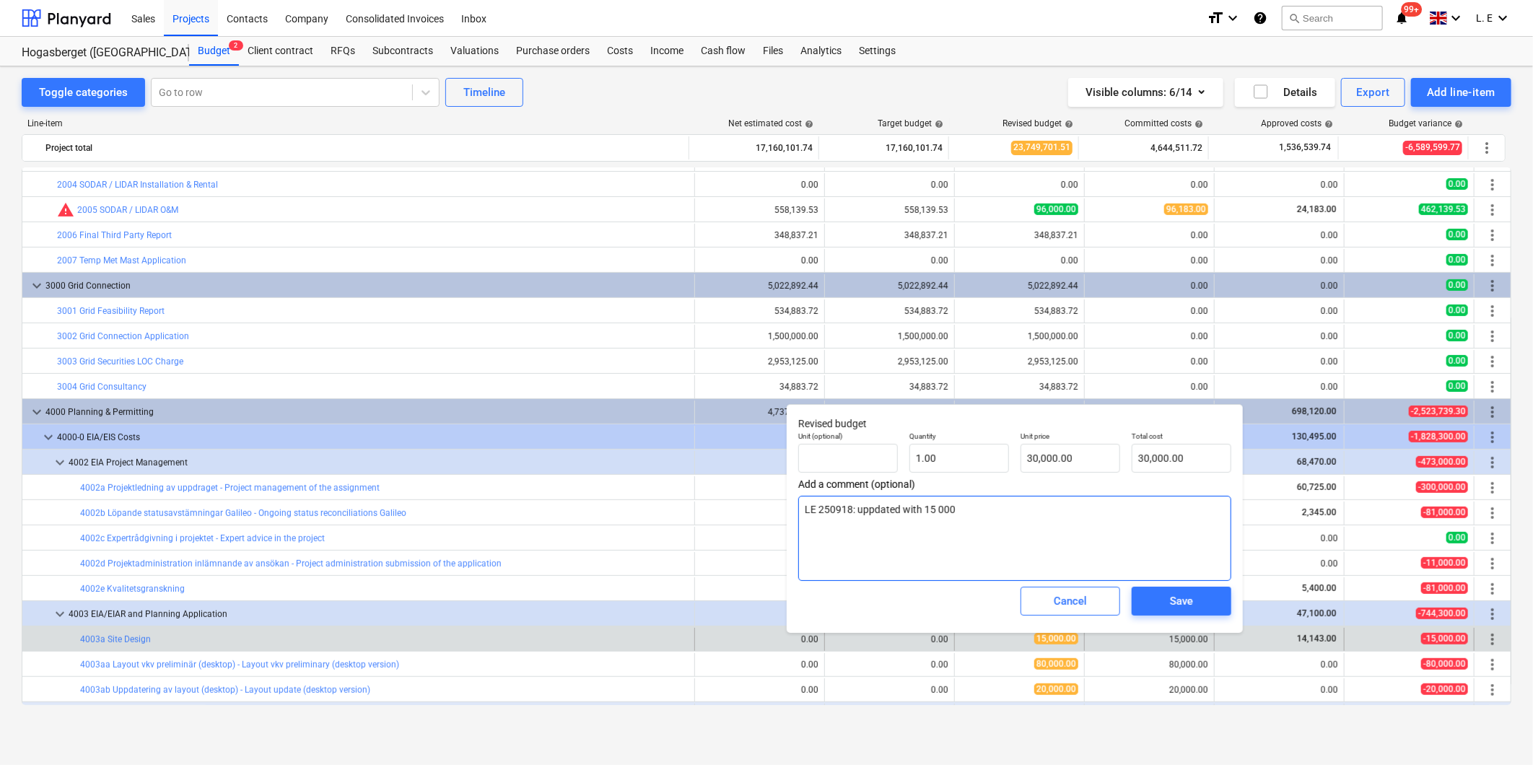
type textarea "LE 250918: uppdated with 15 000 S"
type textarea "x"
type textarea "LE 250918: uppdated with 15 000 SE"
type textarea "x"
type textarea "LE 250918: uppdated with 15 000 SEK"
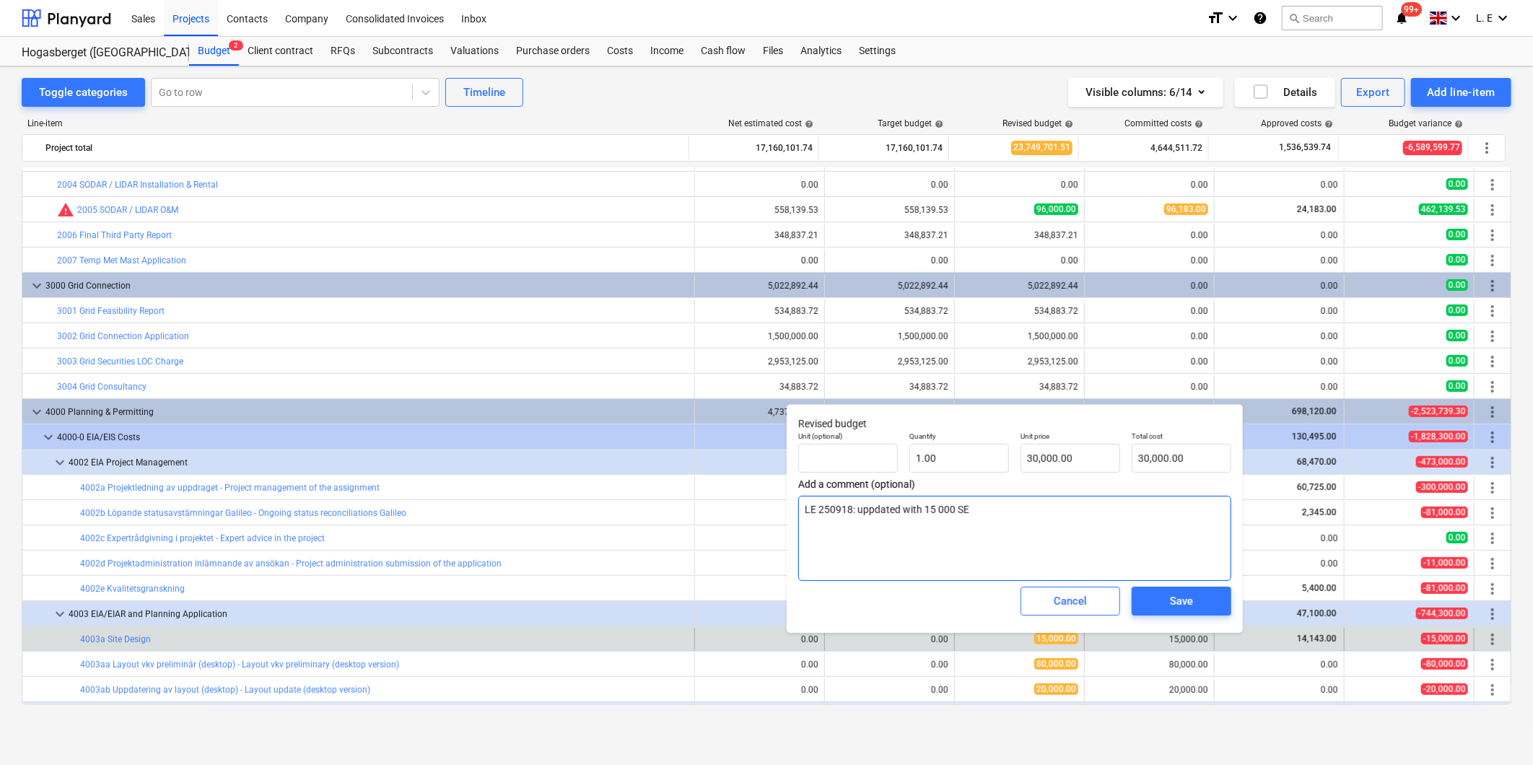
type textarea "x"
type textarea "LE 250918: uppdated with 15 000 SEK"
type textarea "x"
drag, startPoint x: 889, startPoint y: 514, endPoint x: 943, endPoint y: 545, distance: 61.8
click at [937, 545] on textarea "LE 250918: uppdated with 15 000 SEK" at bounding box center [1014, 538] width 433 height 85
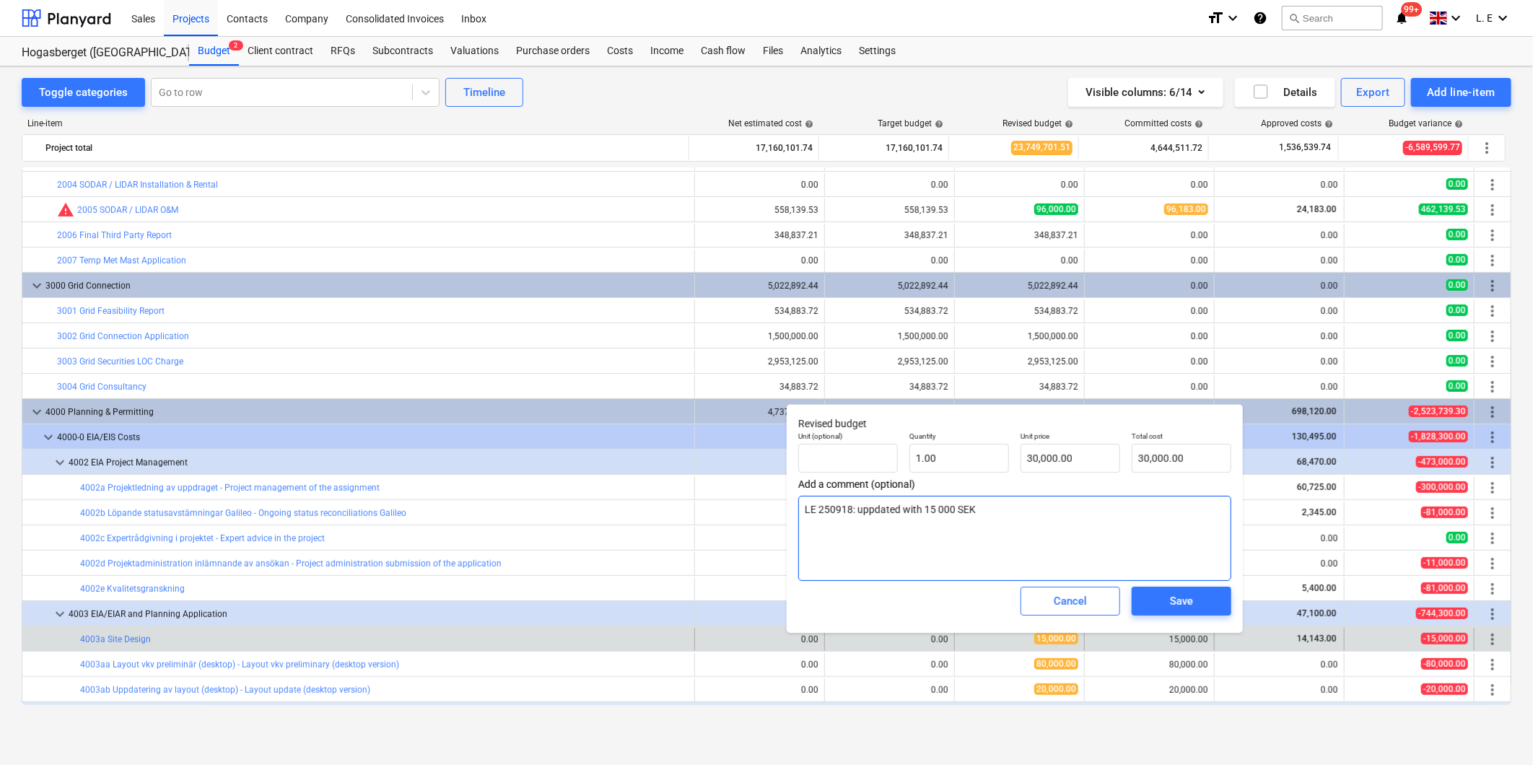
click at [995, 518] on textarea "LE 250918: uppdated with 15 000 SEK" at bounding box center [1014, 538] width 433 height 85
type textarea "LE 250918: uppdated with 15 000 SEK d"
type textarea "x"
type textarea "LE 250918: uppdated with 15 000 SEK du"
type textarea "x"
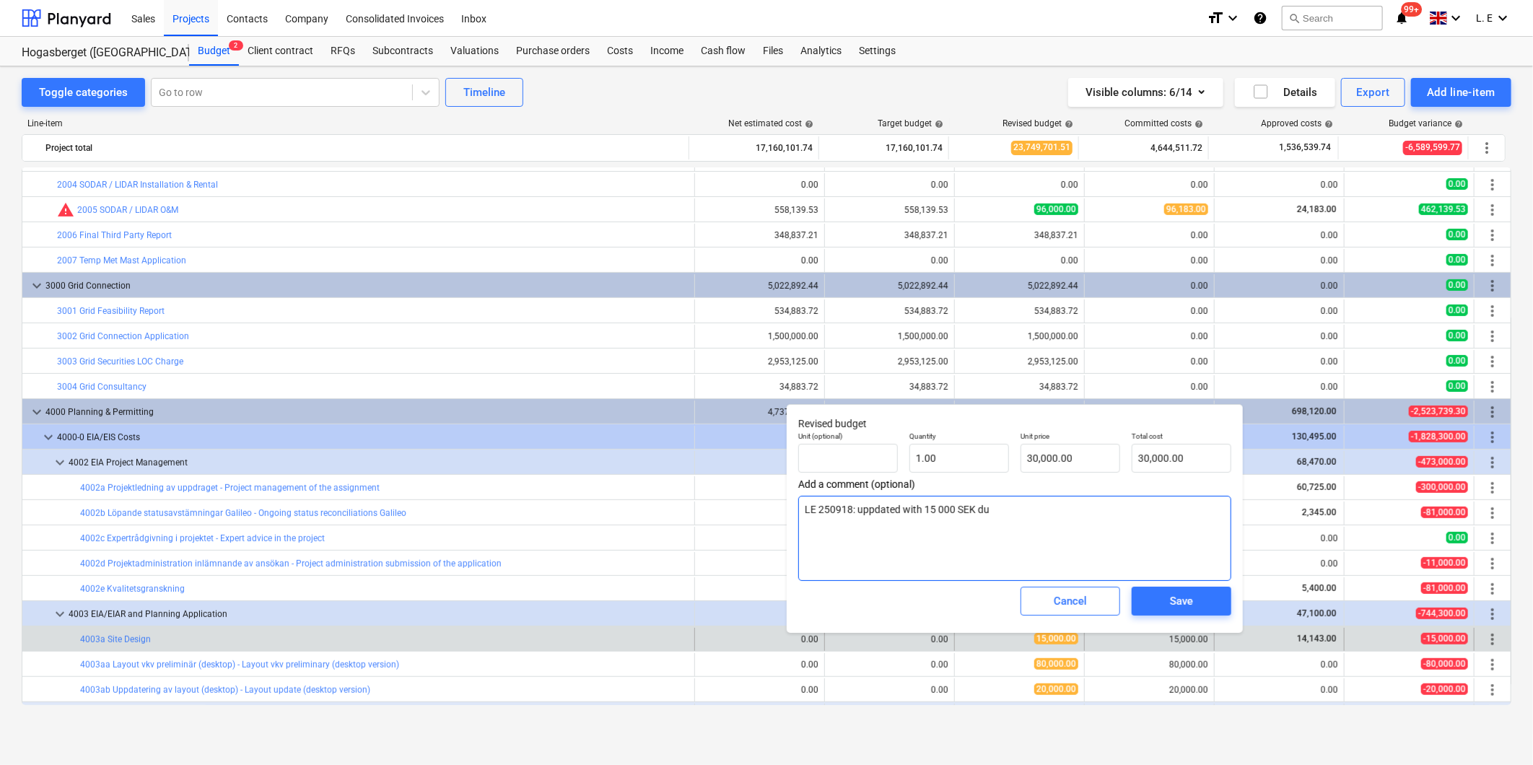
type textarea "LE 250918: uppdated with 15 000 SEK due"
type textarea "x"
type textarea "LE 250918: uppdated with 15 000 SEK due"
type textarea "x"
type textarea "LE 250918: uppdated with 15 000 SEK due t"
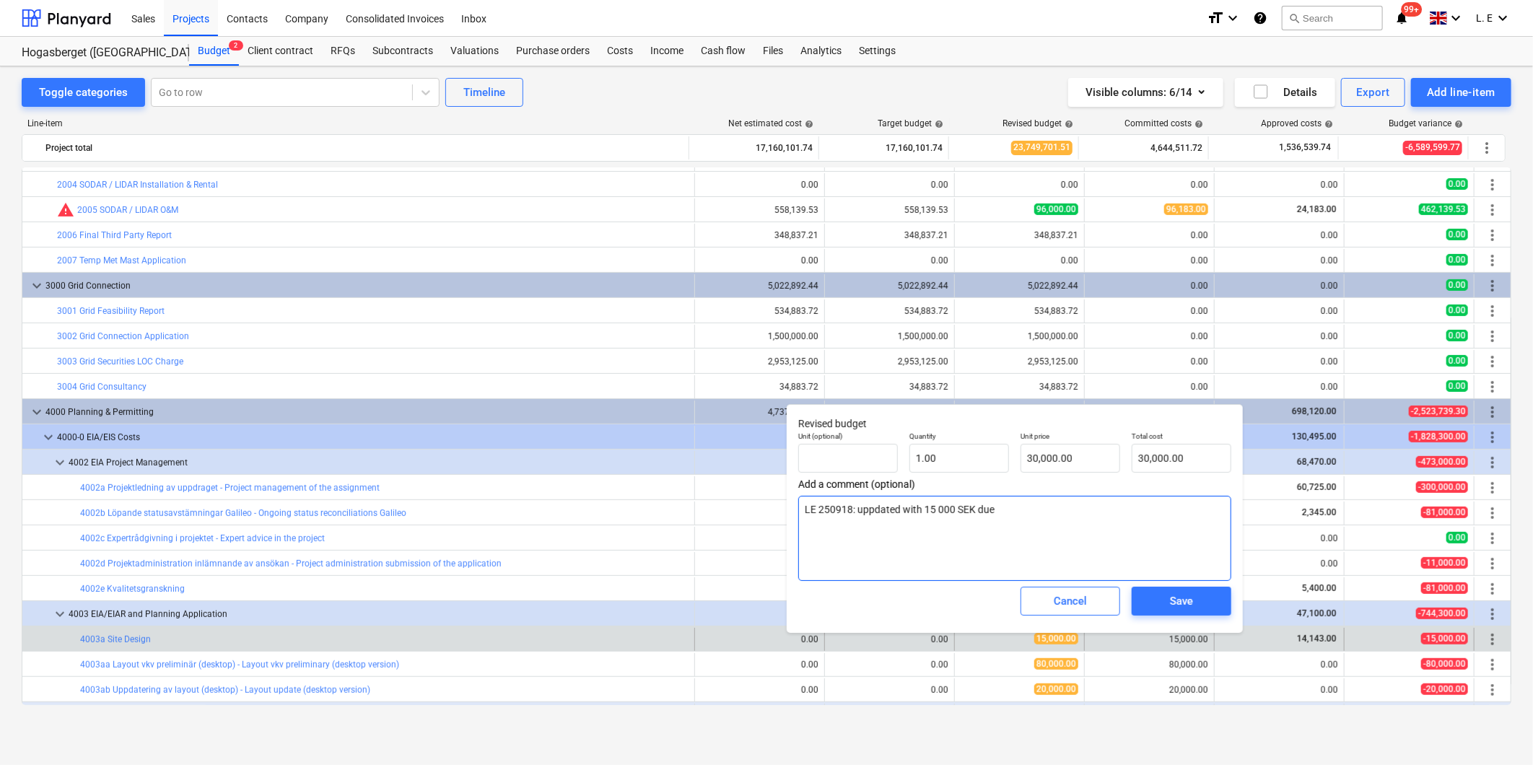
type textarea "x"
type textarea "LE 250918: uppdated with 15 000 SEK due to"
type textarea "x"
type textarea "LE 250918: uppdated with 15 000 SEK due to"
type textarea "x"
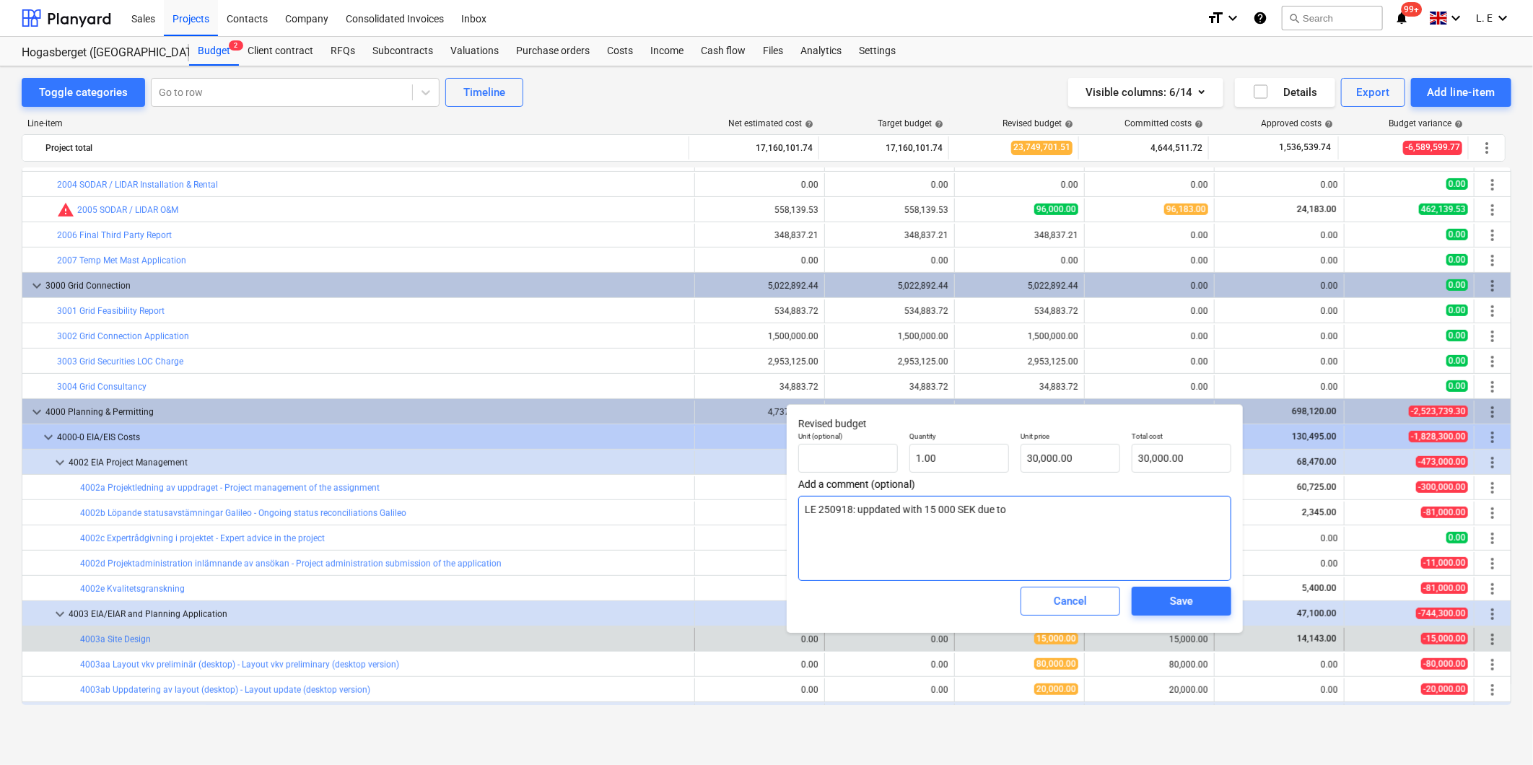
type textarea "LE 250918: uppdated with 15 000 SEK due to l"
type textarea "x"
type textarea "LE 250918: uppdated with 15 000 SEK due to la"
type textarea "x"
type textarea "LE 250918: uppdated with 15 000 SEK due to lat"
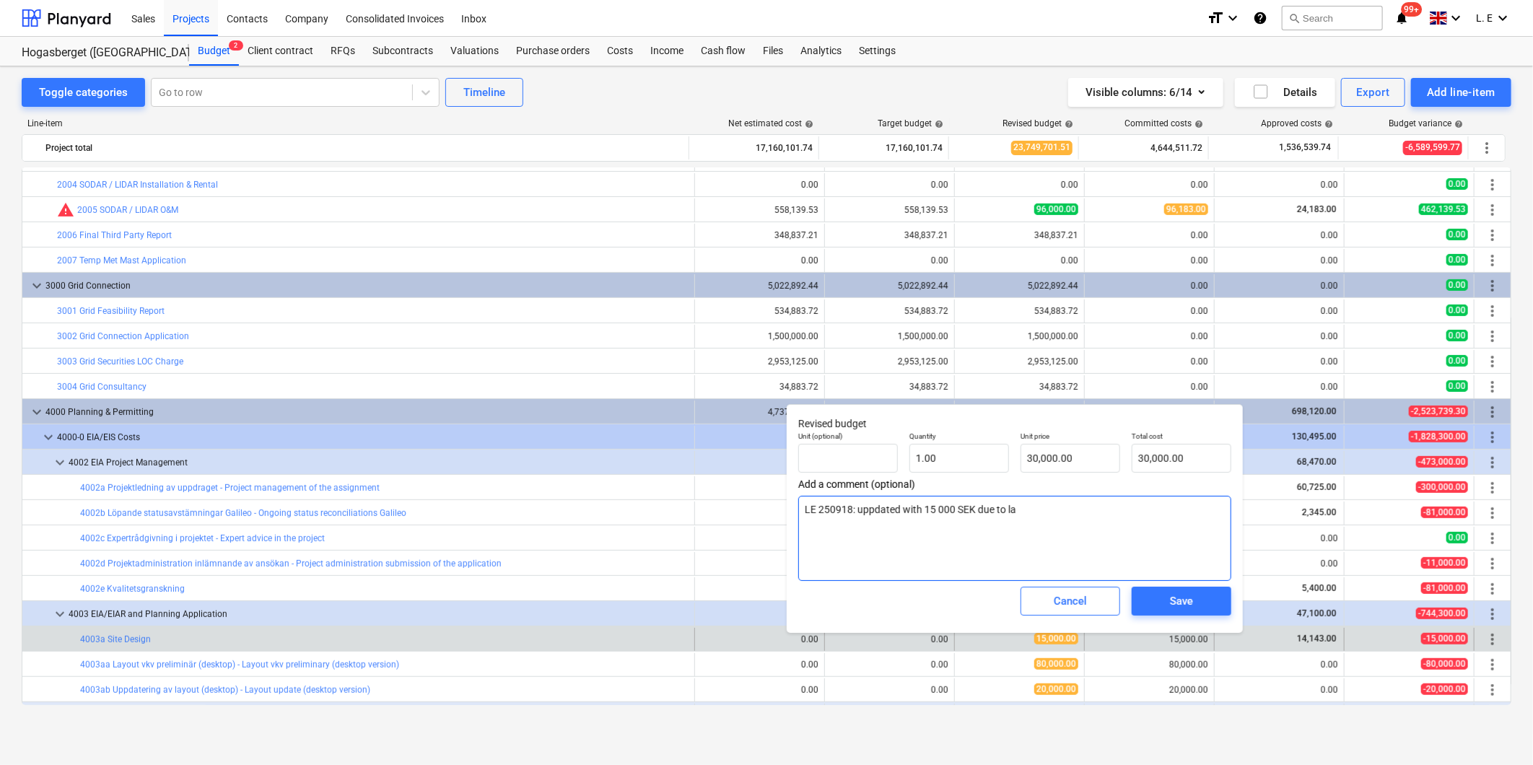
type textarea "x"
type textarea "LE 250918: uppdated with 15 000 SEK due to late"
type textarea "x"
type textarea "LE 250918: uppdated with 15 000 SEK due to lat"
type textarea "x"
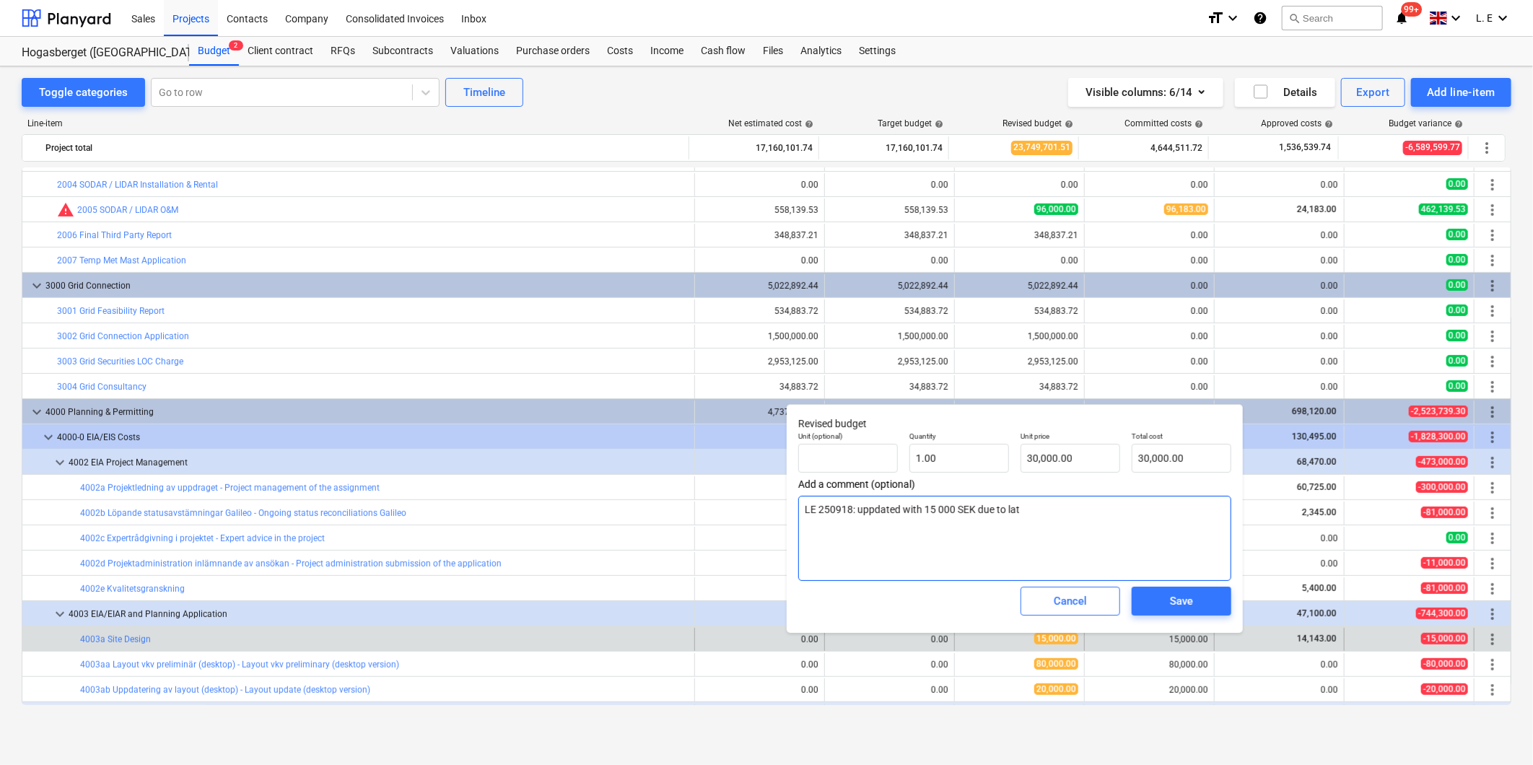
type textarea "LE 250918: uppdated with 15 000 SEK due to la"
type textarea "x"
type textarea "LE 250918: uppdated with 15 000 SEK due to l"
type textarea "x"
type textarea "LE 250918: uppdated with 15 000 SEK due to"
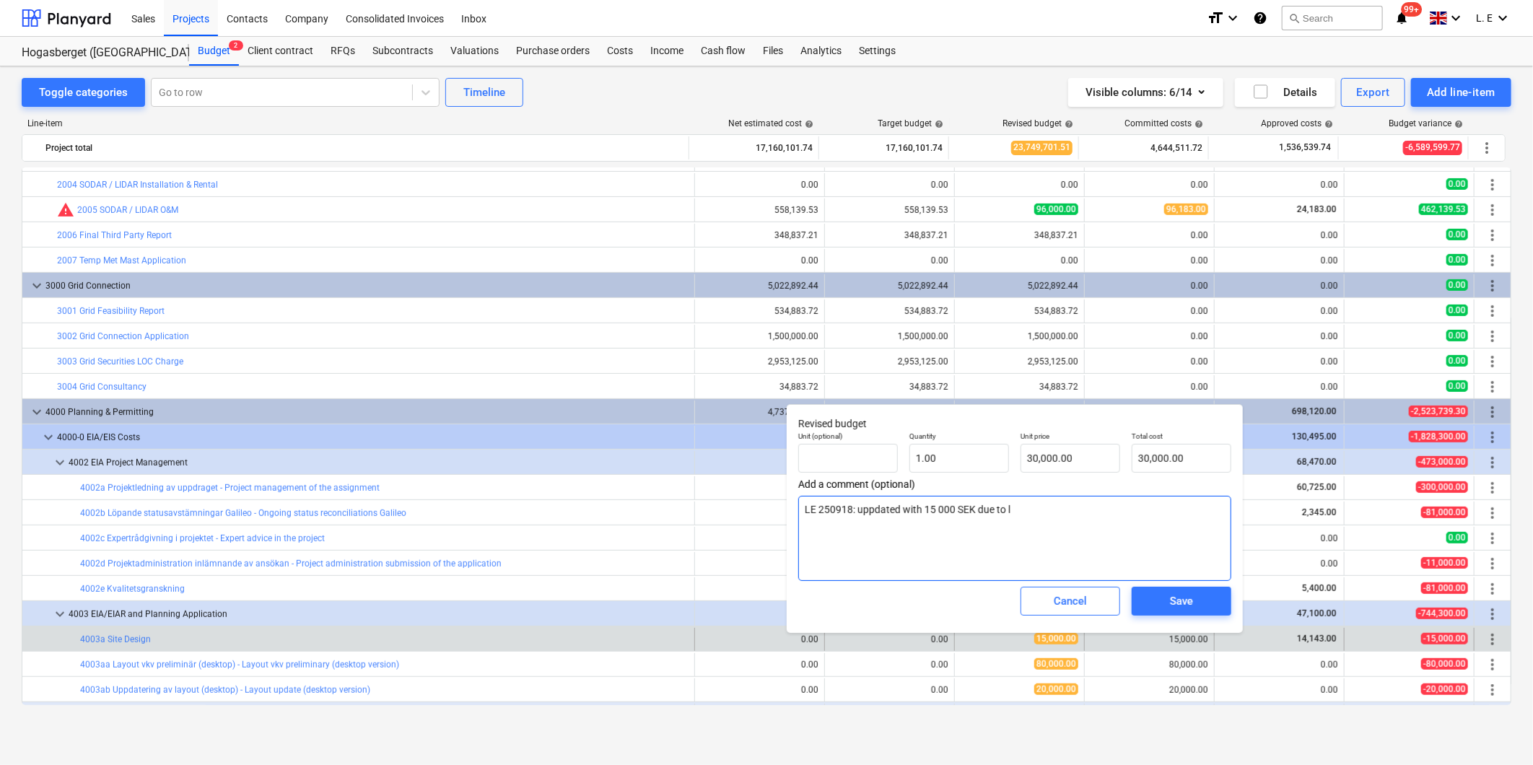
type textarea "x"
type textarea "LE 250918: uppdated with 15 000 SEK due to o"
type textarea "x"
type textarea "LE 250918: uppdated with 15 000 SEK due to on"
type textarea "x"
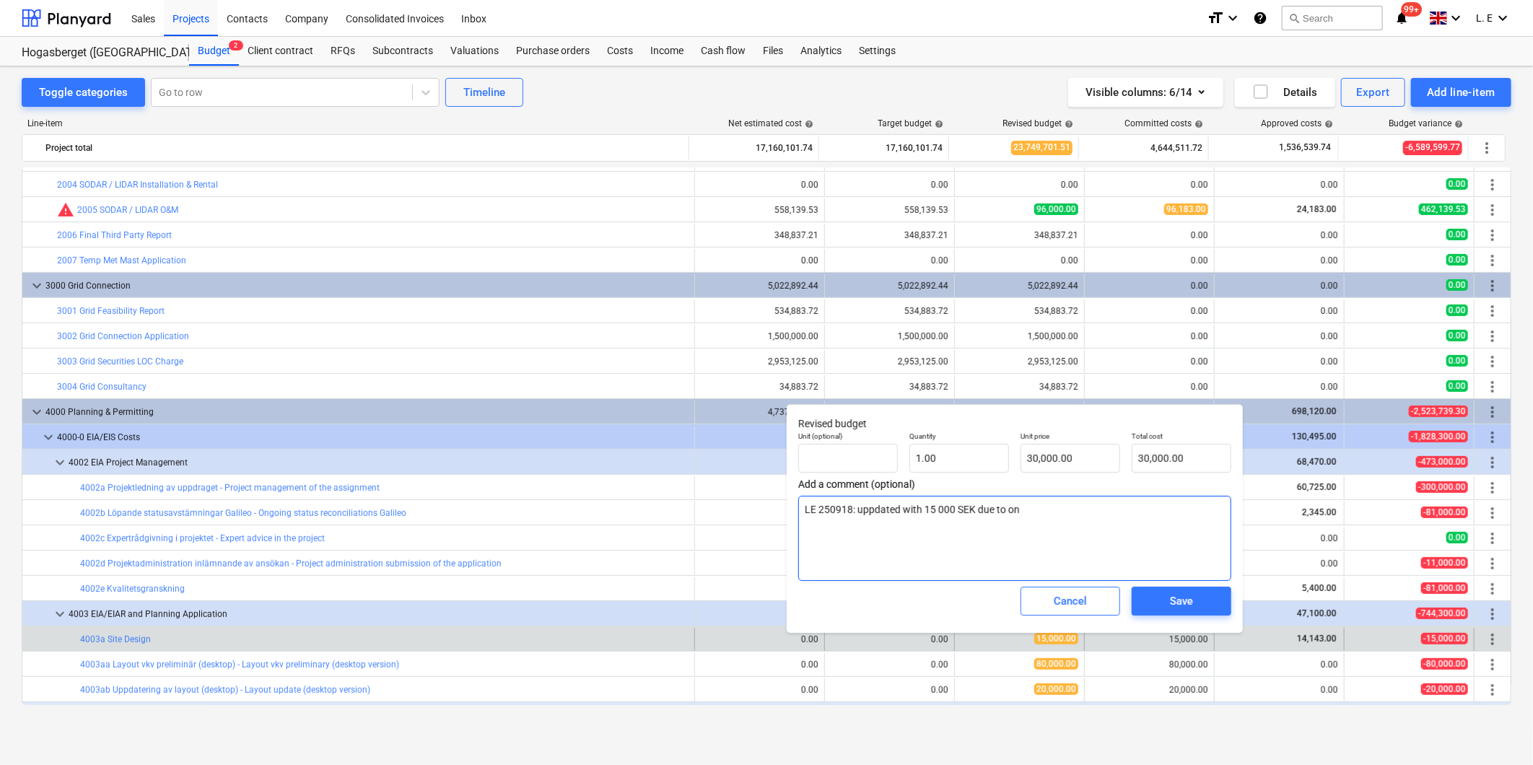
type textarea "LE 250918: uppdated with 15 000 SEK due to ong"
type textarea "x"
type textarea "LE 250918: uppdated with 15 000 SEK due to ongo"
type textarea "x"
type textarea "LE 250918: uppdated with 15 000 SEK due to ongoi"
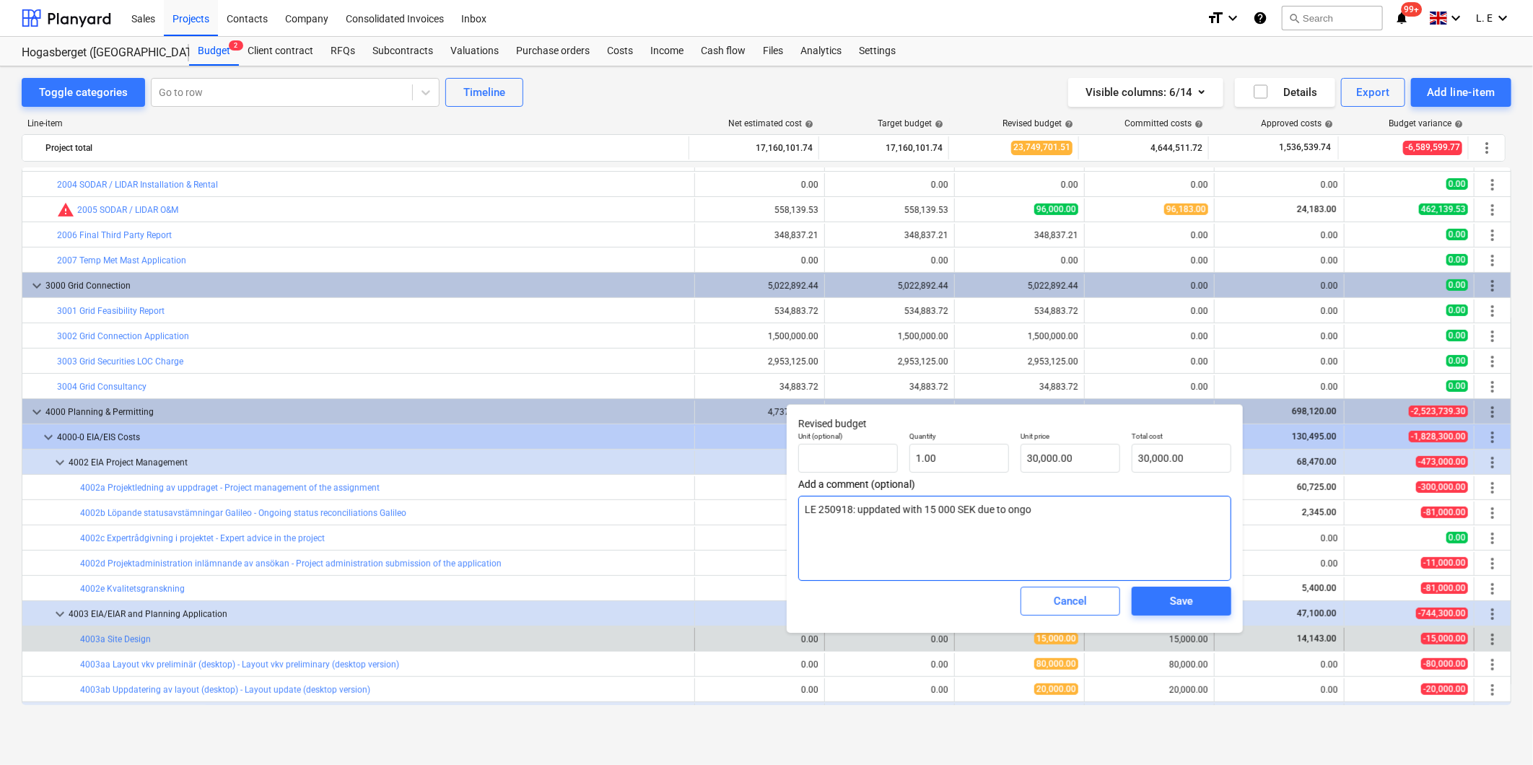
type textarea "x"
type textarea "LE 250918: uppdated with 15 000 SEK due to ongoin"
type textarea "x"
type textarea "LE 250918: uppdated with 15 000 SEK due to ongoing"
type textarea "x"
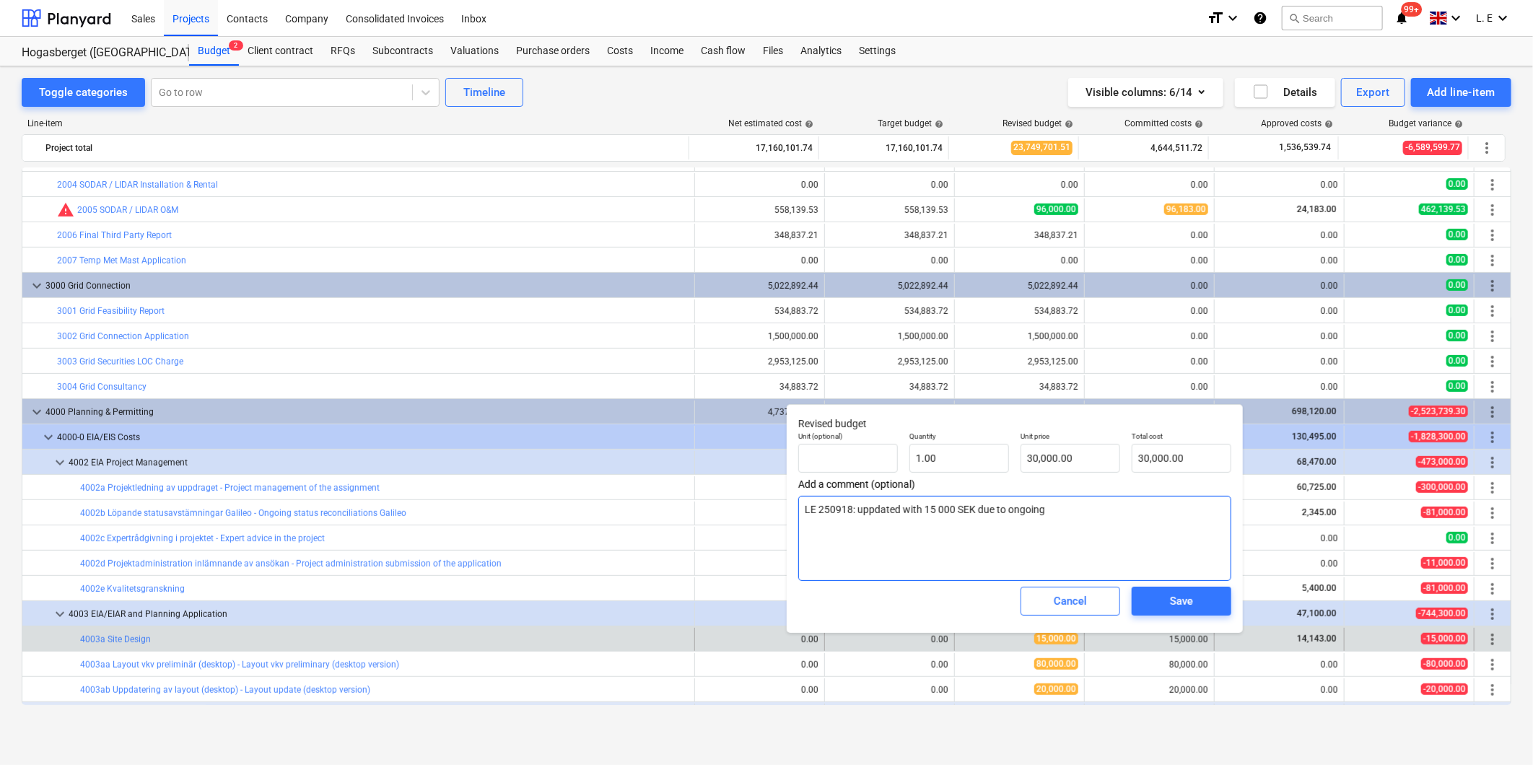
type textarea "LE 250918: uppdated with 15 000 SEK due to ongoing"
type textarea "x"
type textarea "LE 250918: uppdated with 15 000 SEK due to ongoing l"
type textarea "x"
type textarea "LE 250918: uppdated with 15 000 SEK due to ongoing la"
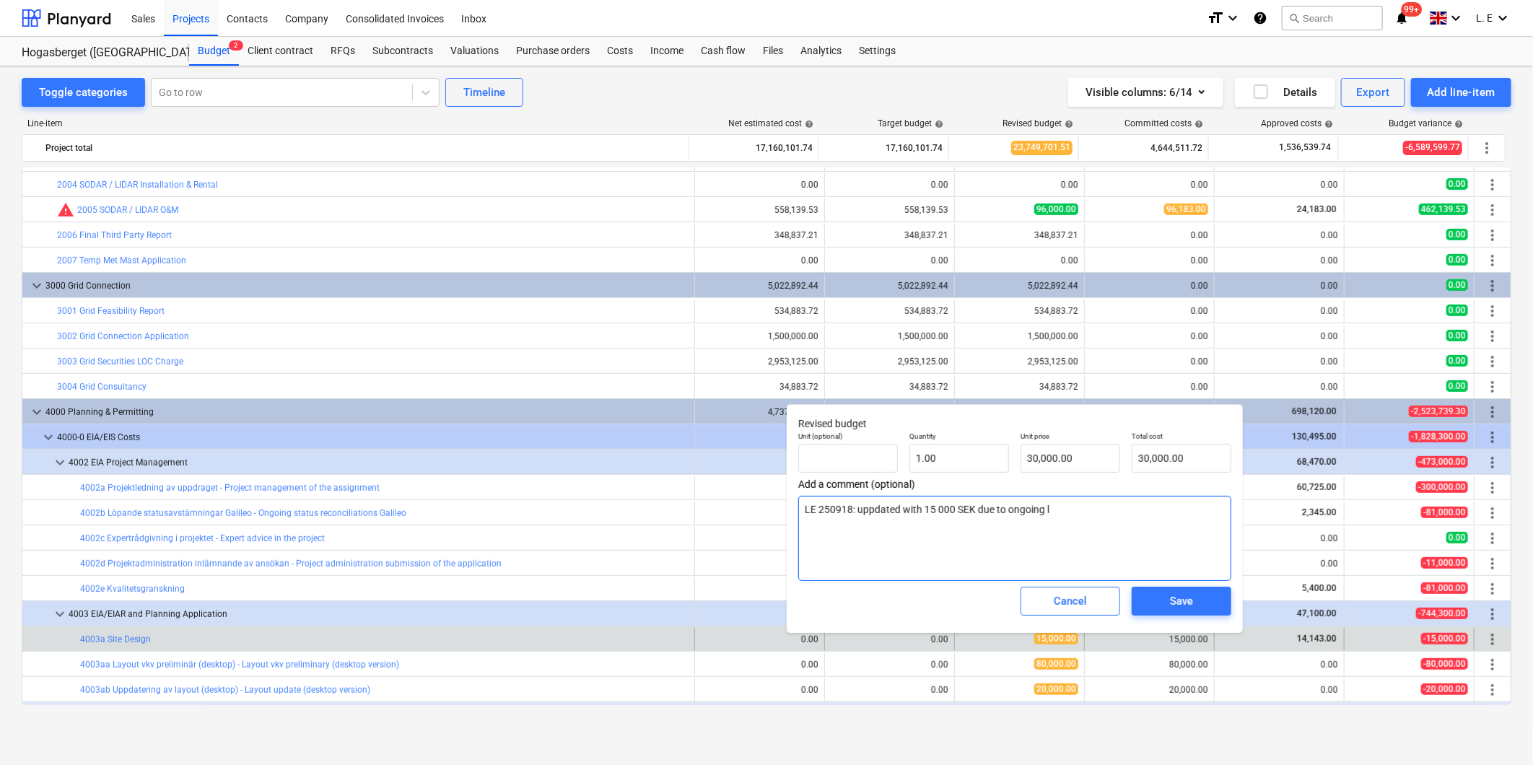
type textarea "x"
type textarea "LE 250918: uppdated with 15 000 SEK due to ongoing lan"
type textarea "x"
type textarea "LE 250918: uppdated with 15 000 SEK due to ongoing land"
type textarea "x"
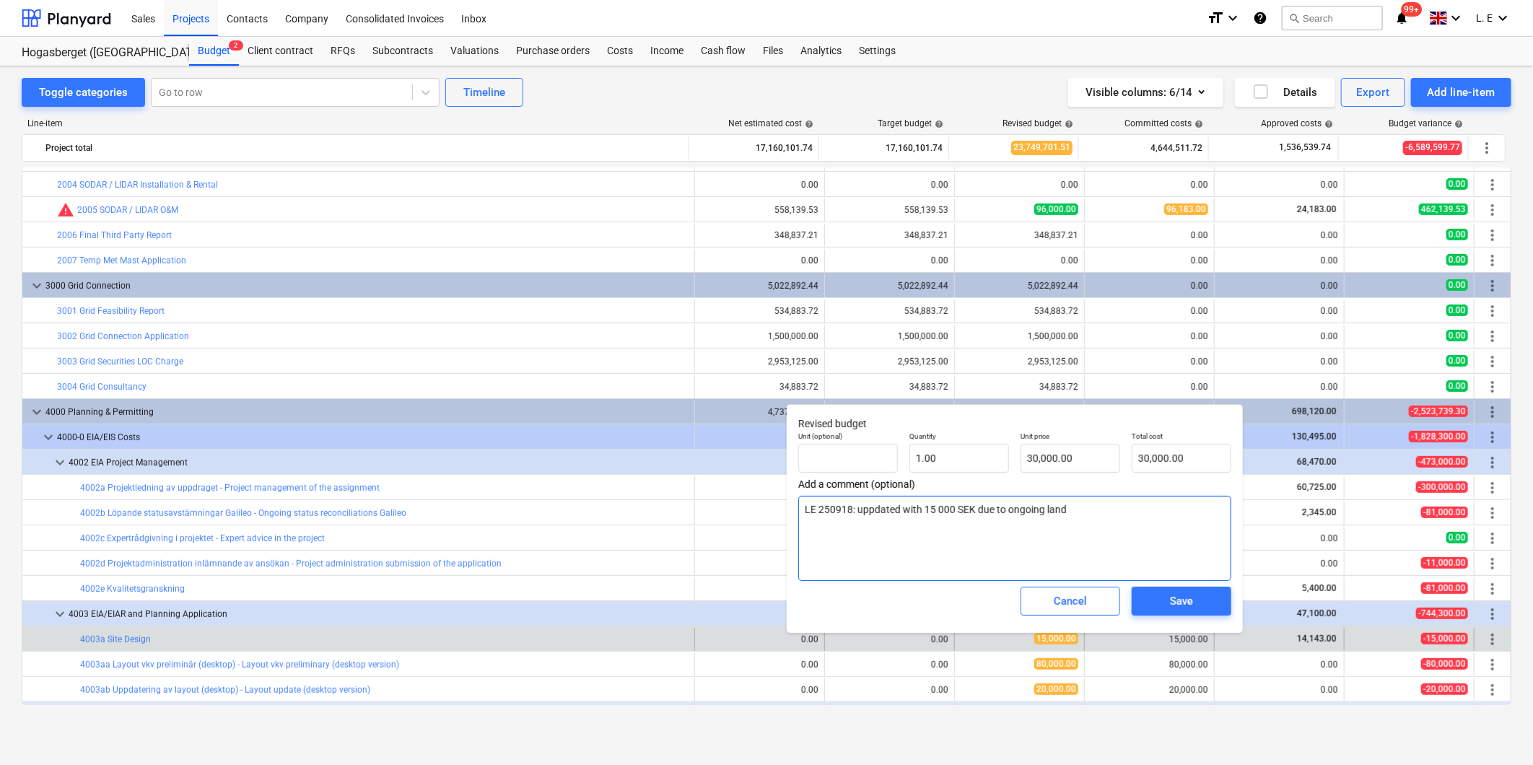
type textarea "LE 250918: uppdated with 15 000 SEK due to ongoing land"
type textarea "x"
type textarea "LE 250918: uppdated with 15 000 SEK due to ongoing land s"
type textarea "x"
type textarea "LE 250918: uppdated with 15 000 SEK due to ongoing land si"
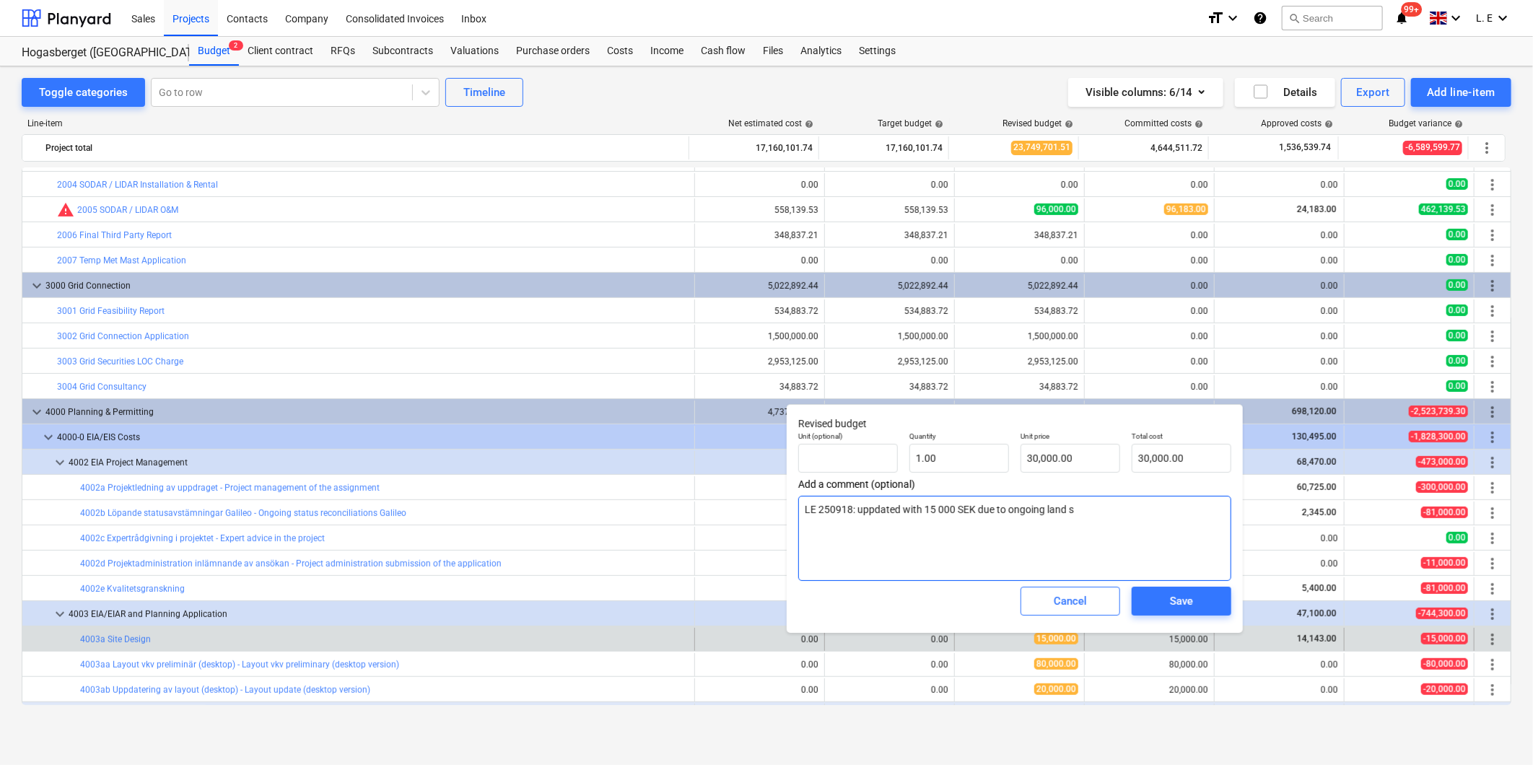
type textarea "x"
type textarea "LE 250918: uppdated with 15 000 SEK due to ongoing land sig"
type textarea "x"
type textarea "LE 250918: uppdated with 15 000 SEK due to ongoing land sign"
type textarea "x"
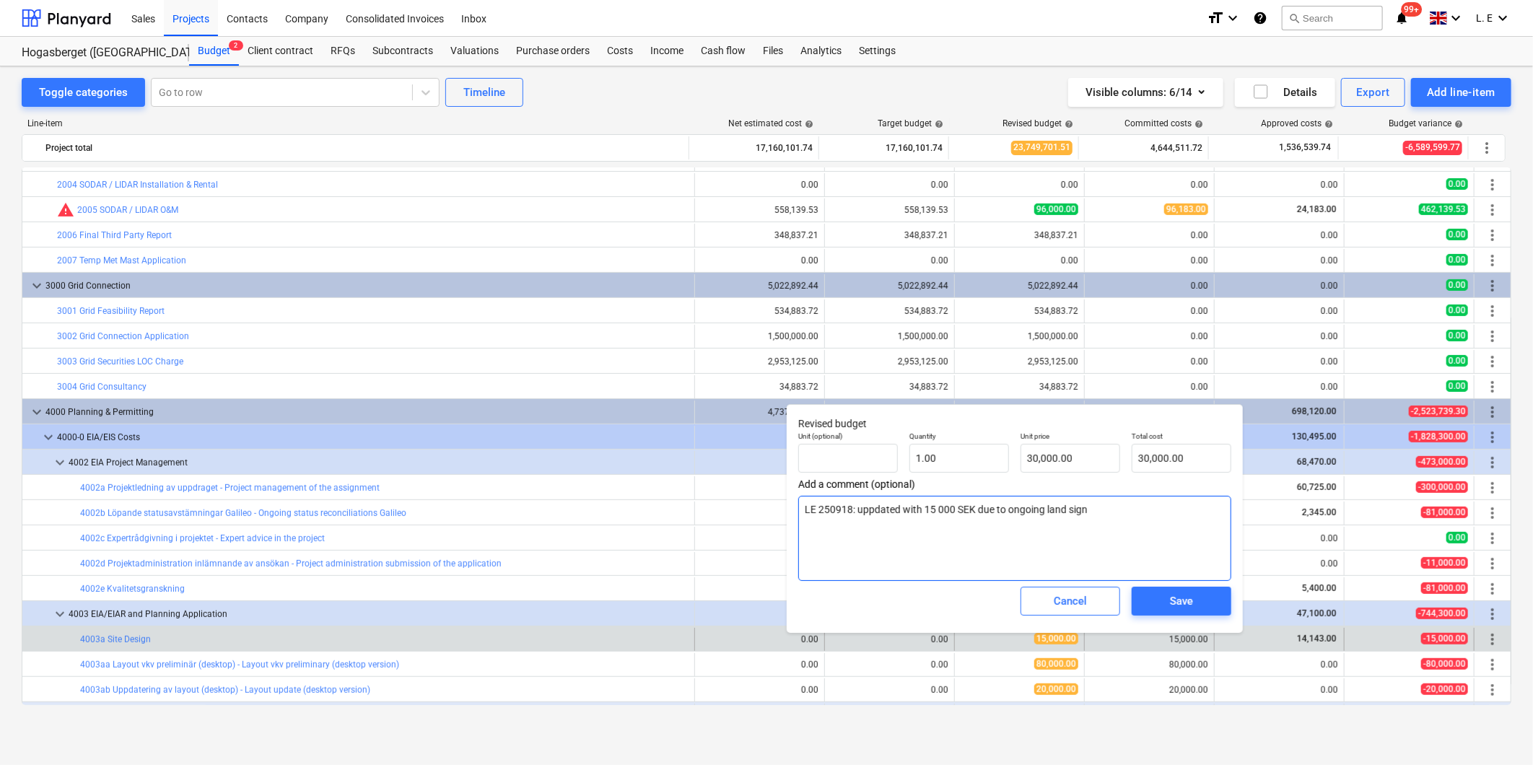
type textarea "LE 250918: uppdated with 15 000 SEK due to ongoing land signi"
type textarea "x"
type textarea "LE 250918: uppdated with 15 000 SEK due to ongoing land signin"
type textarea "x"
type textarea "LE 250918: uppdated with 15 000 SEK due to ongoing land signing"
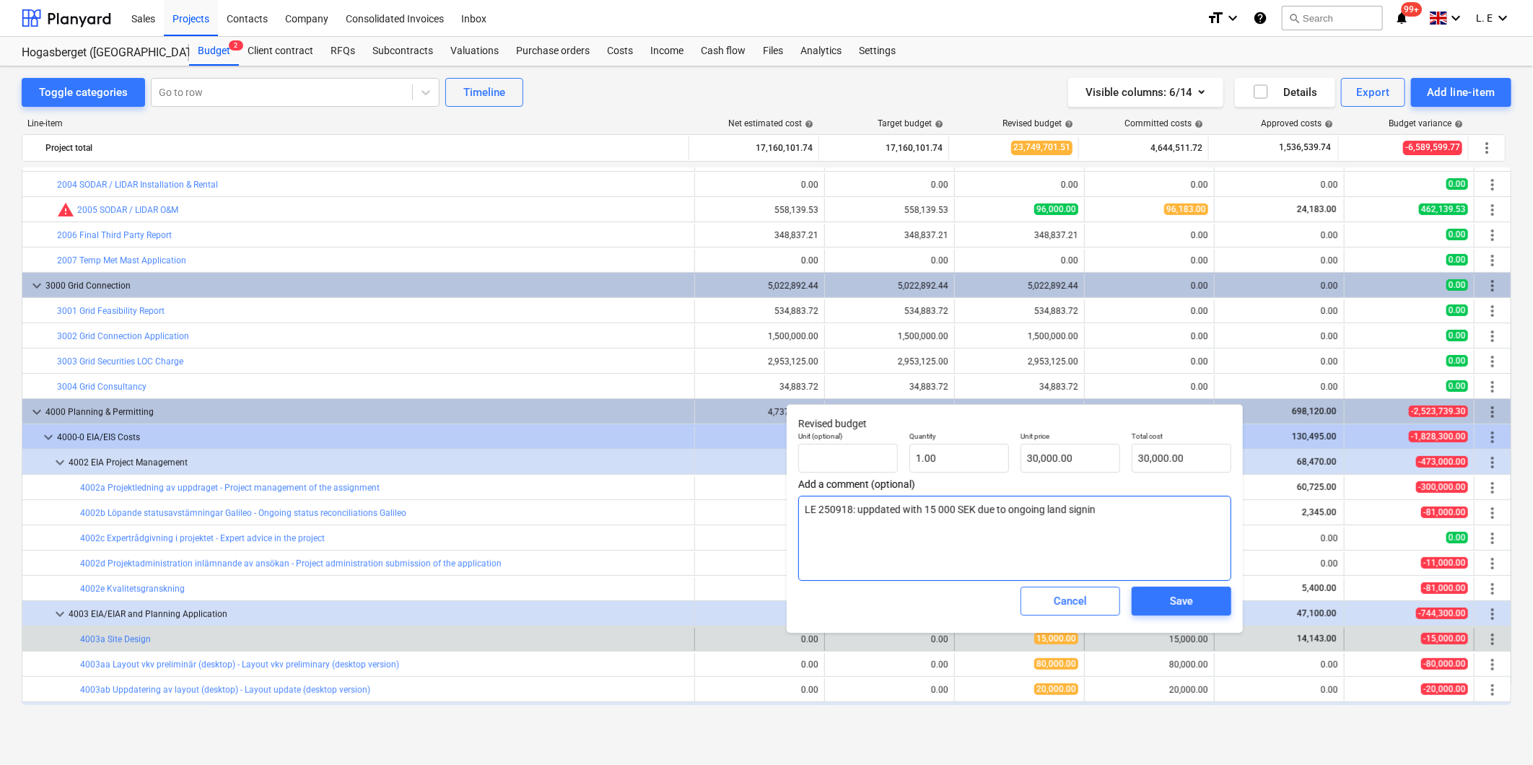
type textarea "x"
type textarea "LE 250918: uppdated with 15 000 SEK due to ongoing land signing"
click at [870, 513] on textarea "LE 250918: uppdated with 15 000 SEK due to ongoing land signing in project area." at bounding box center [1014, 538] width 433 height 85
click at [976, 557] on textarea "LE 250918: updated with 15 000 SEK due to ongoing land signing in project area." at bounding box center [1014, 538] width 433 height 85
click at [995, 599] on div "Save" at bounding box center [1181, 601] width 23 height 19
